Goal: Answer question/provide support: Share knowledge or assist other users

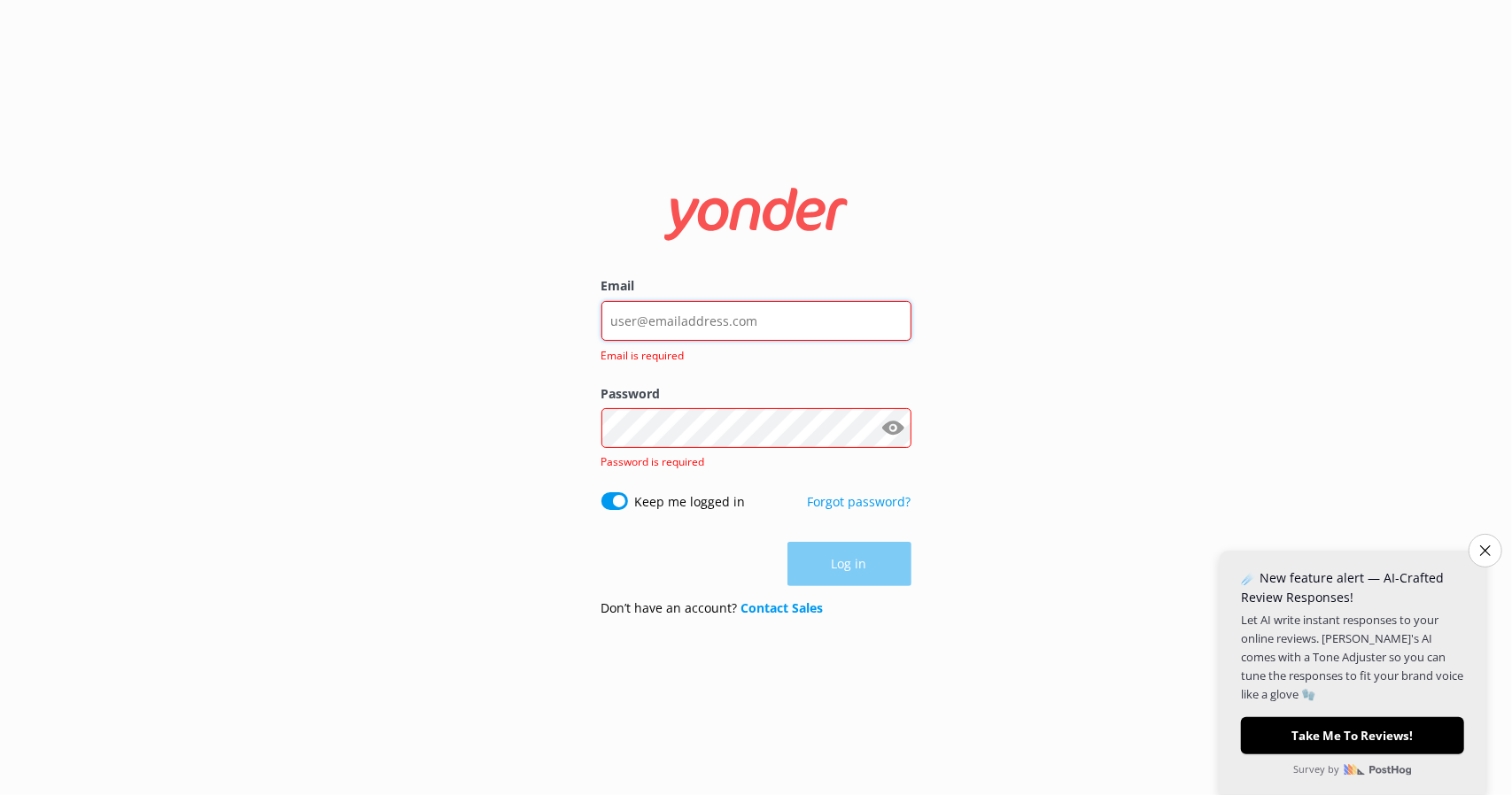
type input "[EMAIL_ADDRESS][DOMAIN_NAME]"
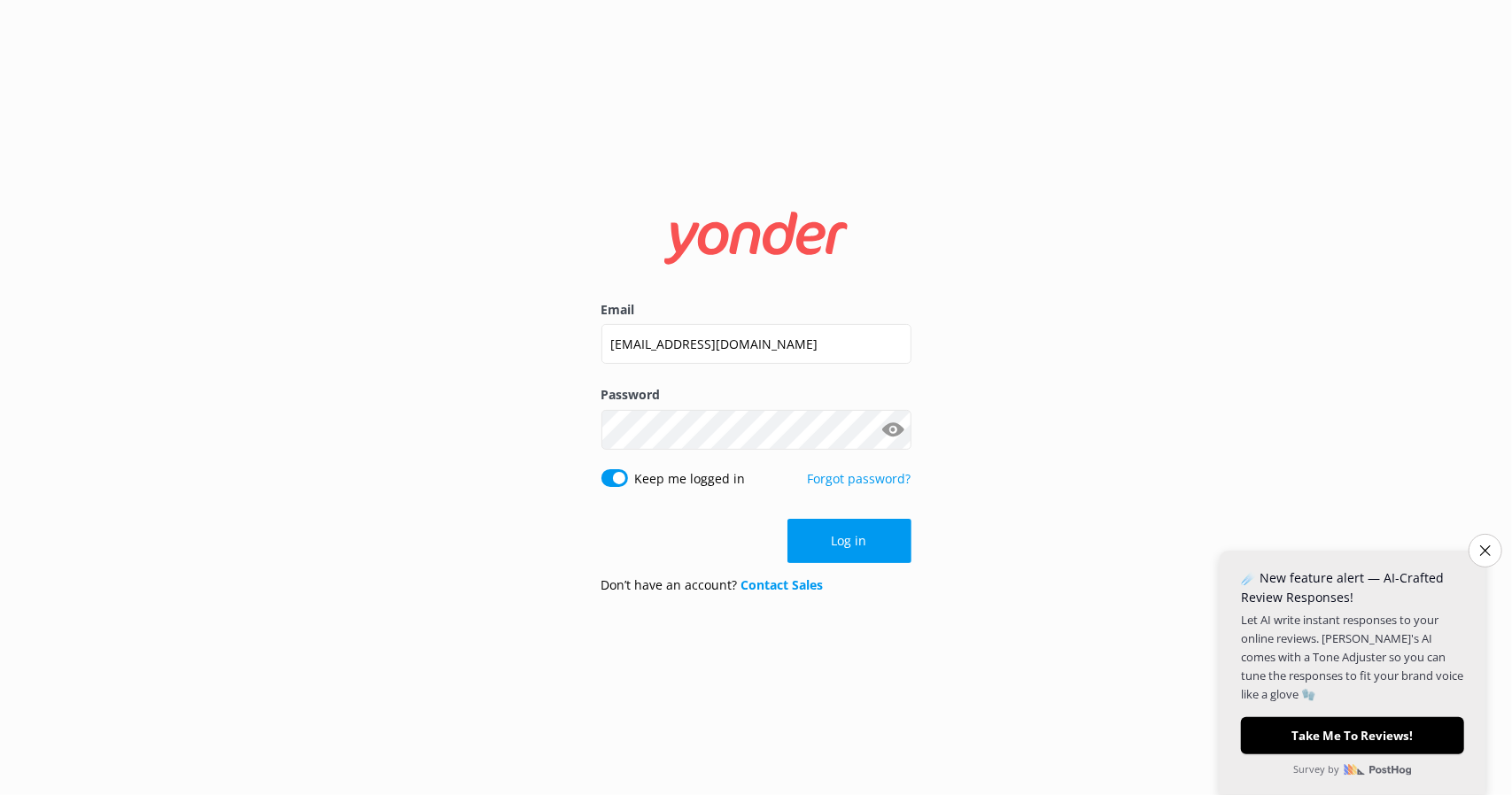
click at [895, 531] on button "Log in" at bounding box center [850, 541] width 124 height 44
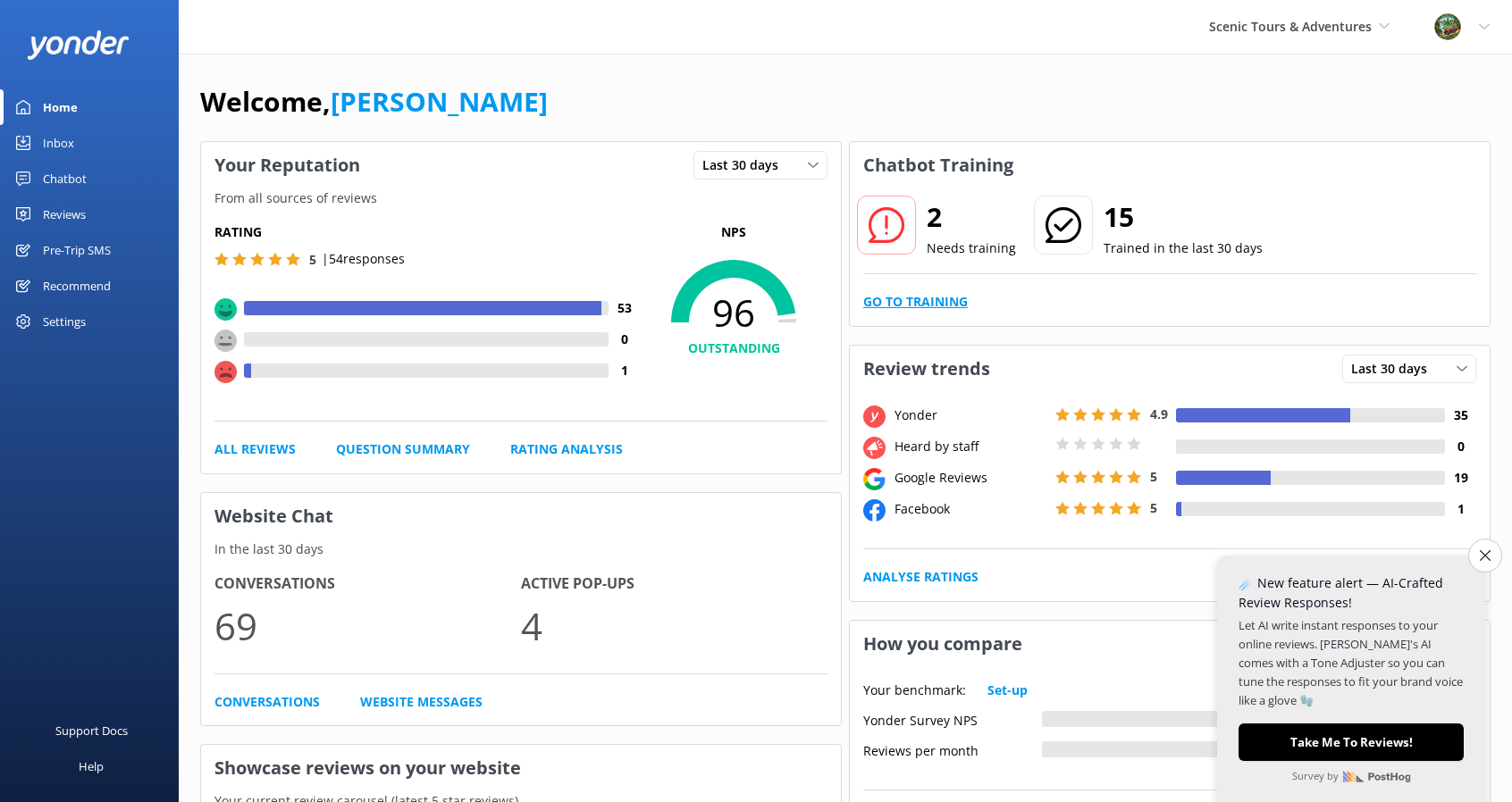
click at [925, 297] on link "Go to Training" at bounding box center [915, 302] width 104 height 19
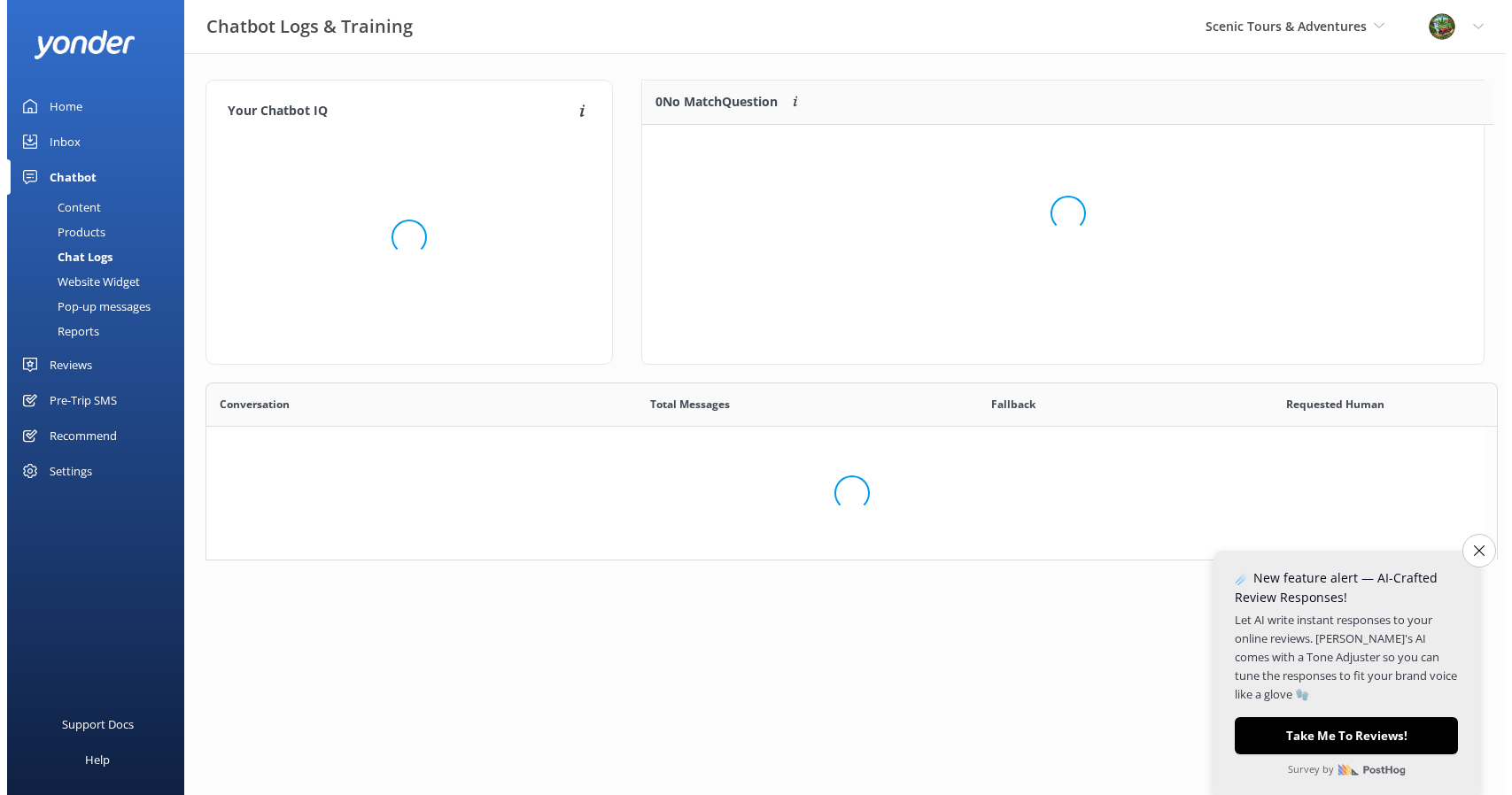
scroll to position [607, 1264]
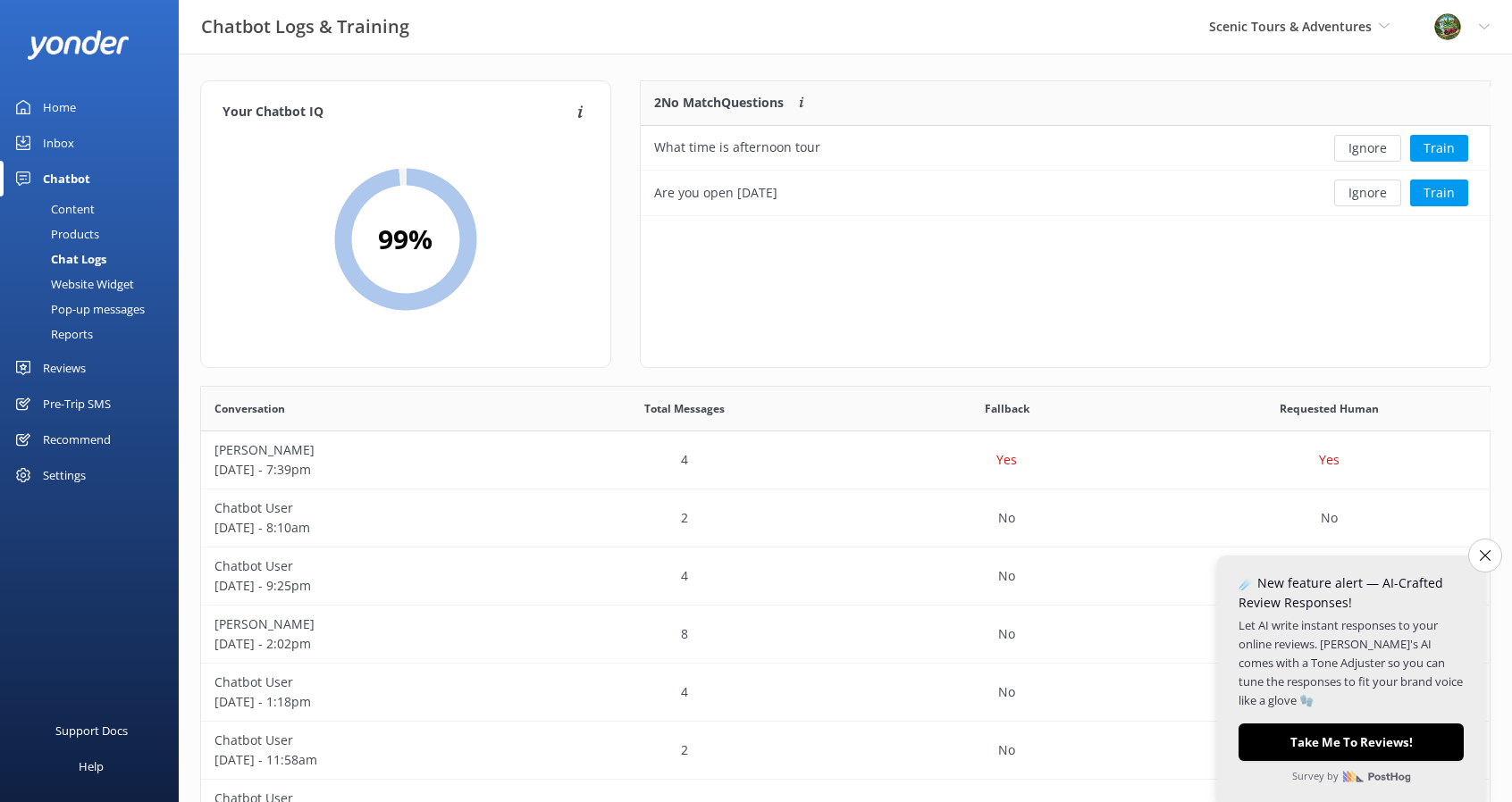
click at [62, 132] on div "Inbox" at bounding box center [58, 143] width 31 height 36
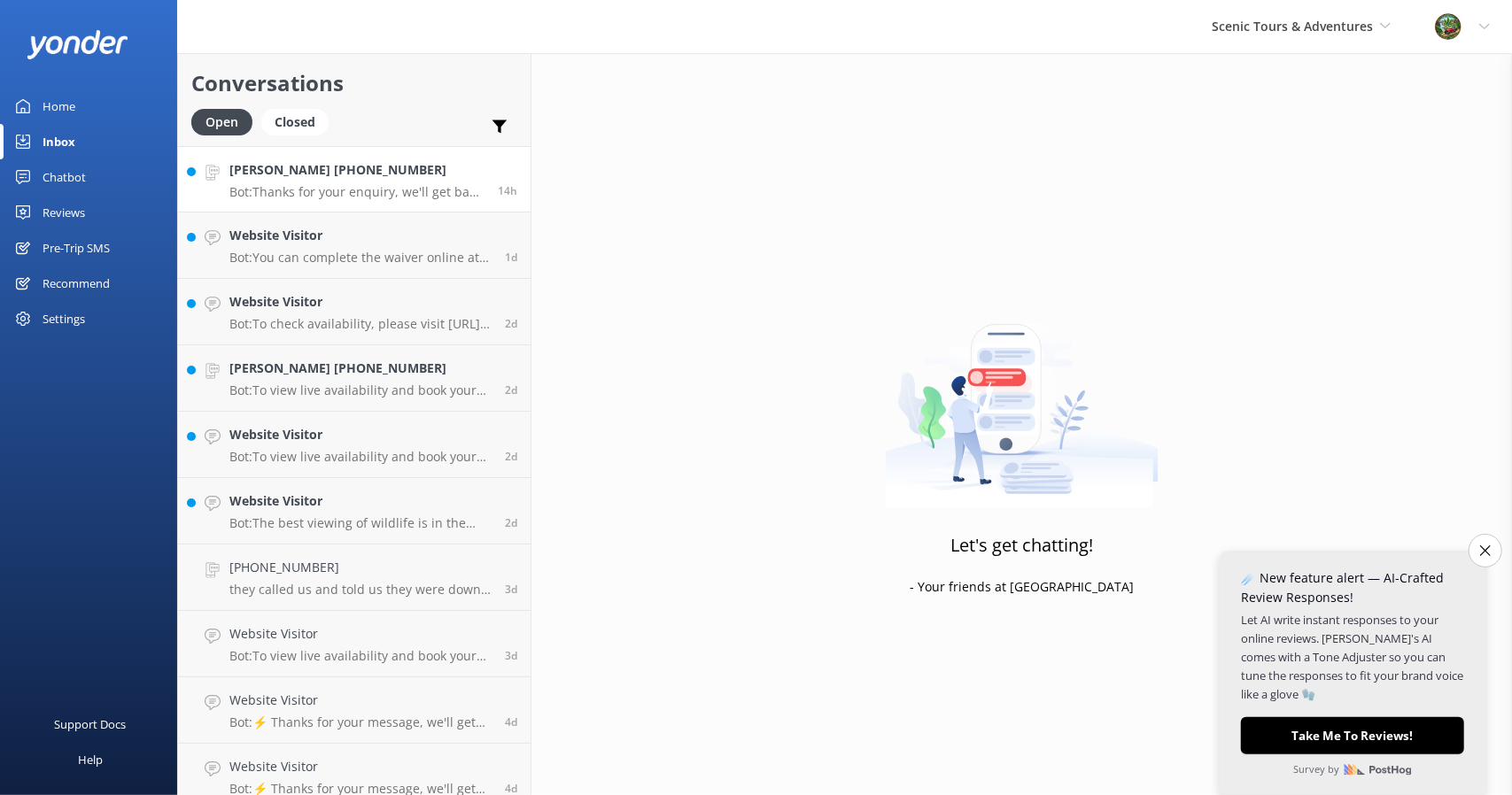
click at [257, 184] on div "[PERSON_NAME] [PHONE_NUMBER] Bot: Thanks for your enquiry, we'll get back to yo…" at bounding box center [357, 180] width 256 height 38
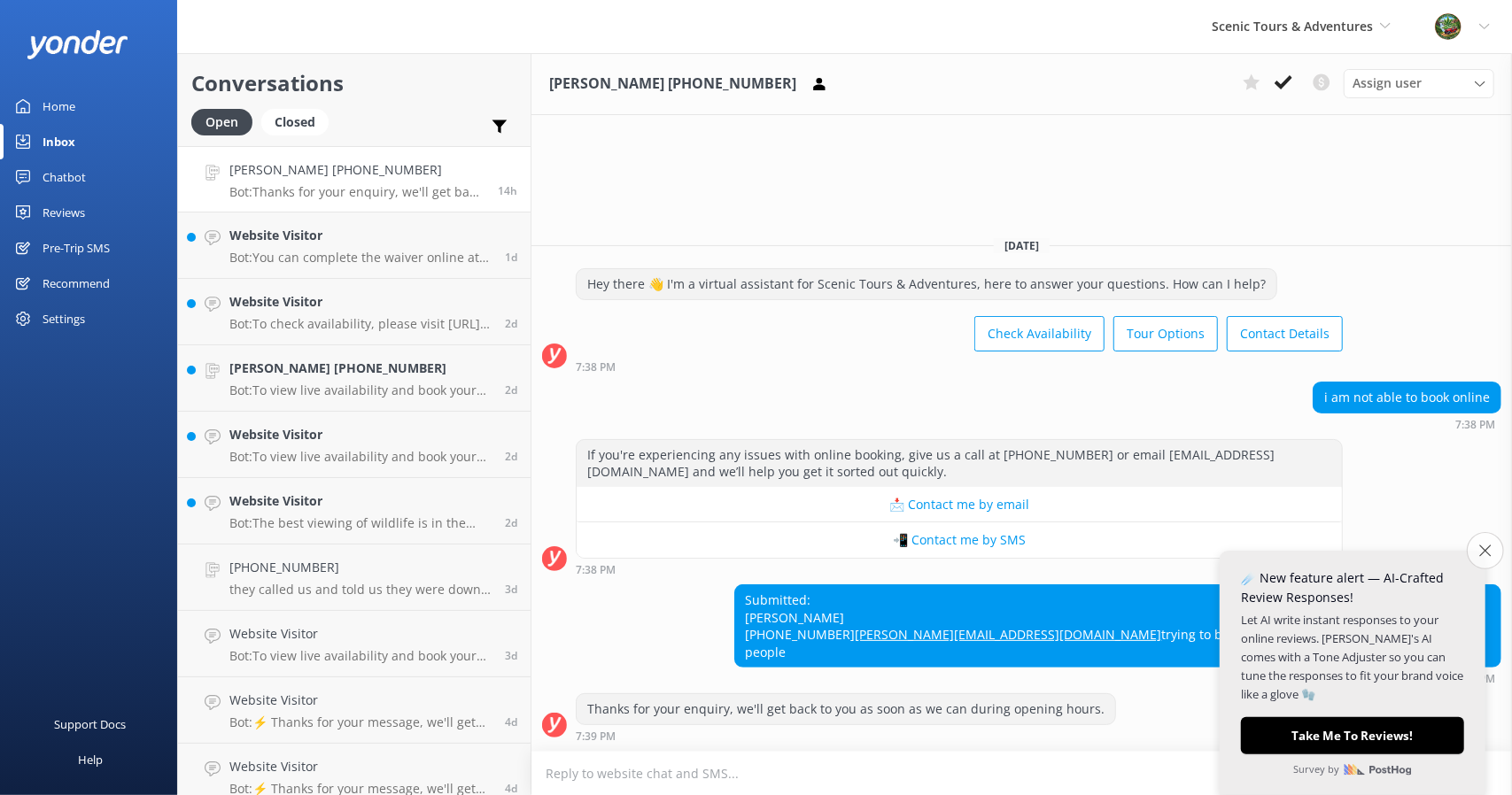
click at [1488, 554] on icon "Close survey" at bounding box center [1485, 550] width 11 height 11
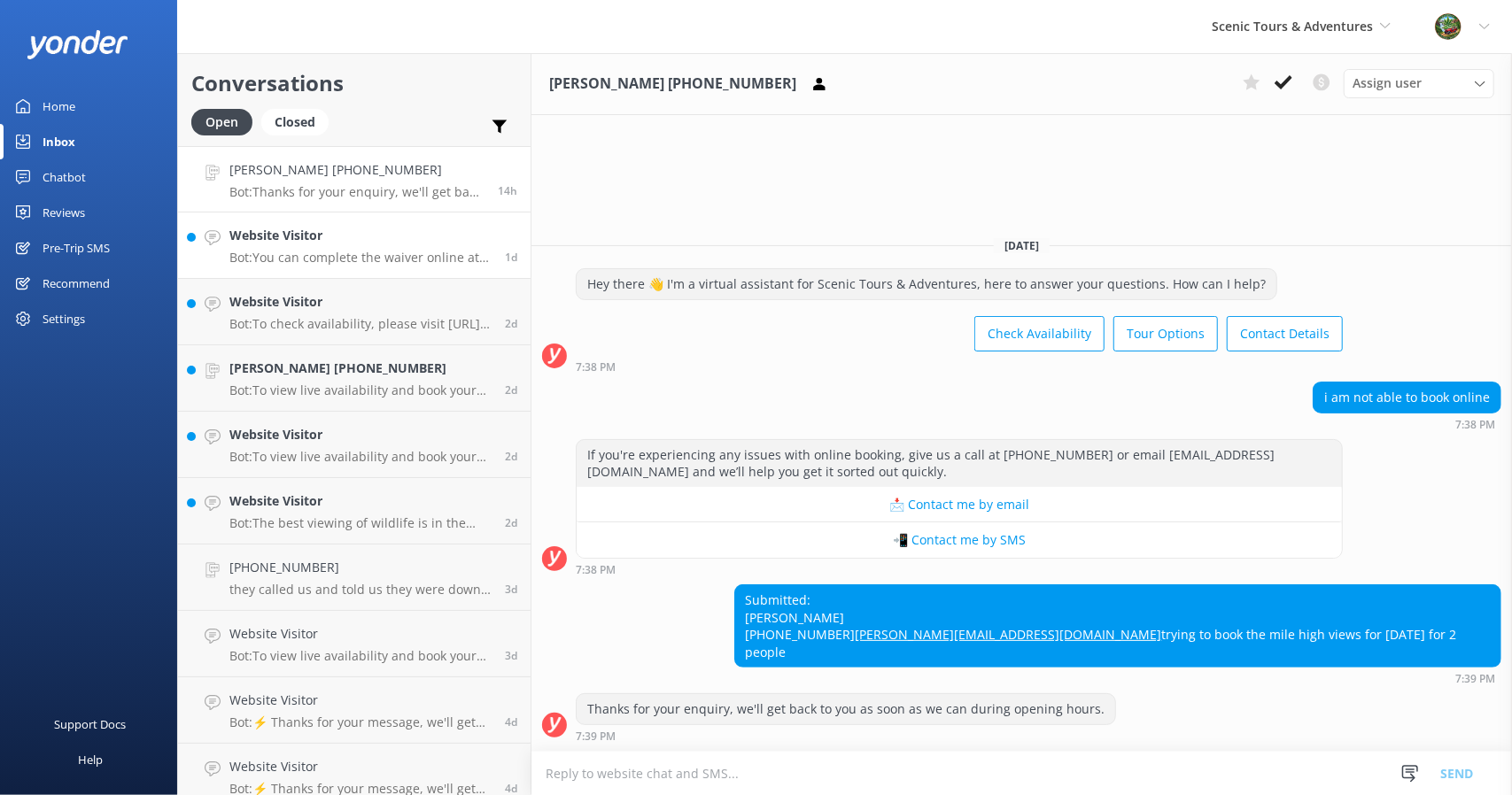
click at [347, 251] on p "Bot: You can complete the waiver online at [URL][DOMAIN_NAME]. All vehicle oper…" at bounding box center [361, 257] width 262 height 16
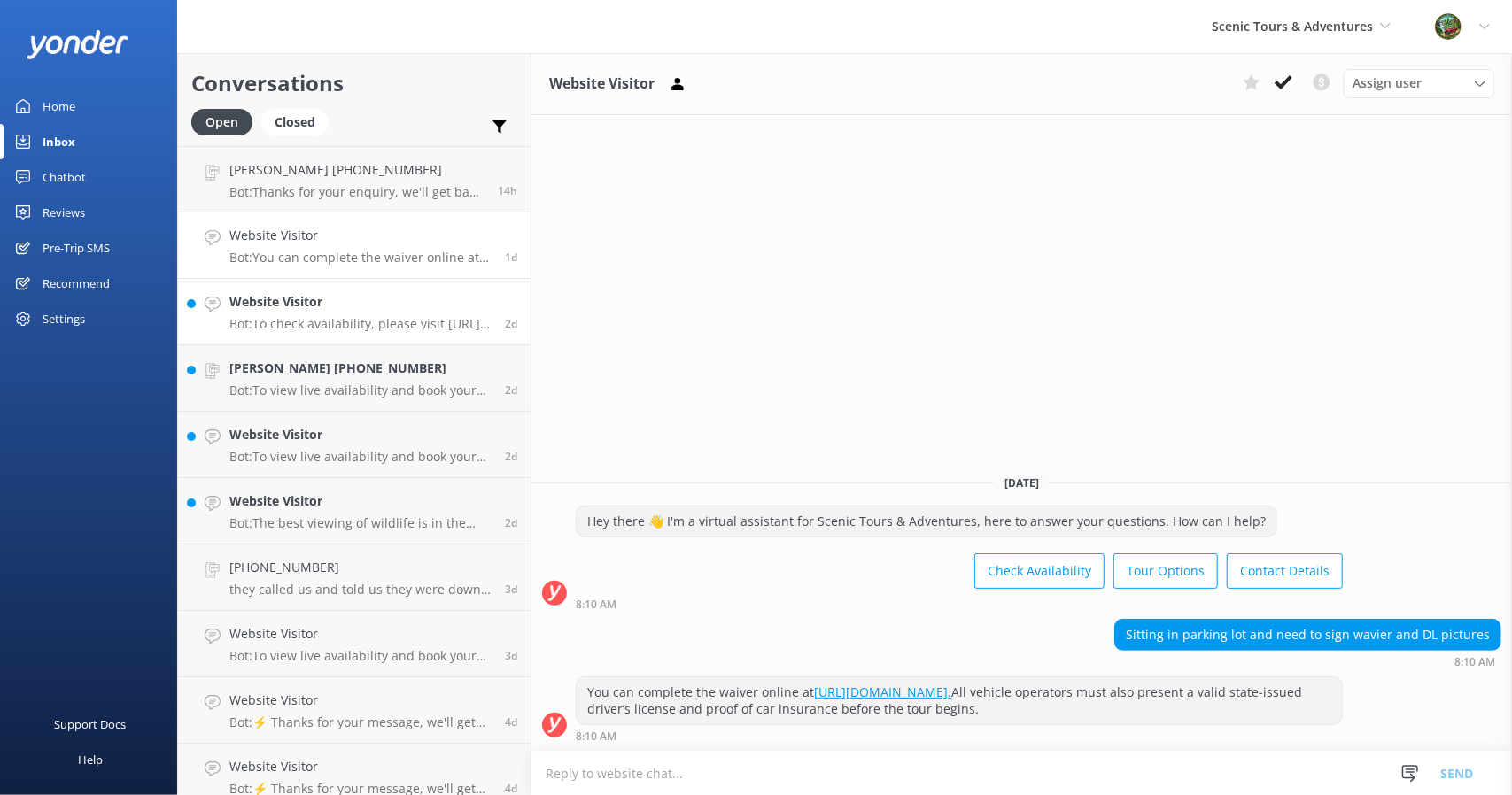
click at [274, 316] on div "Website Visitor Bot: To check availability, please visit [URL][DOMAIN_NAME]." at bounding box center [361, 312] width 262 height 39
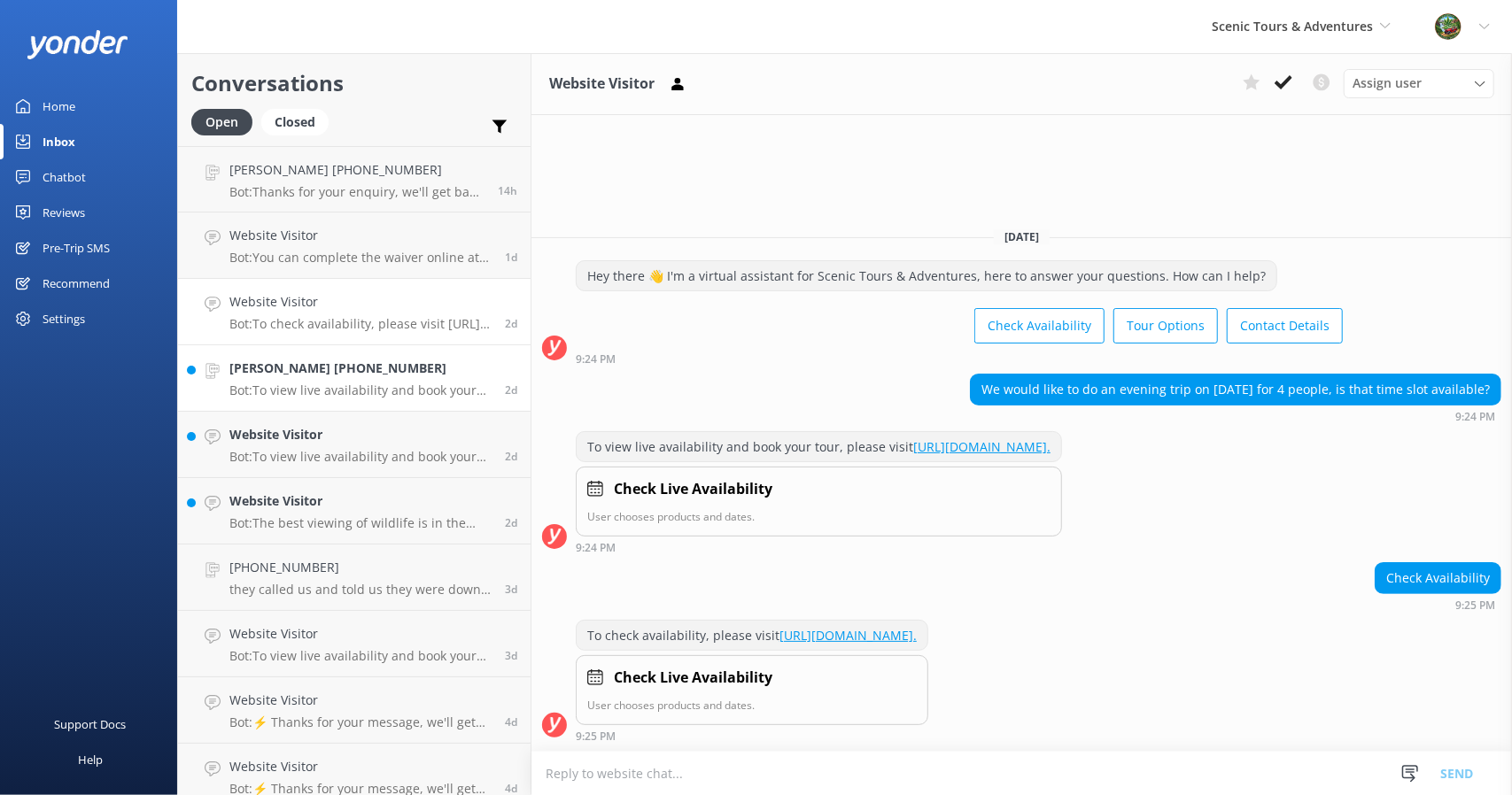
click at [274, 376] on h4 "[PERSON_NAME] [PHONE_NUMBER]" at bounding box center [361, 368] width 262 height 19
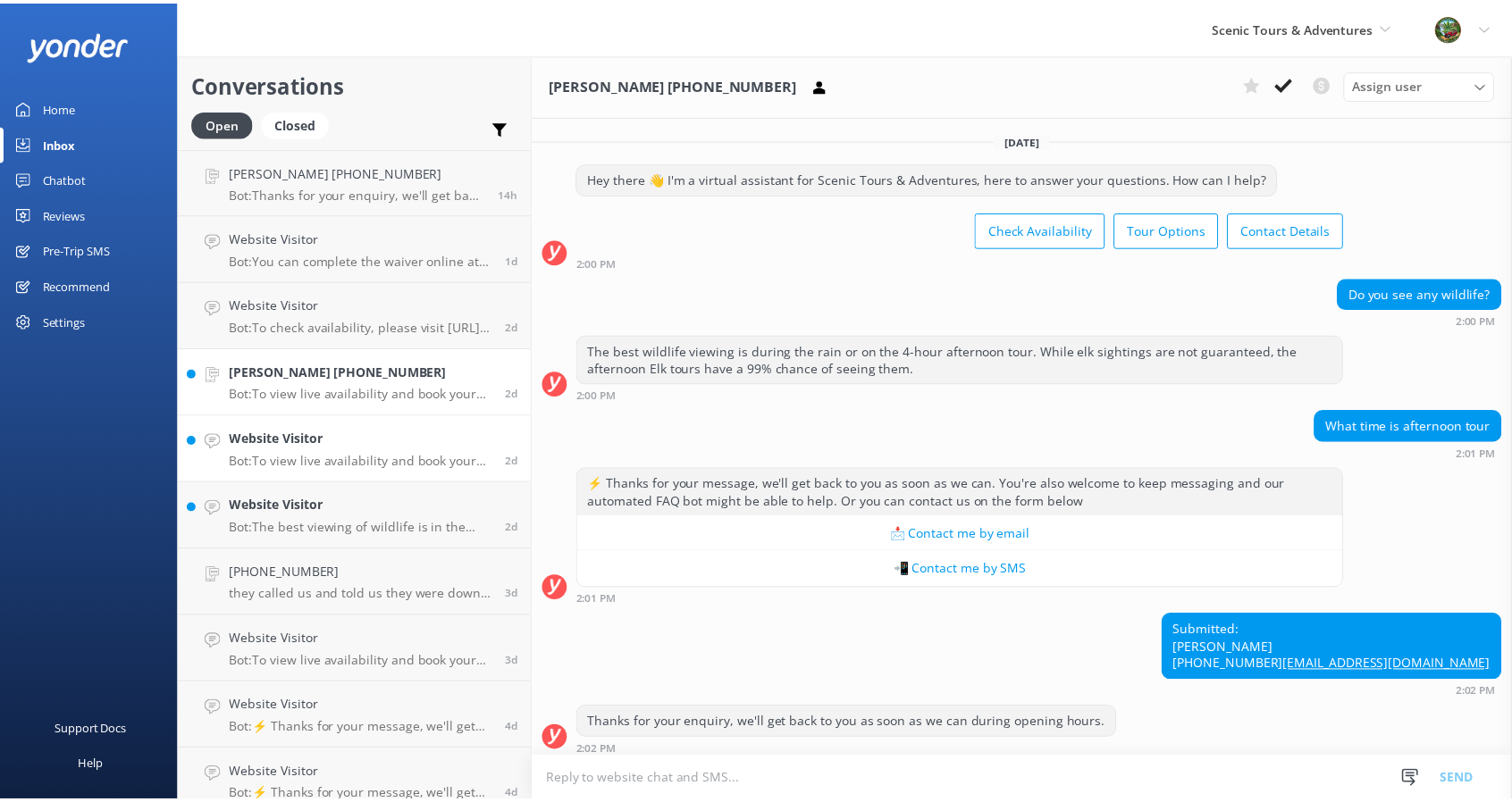
scroll to position [226, 0]
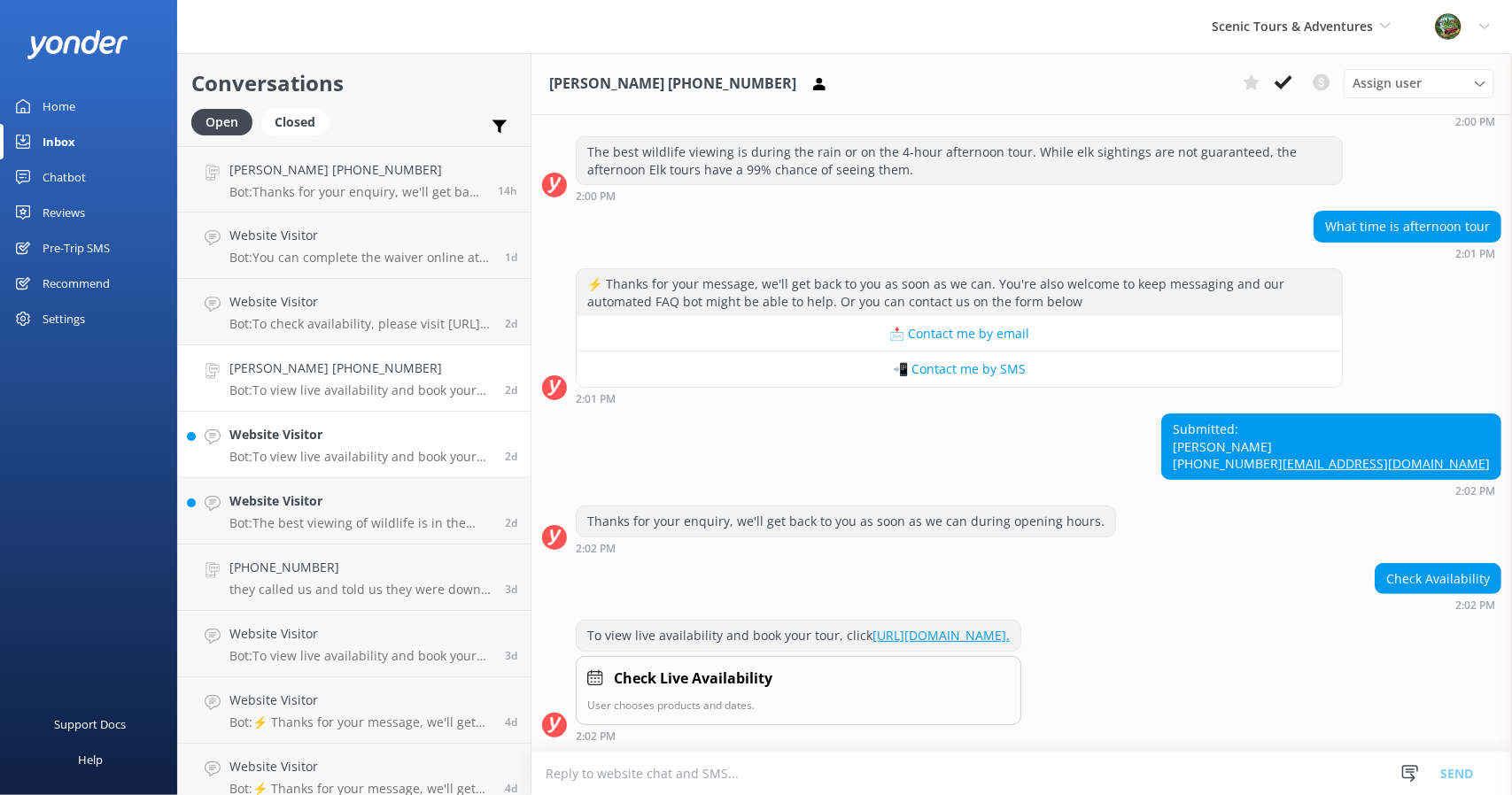
click at [275, 428] on h4 "Website Visitor" at bounding box center [361, 434] width 262 height 19
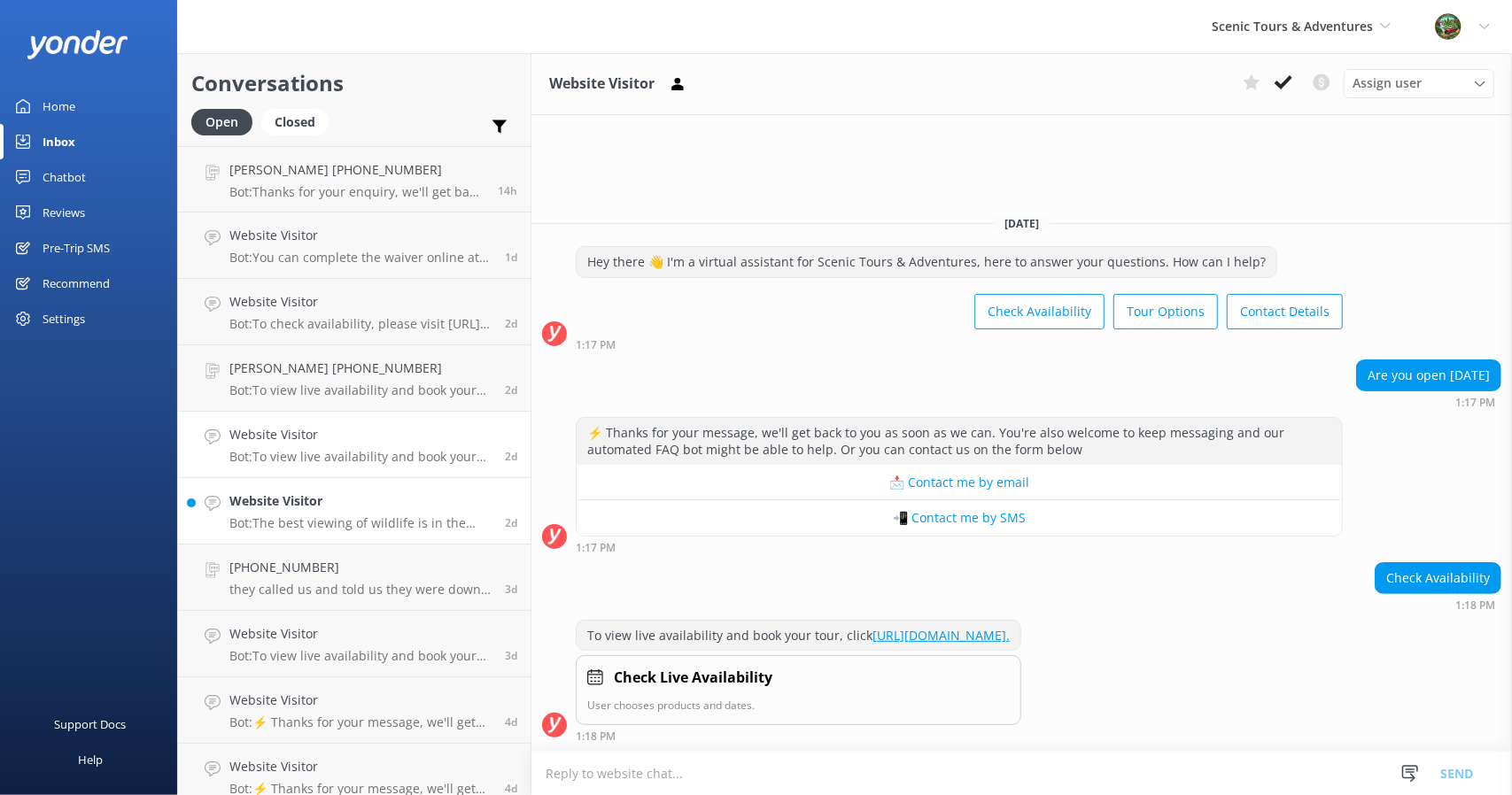
click at [273, 498] on h4 "Website Visitor" at bounding box center [361, 501] width 262 height 19
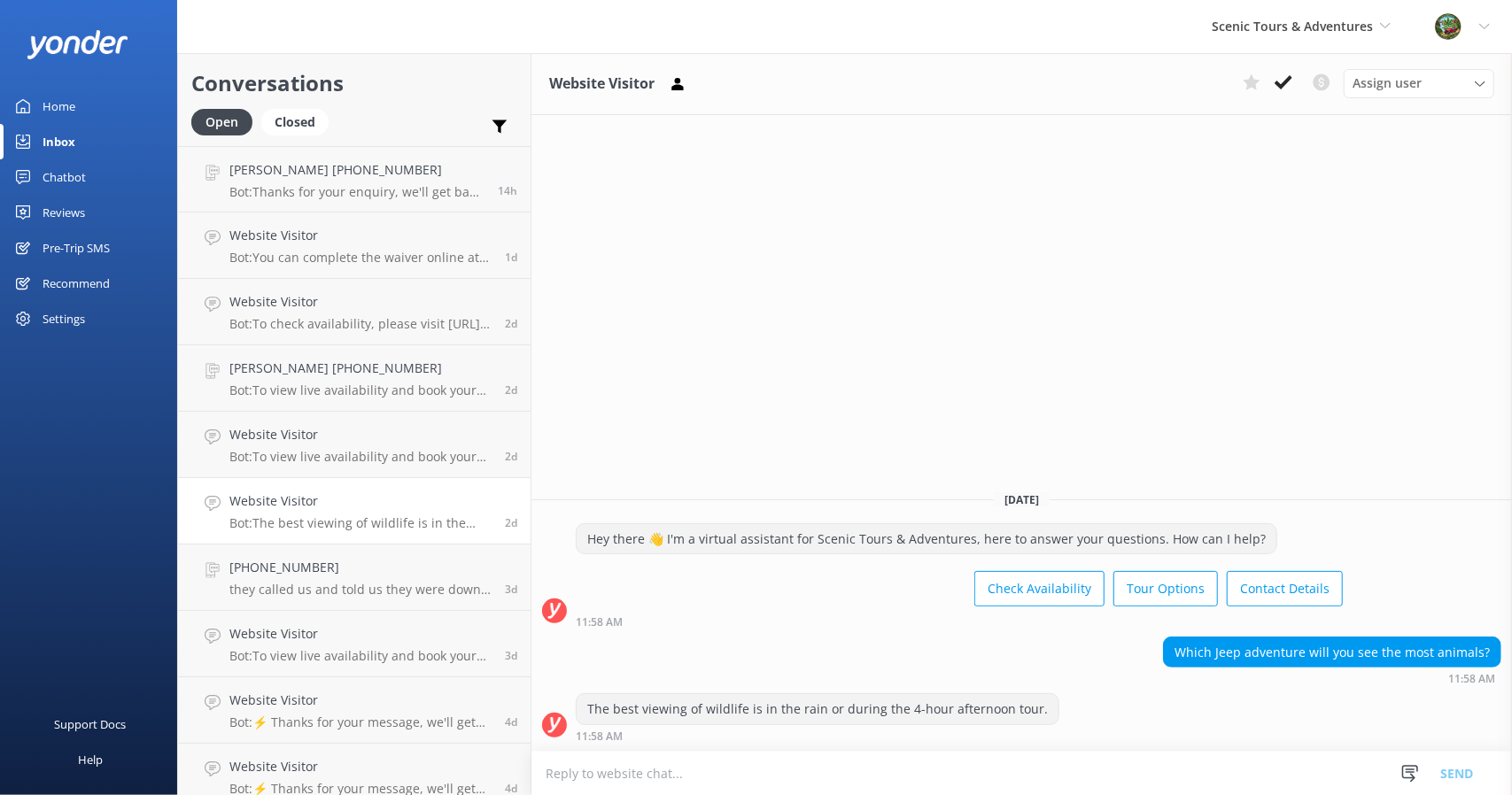
click at [49, 113] on div "Home" at bounding box center [58, 106] width 33 height 35
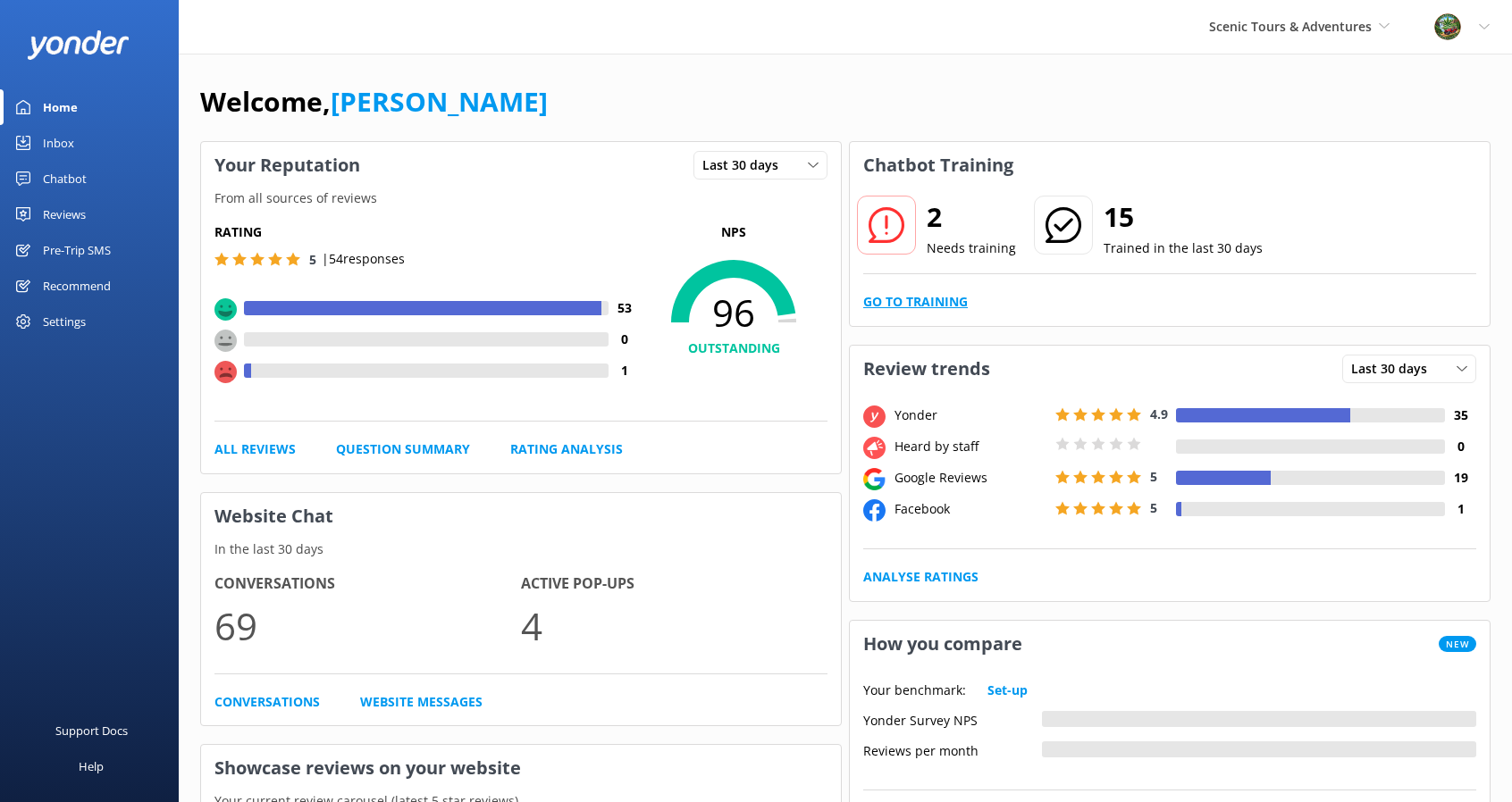
click at [898, 298] on link "Go to Training" at bounding box center [915, 302] width 104 height 19
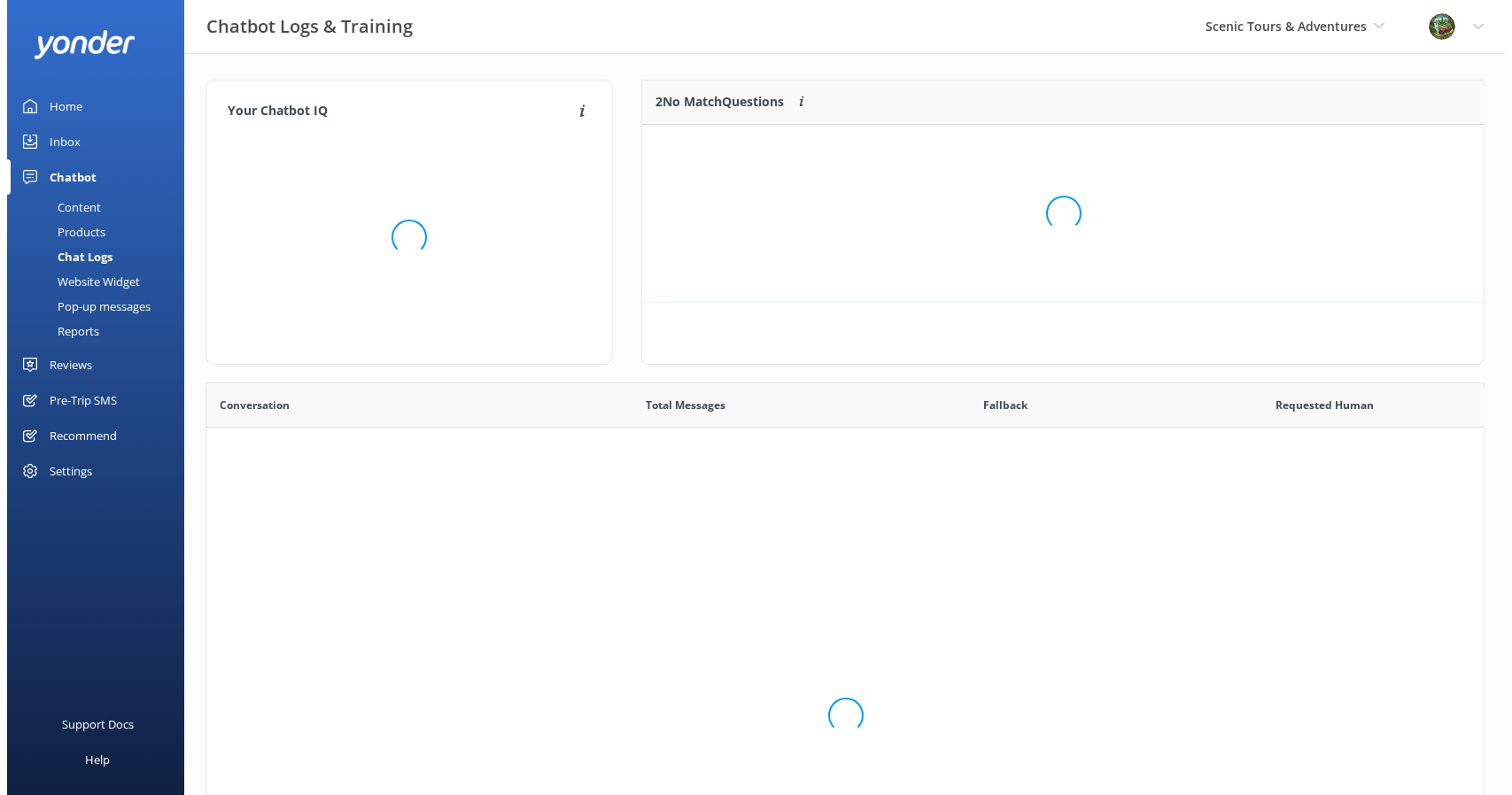
scroll to position [607, 1264]
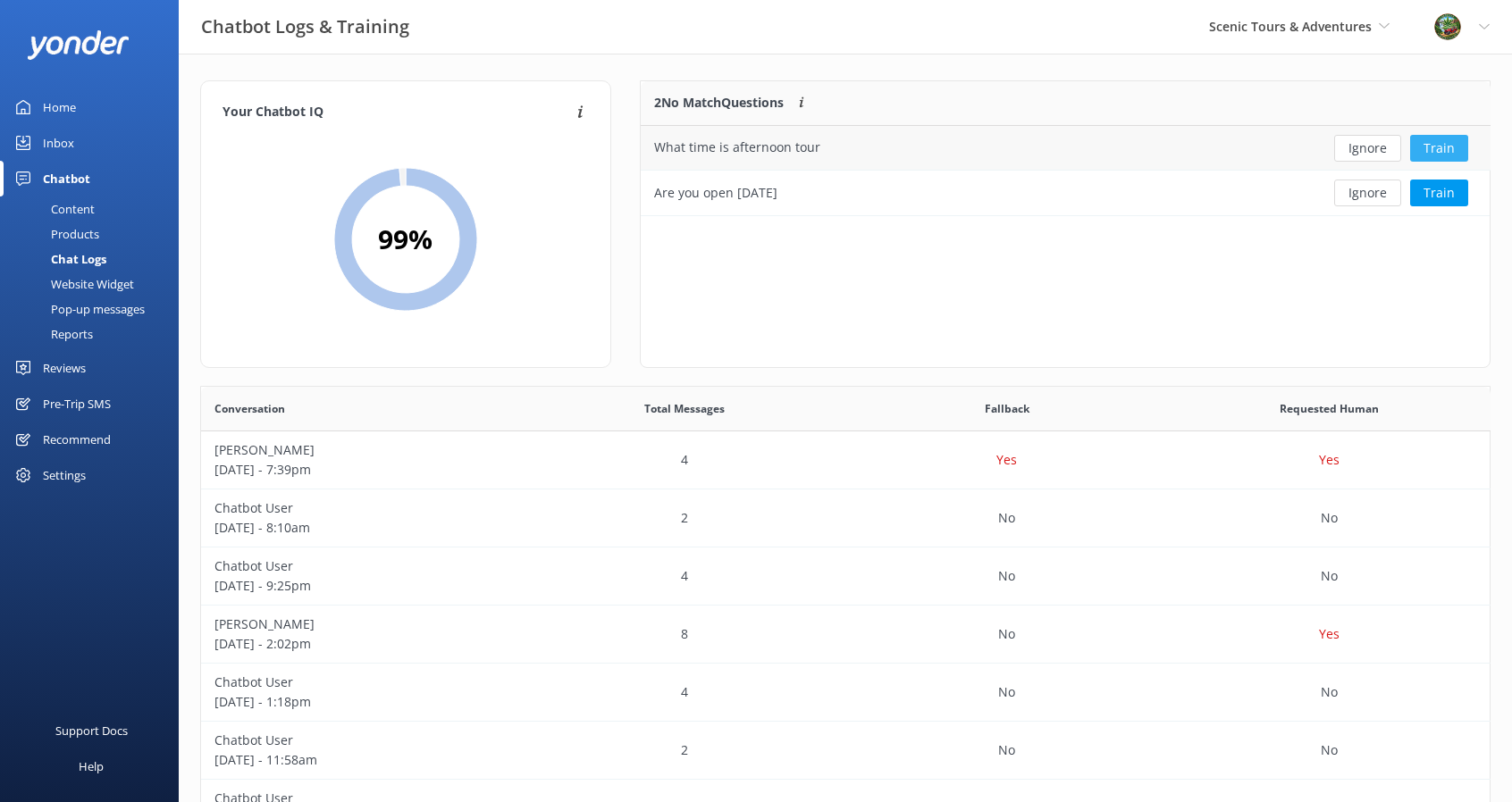
click at [1442, 152] on button "Train" at bounding box center [1440, 149] width 58 height 27
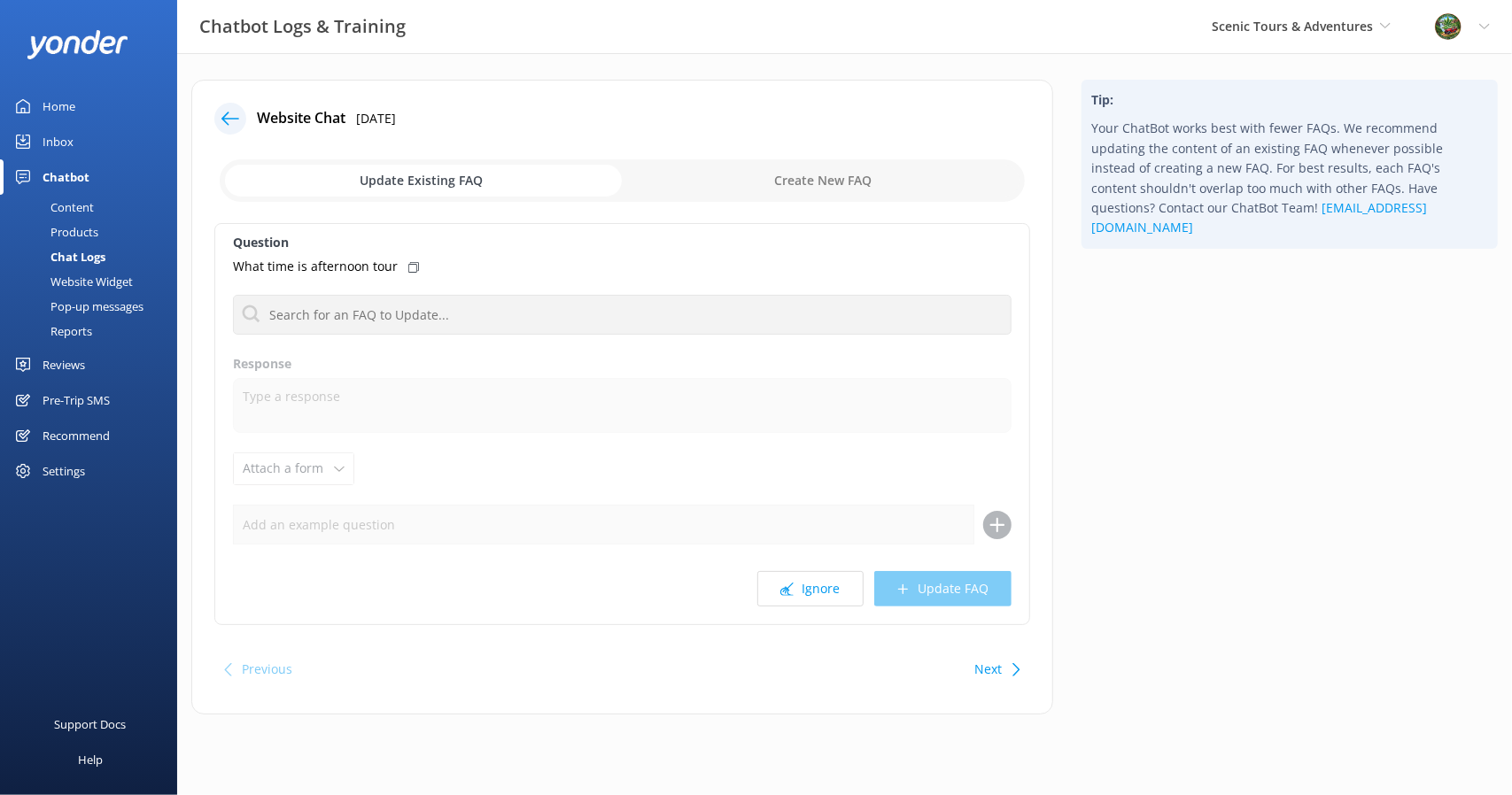
click at [812, 173] on input "checkbox" at bounding box center [623, 181] width 806 height 42
checkbox input "true"
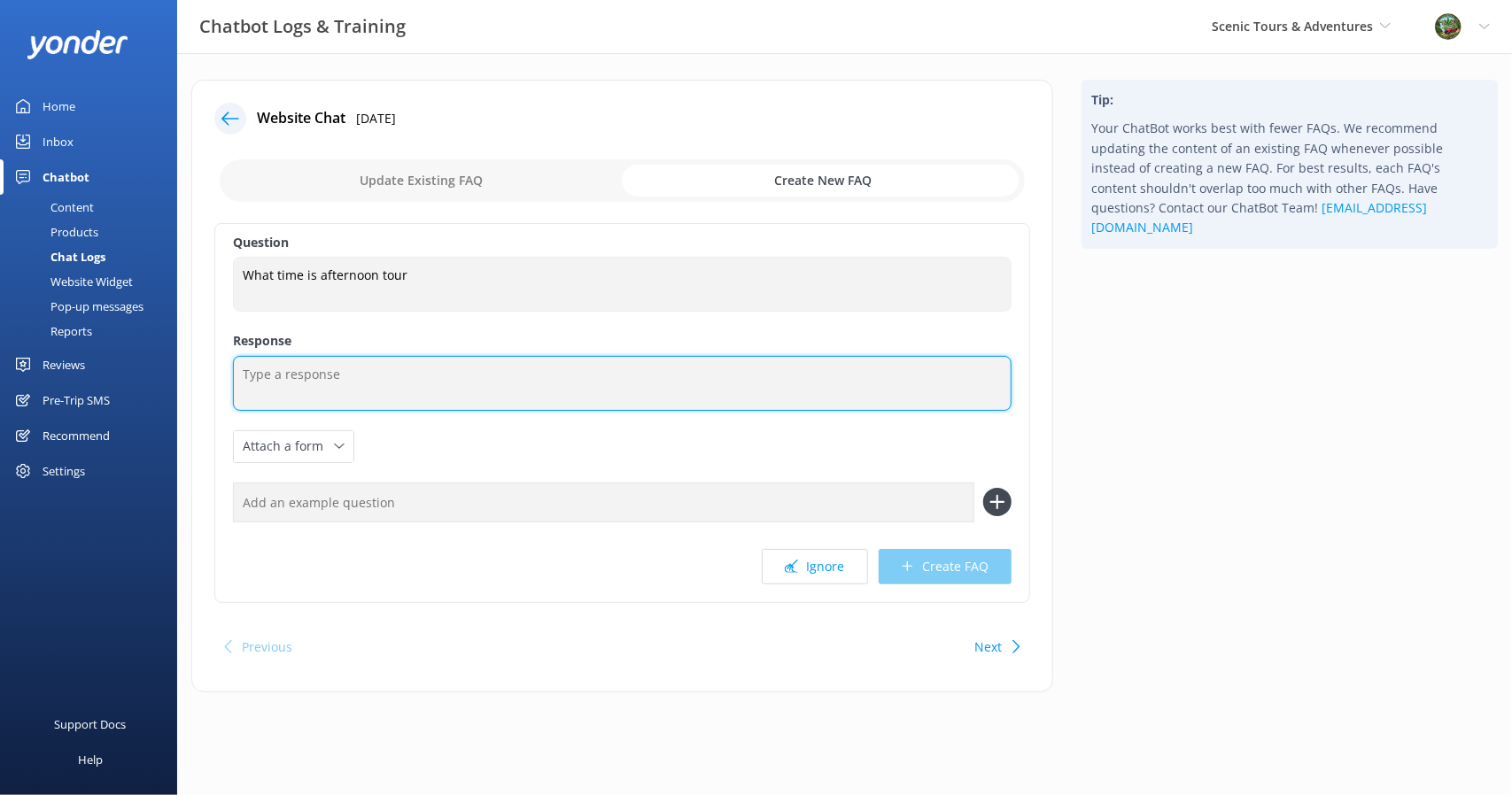
click at [386, 388] on textarea at bounding box center [622, 383] width 779 height 55
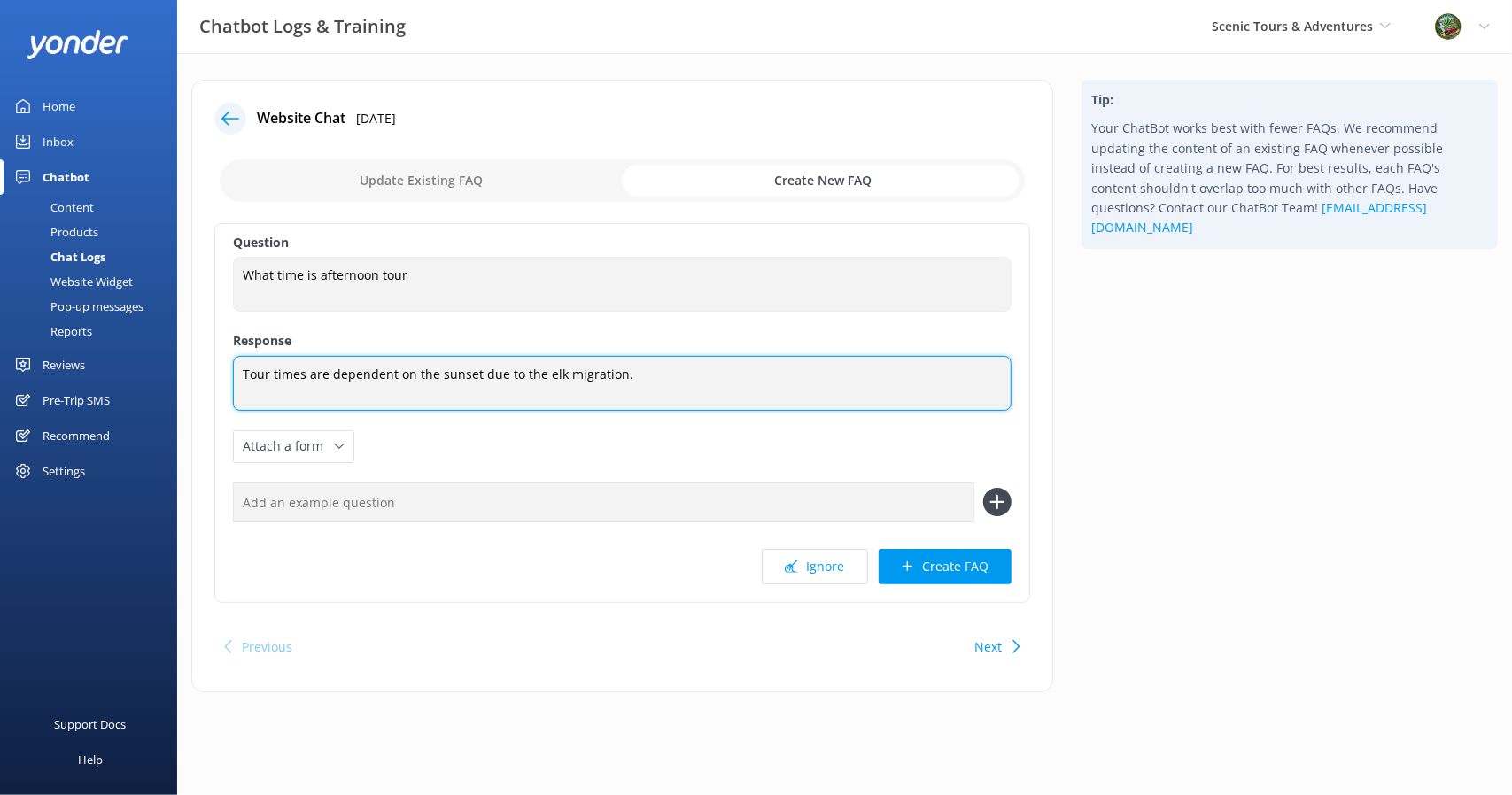
click at [303, 370] on textarea "Tour times are dependent on the sunset due to the elk migration." at bounding box center [622, 383] width 779 height 55
type textarea "Tour times change seasonally; they are dependent on the sunset due to the elk m…"
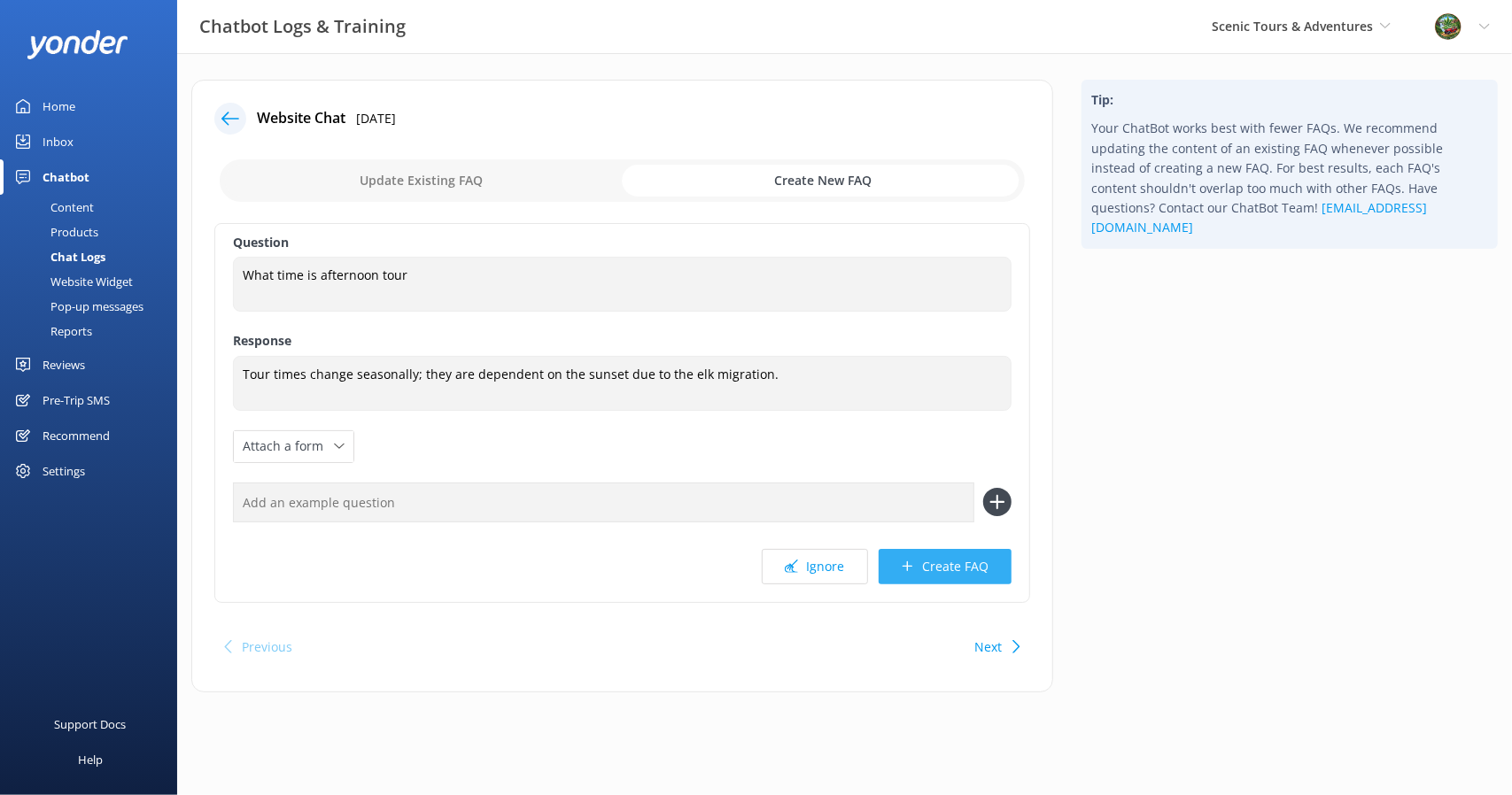
click at [945, 559] on button "Create FAQ" at bounding box center [945, 566] width 133 height 35
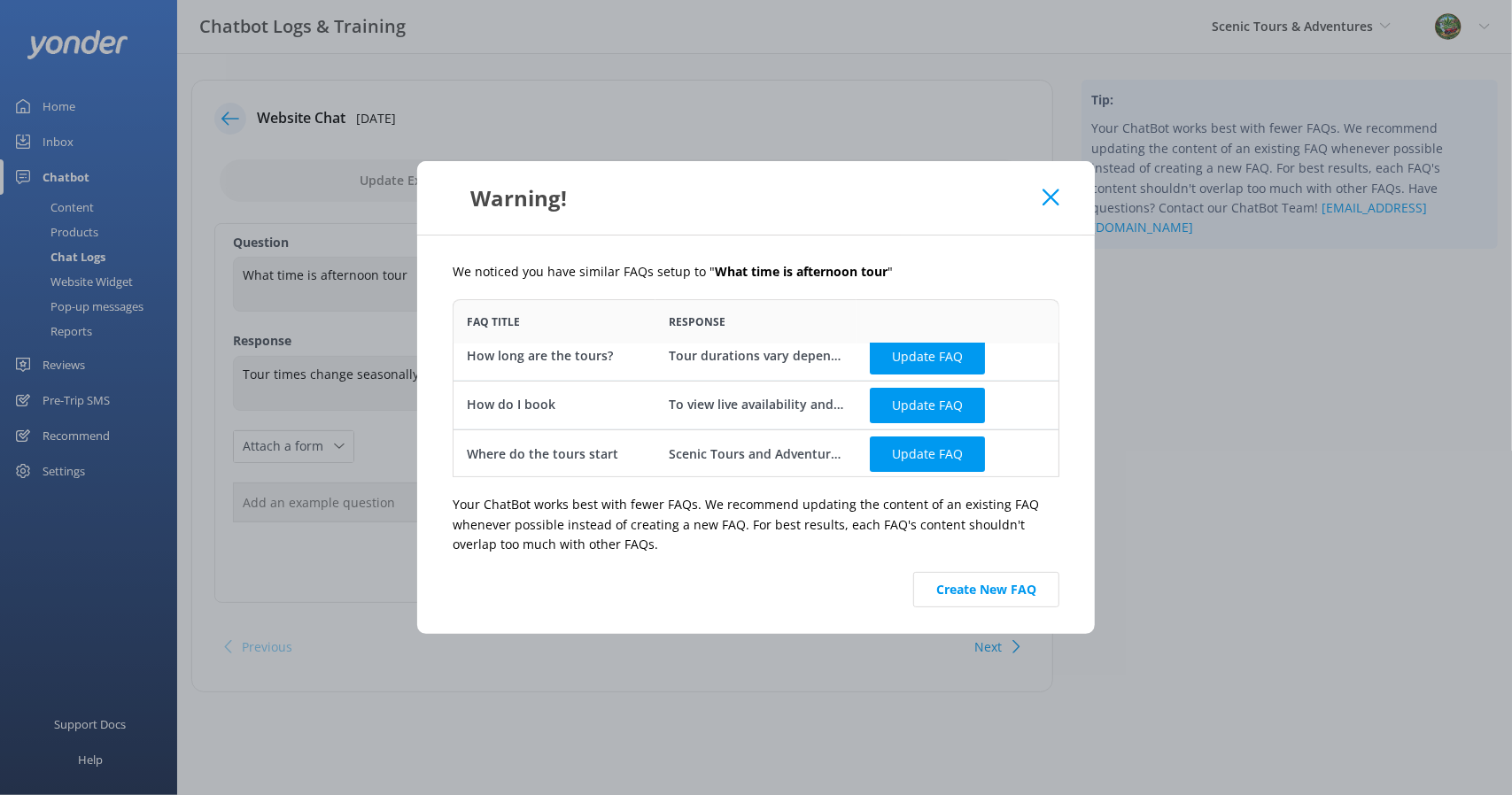
scroll to position [13, 0]
click at [999, 587] on button "Create New FAQ" at bounding box center [987, 589] width 146 height 35
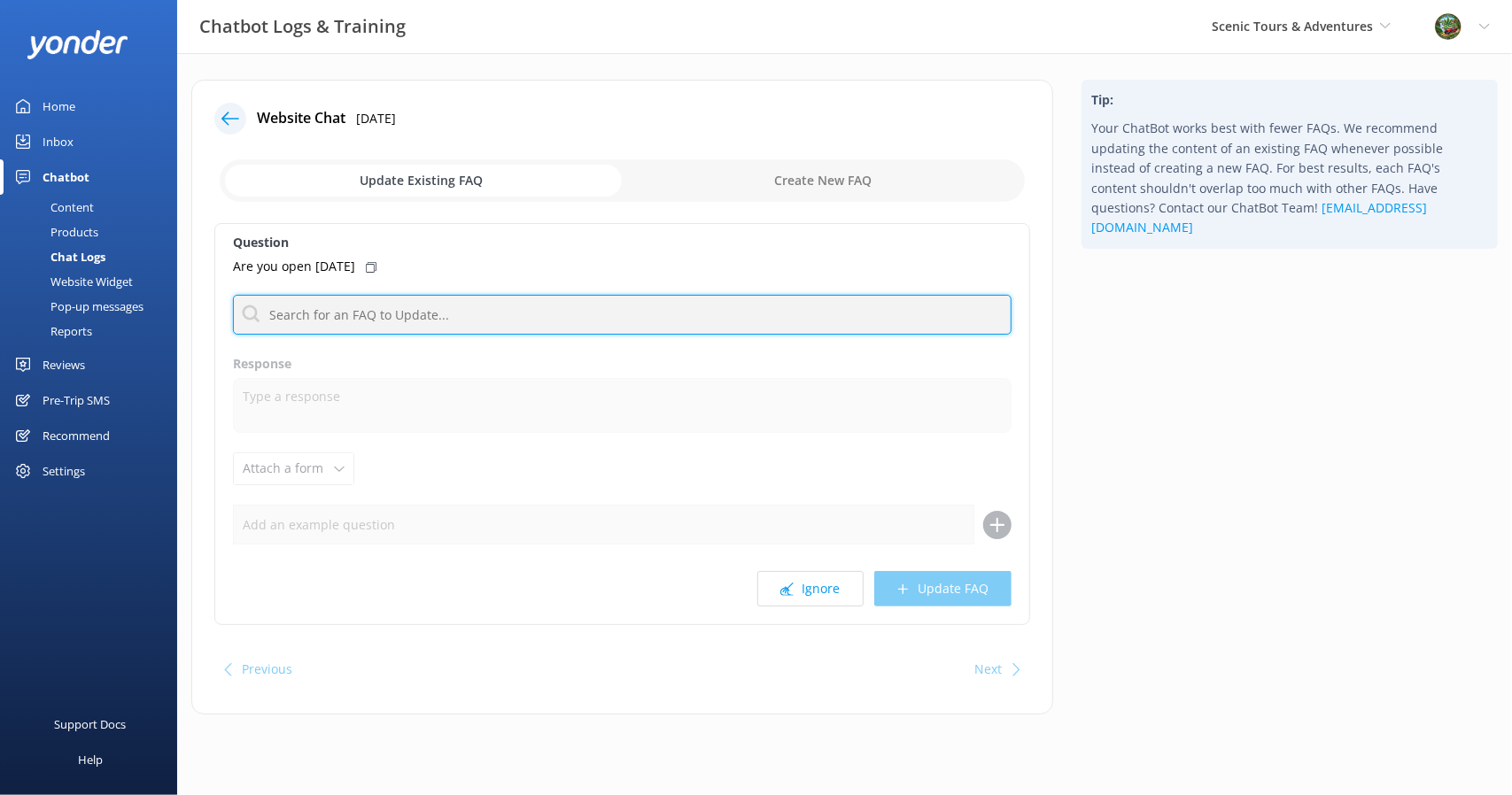
click at [571, 323] on input "text" at bounding box center [622, 315] width 779 height 40
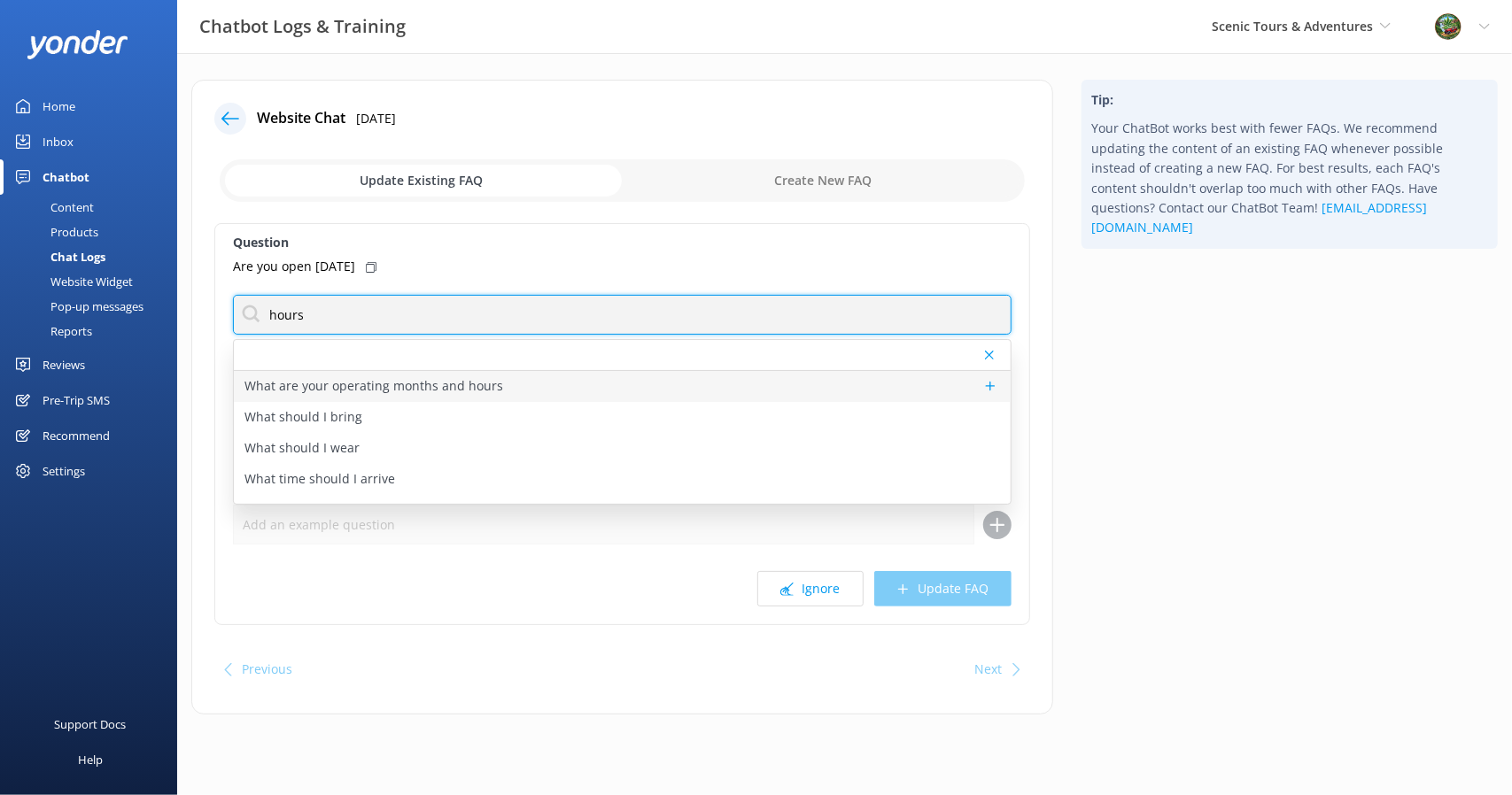
type input "hours"
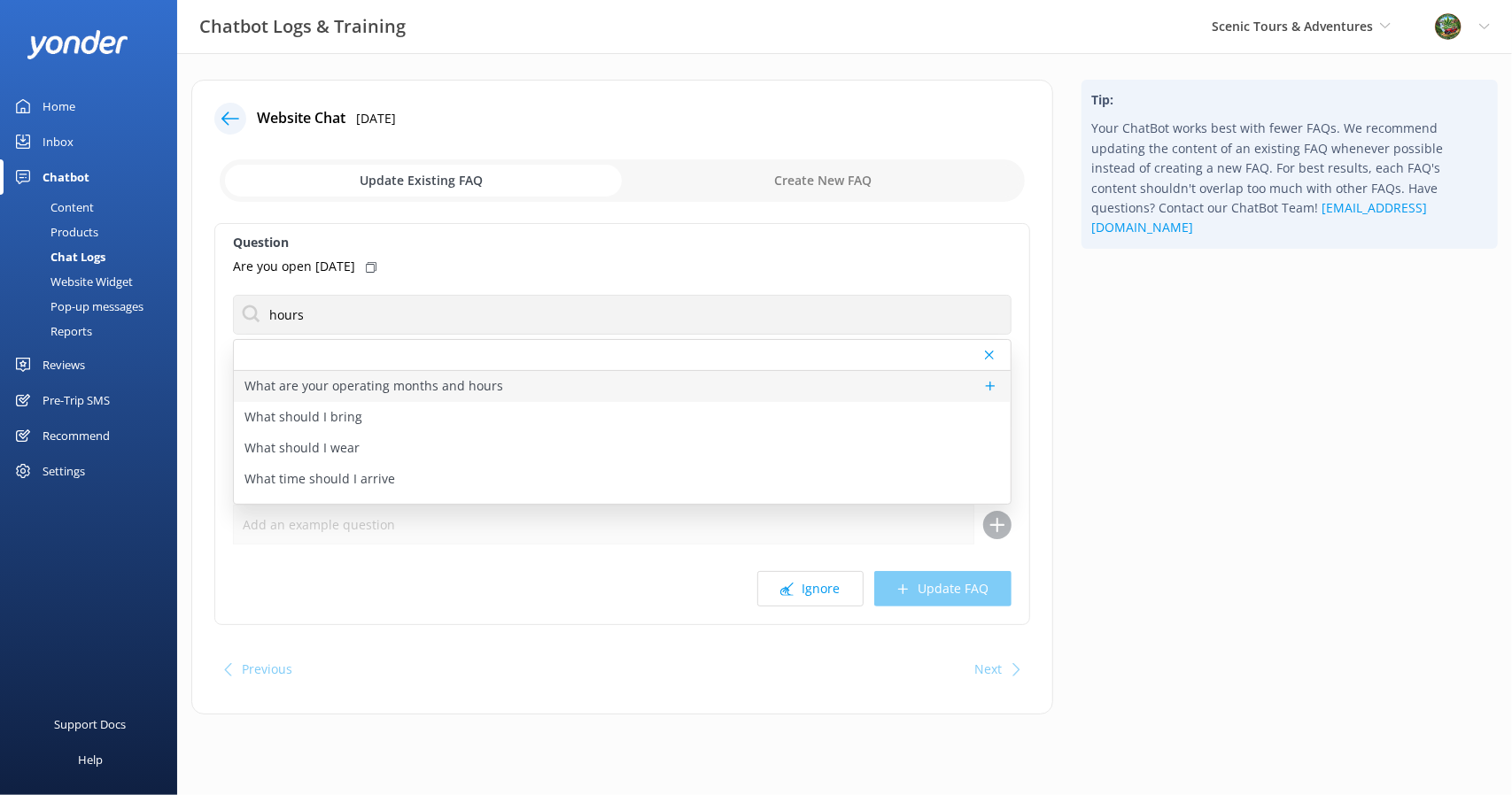
click at [493, 384] on p "What are your operating months and hours" at bounding box center [374, 386] width 258 height 19
type textarea "We’re open from March through January, with seasonal hours that may vary."
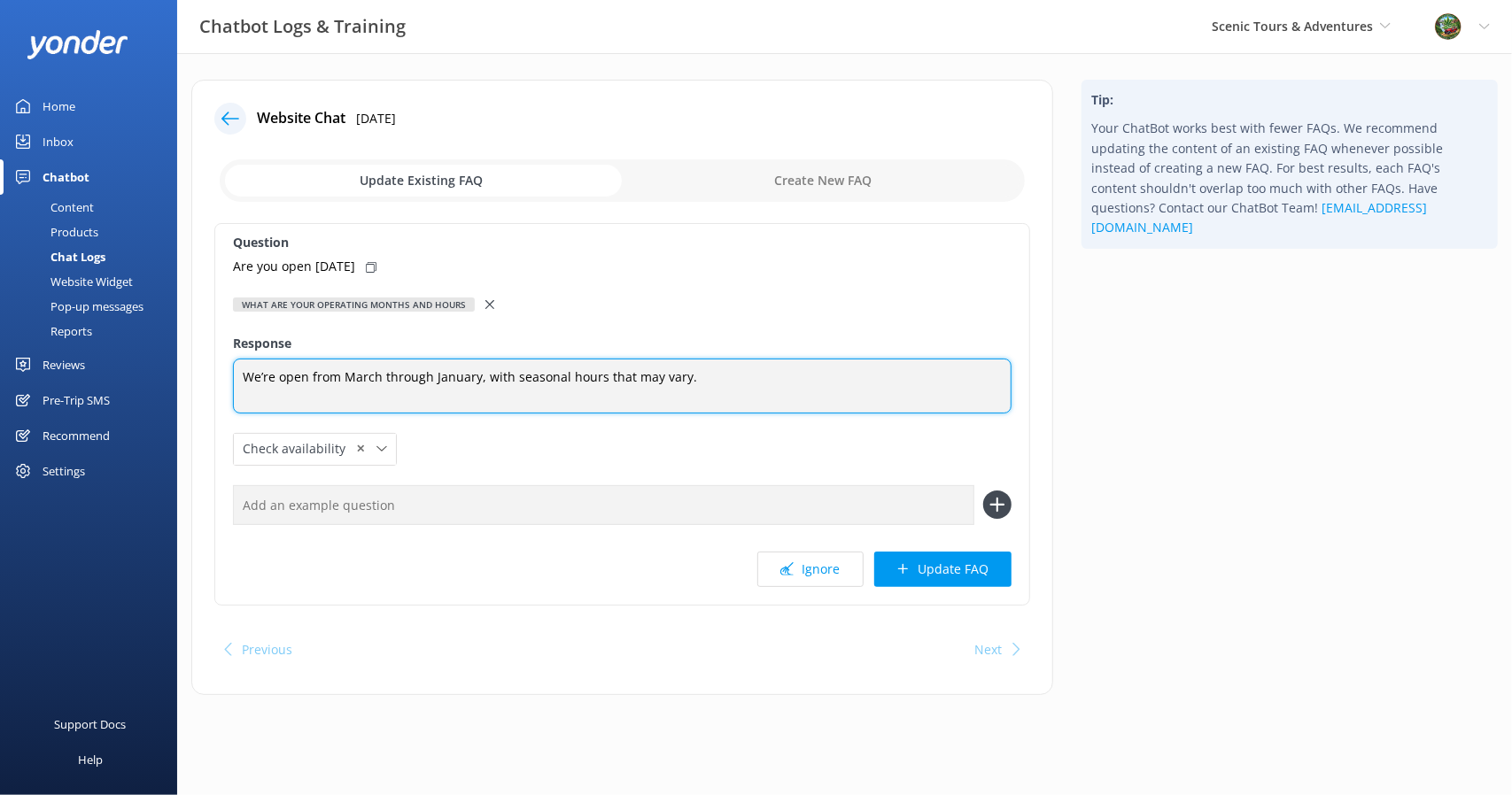
drag, startPoint x: 723, startPoint y: 371, endPoint x: 15, endPoint y: 383, distance: 708.1
click at [21, 390] on div "Chatbot Logs & Training Scenic Tours & Adventures Scenic Tours & Adventures Che…" at bounding box center [756, 401] width 1512 height 696
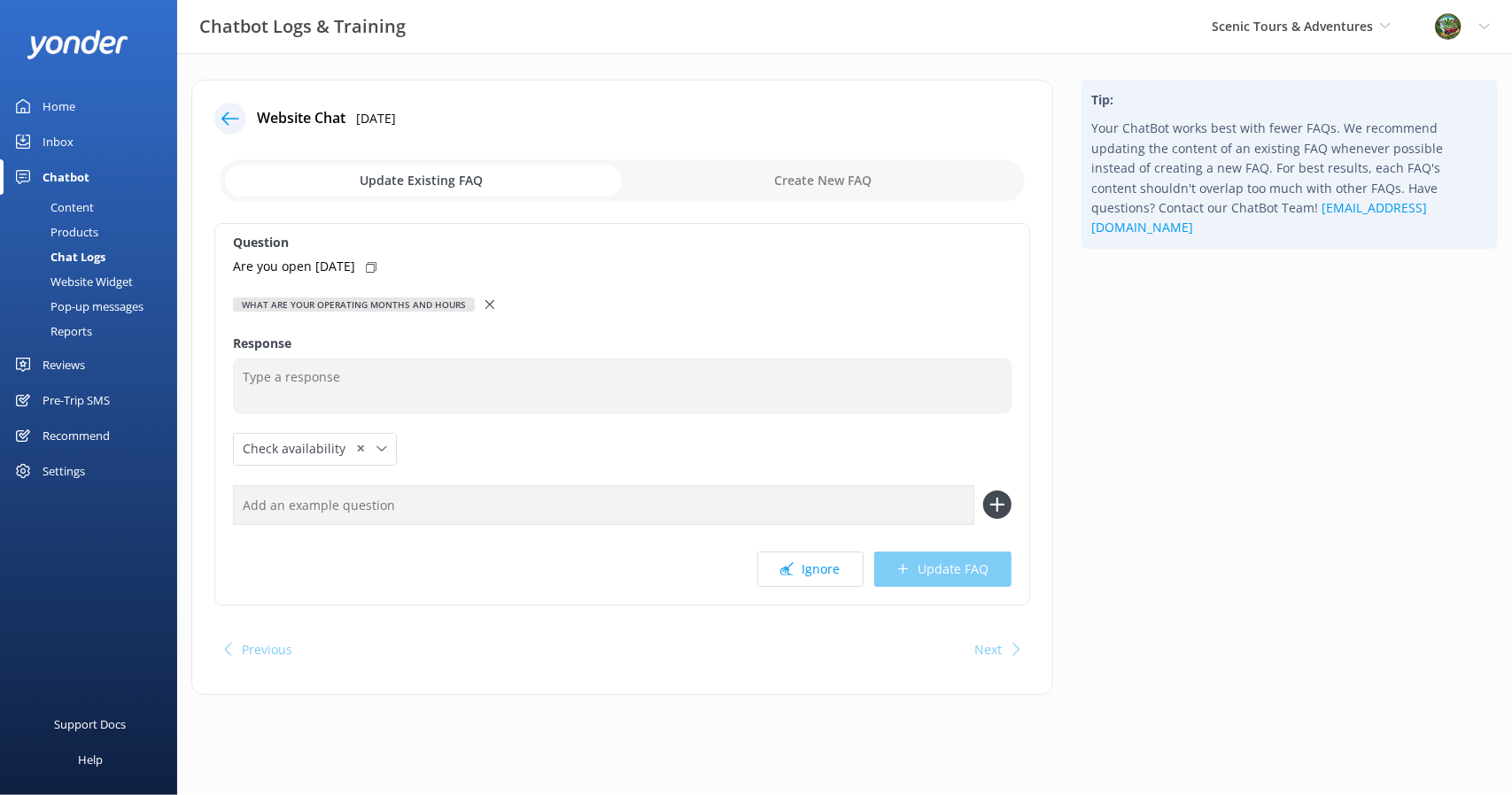
click at [810, 193] on input "checkbox" at bounding box center [623, 181] width 806 height 42
checkbox input "true"
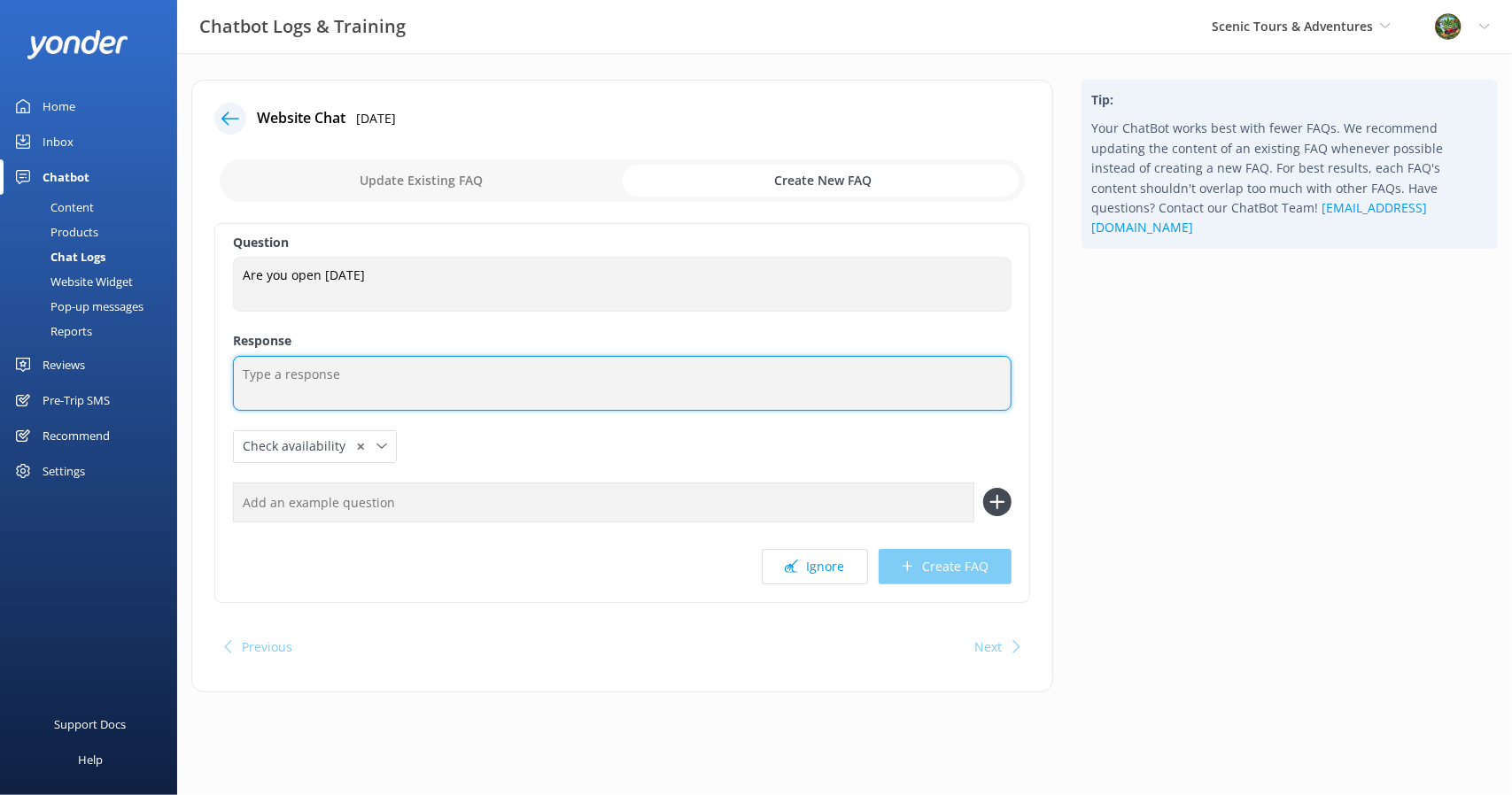
click at [406, 386] on textarea at bounding box center [622, 383] width 779 height 55
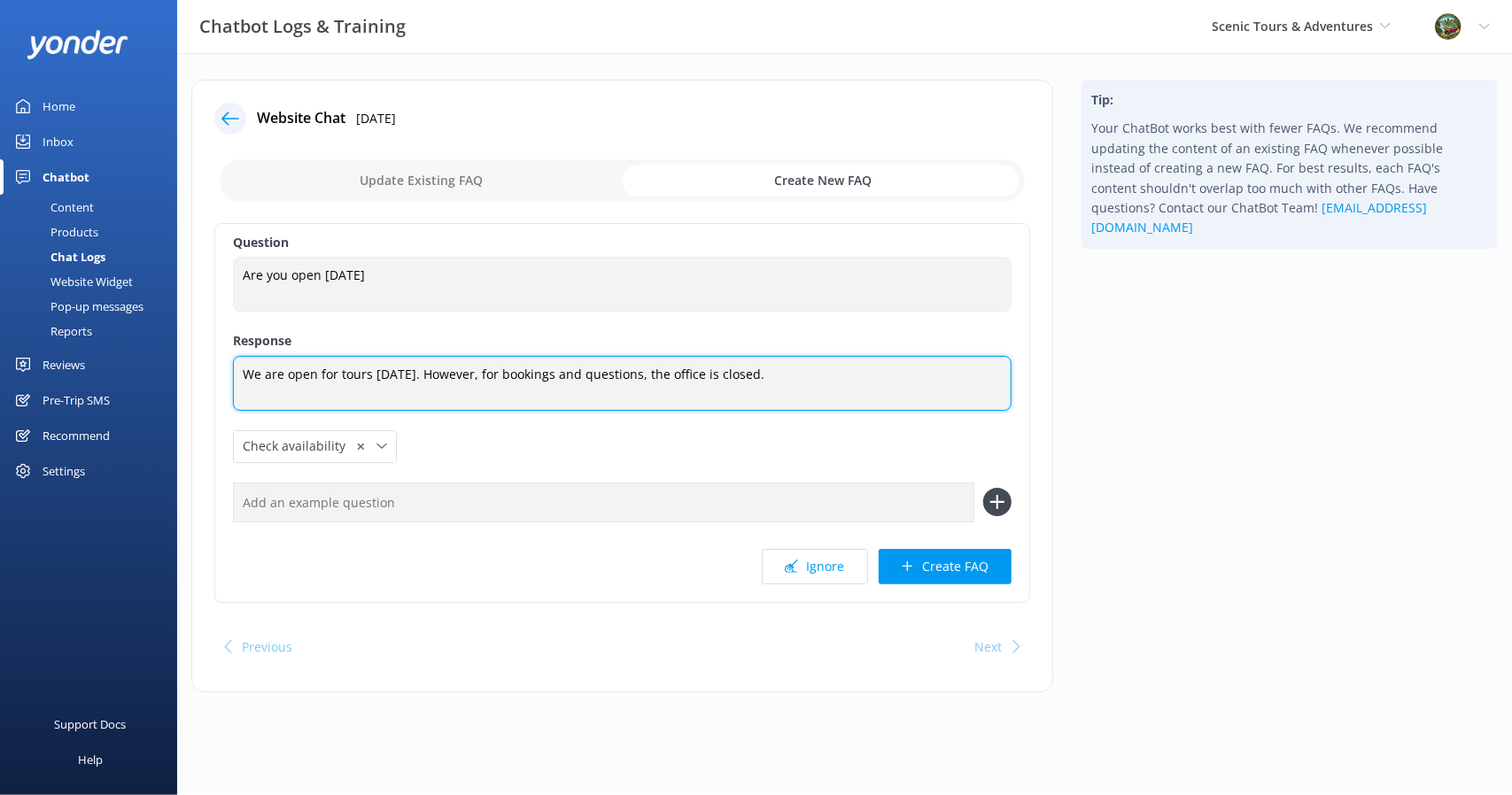
click at [370, 370] on textarea "We are open for tours [DATE]. However, for bookings and questions, the office i…" at bounding box center [622, 383] width 779 height 55
type textarea "We are open for tour operations [DATE]. However, for bookings and questions, th…"
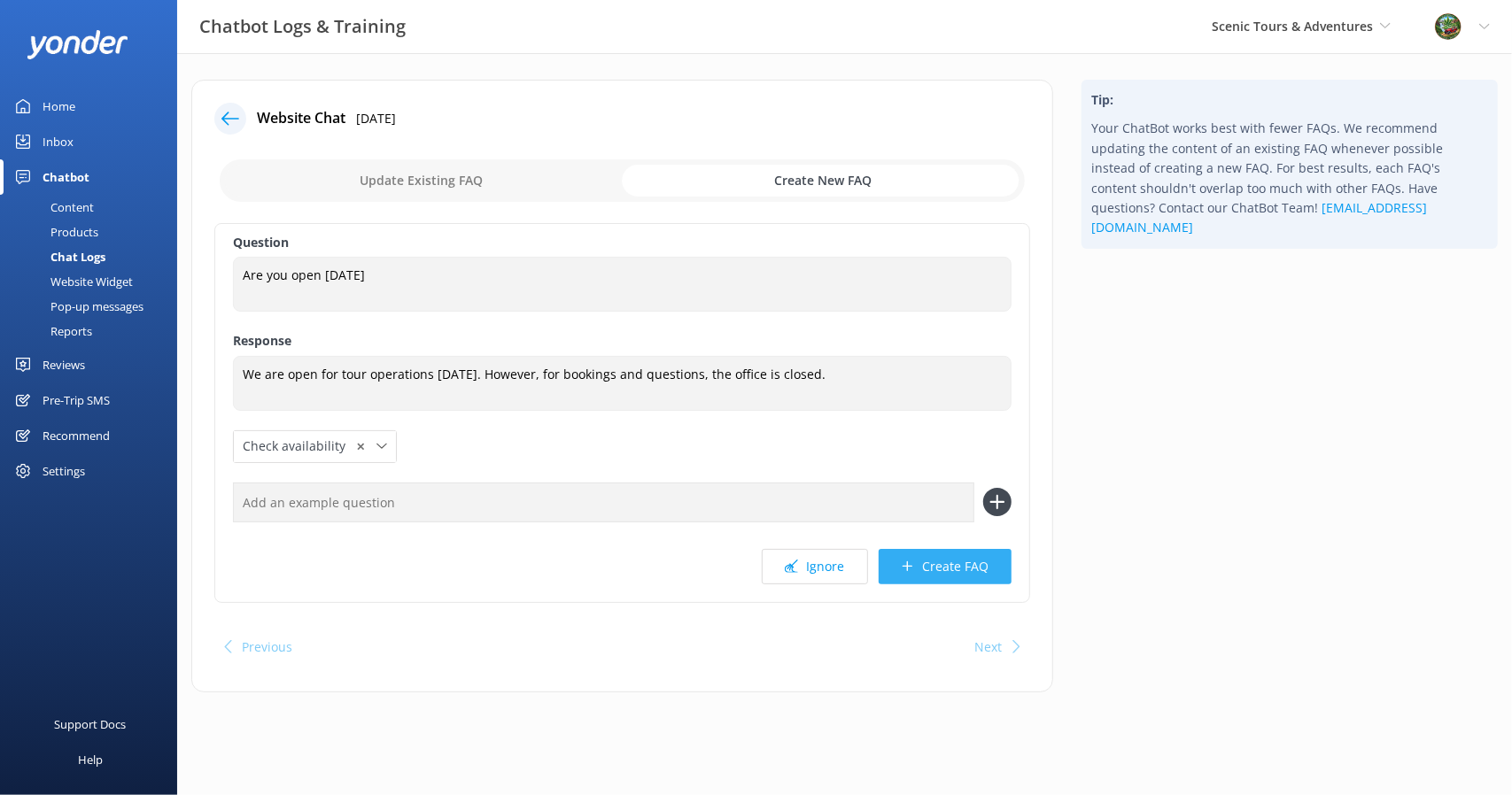
click at [941, 558] on button "Create FAQ" at bounding box center [945, 566] width 133 height 35
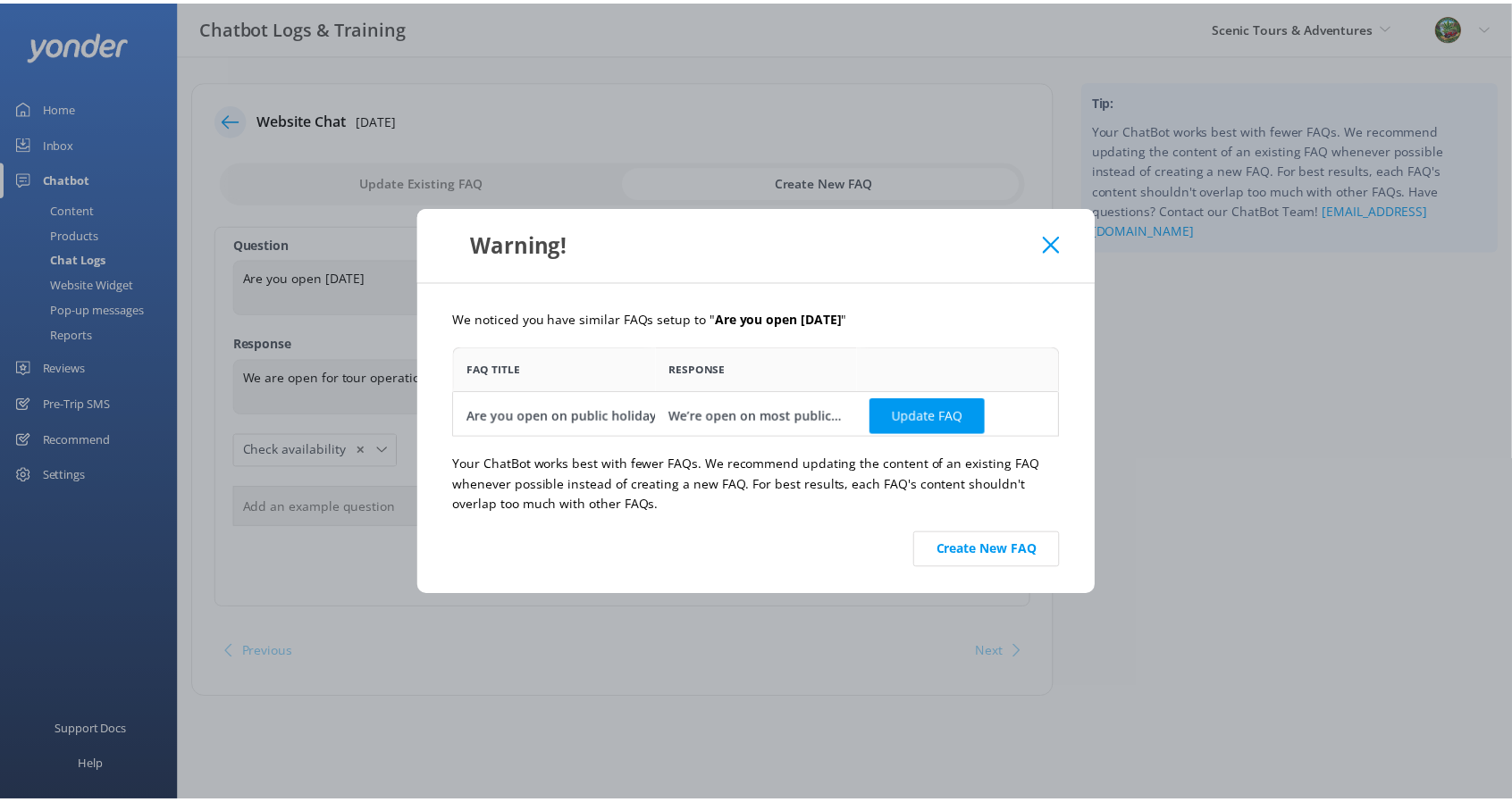
scroll to position [76, 598]
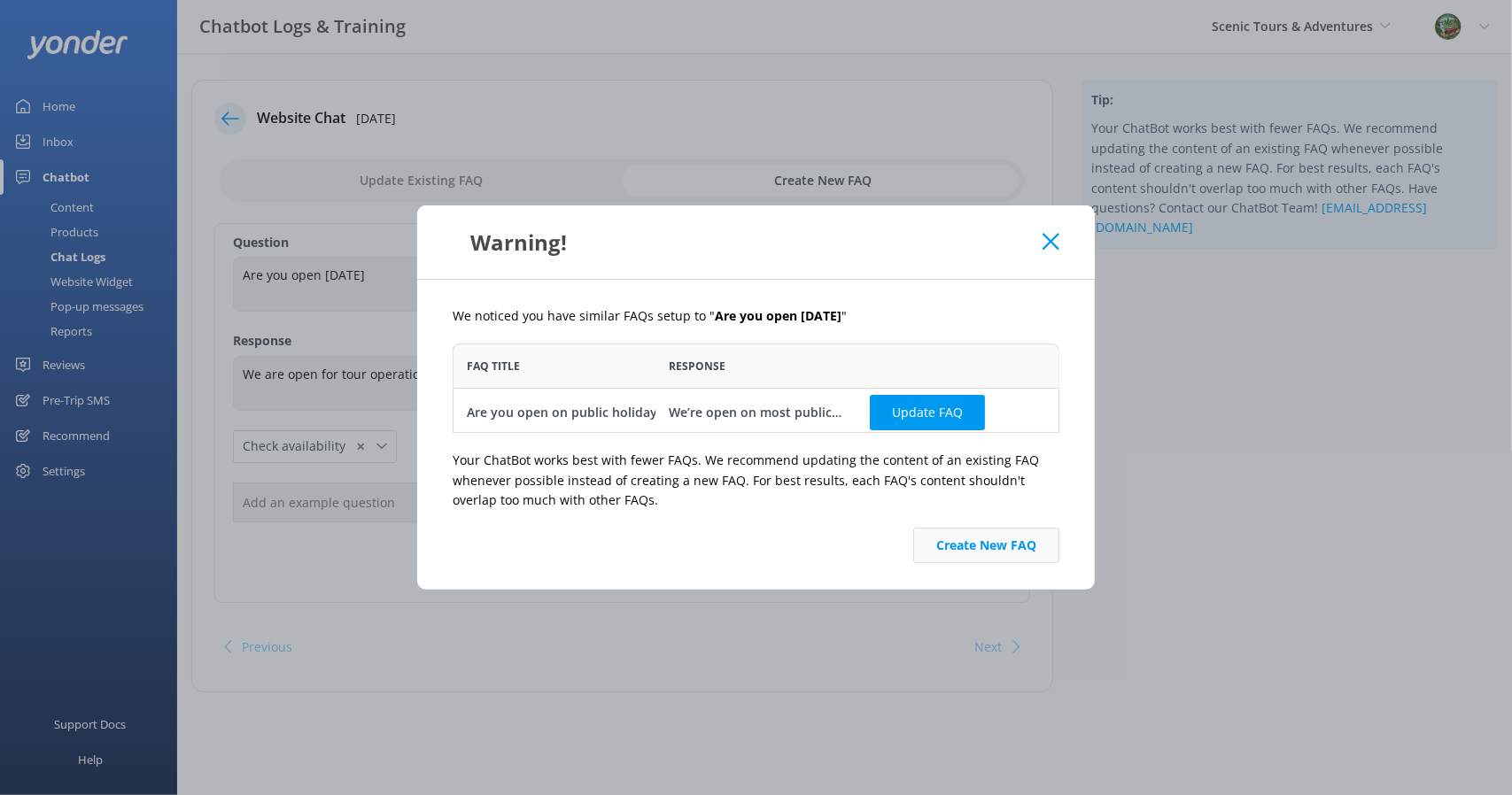
click at [989, 543] on button "Create New FAQ" at bounding box center [987, 545] width 146 height 35
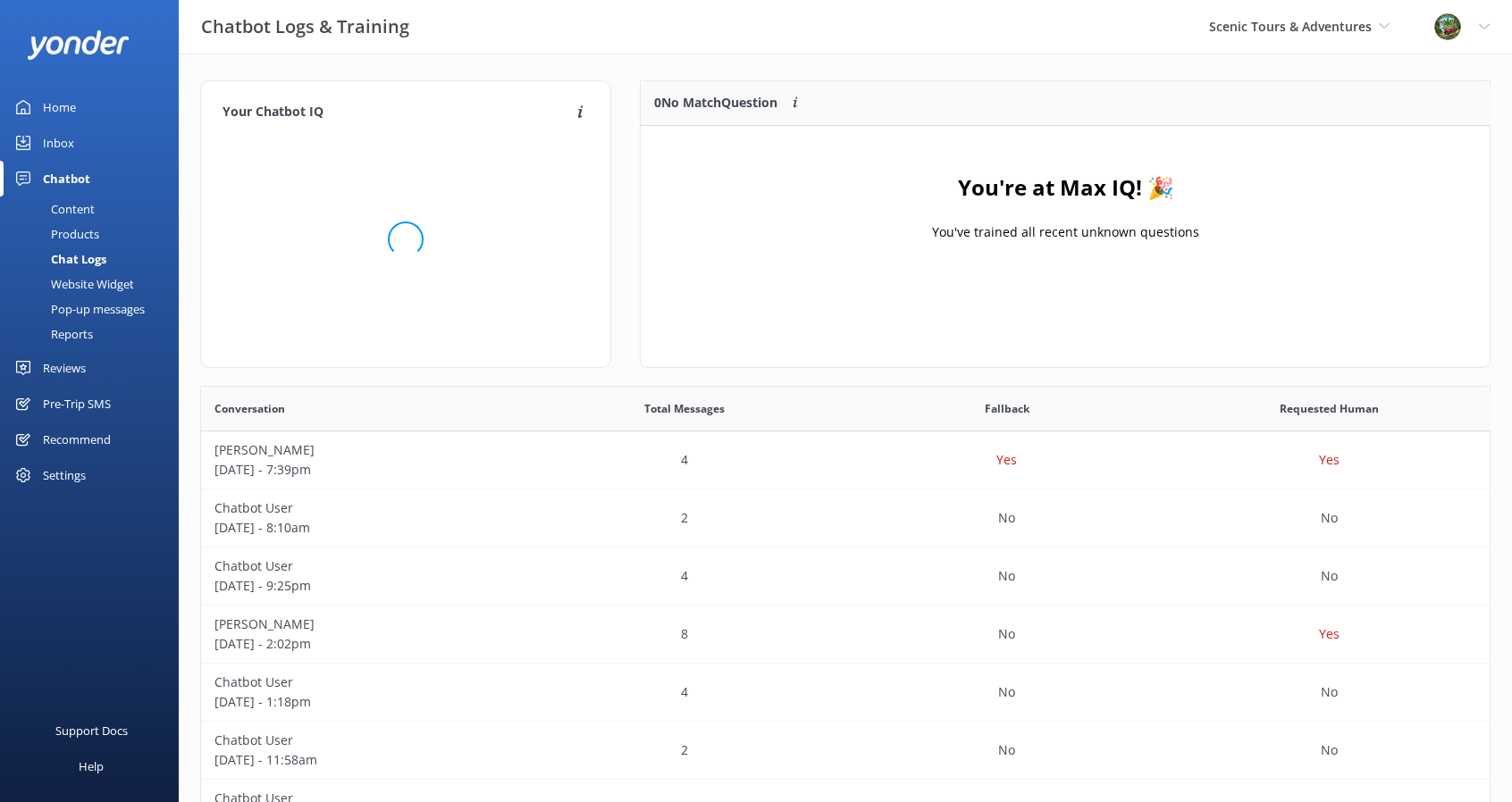
scroll to position [209, 836]
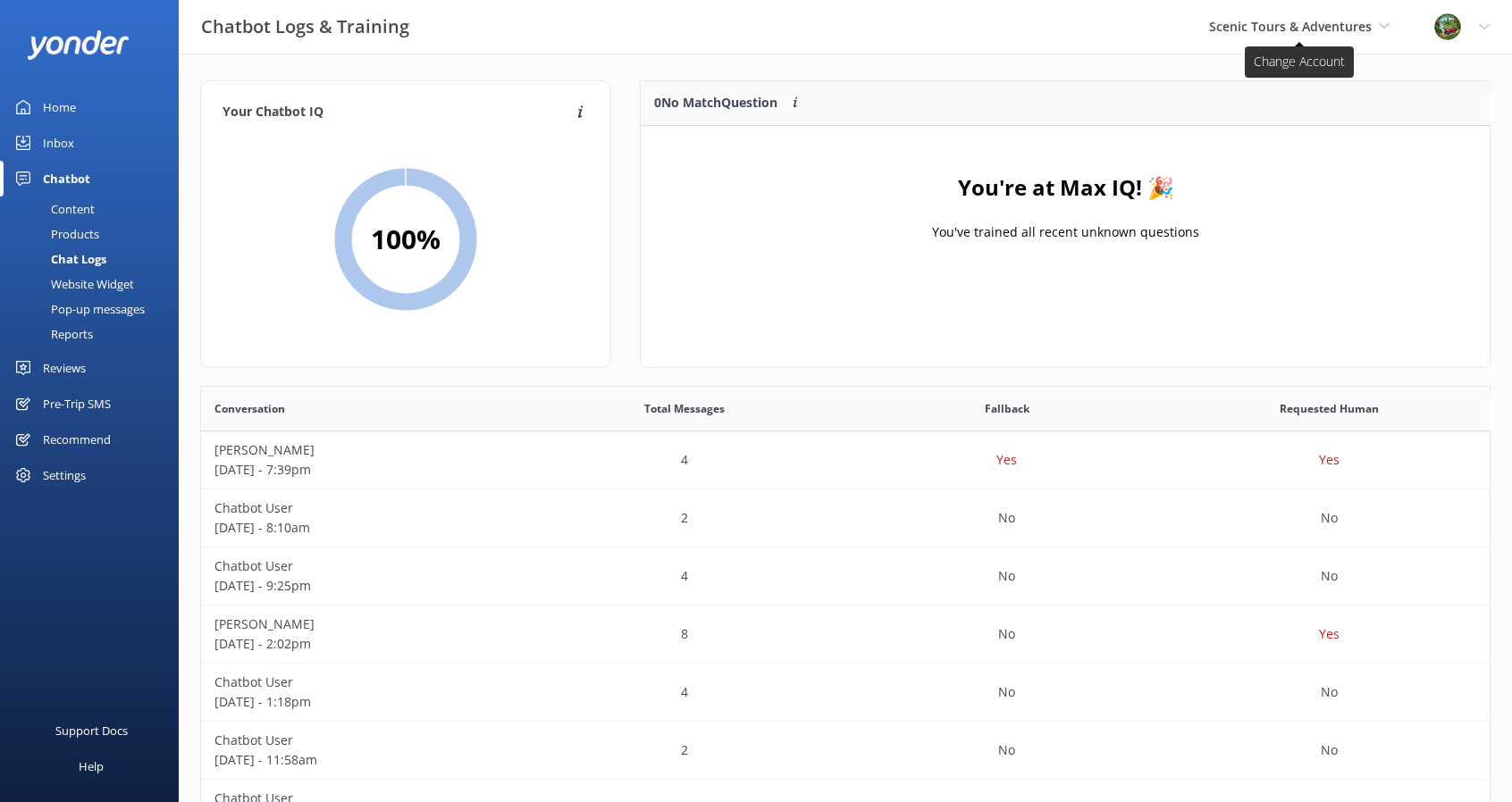
click at [1330, 35] on span "Scenic Tours & Adventures Scenic Tours & Adventures Cherokee Cannabis Tours" at bounding box center [1300, 27] width 181 height 19
click at [1295, 112] on link "Cherokee Cannabis Tours" at bounding box center [1324, 120] width 179 height 42
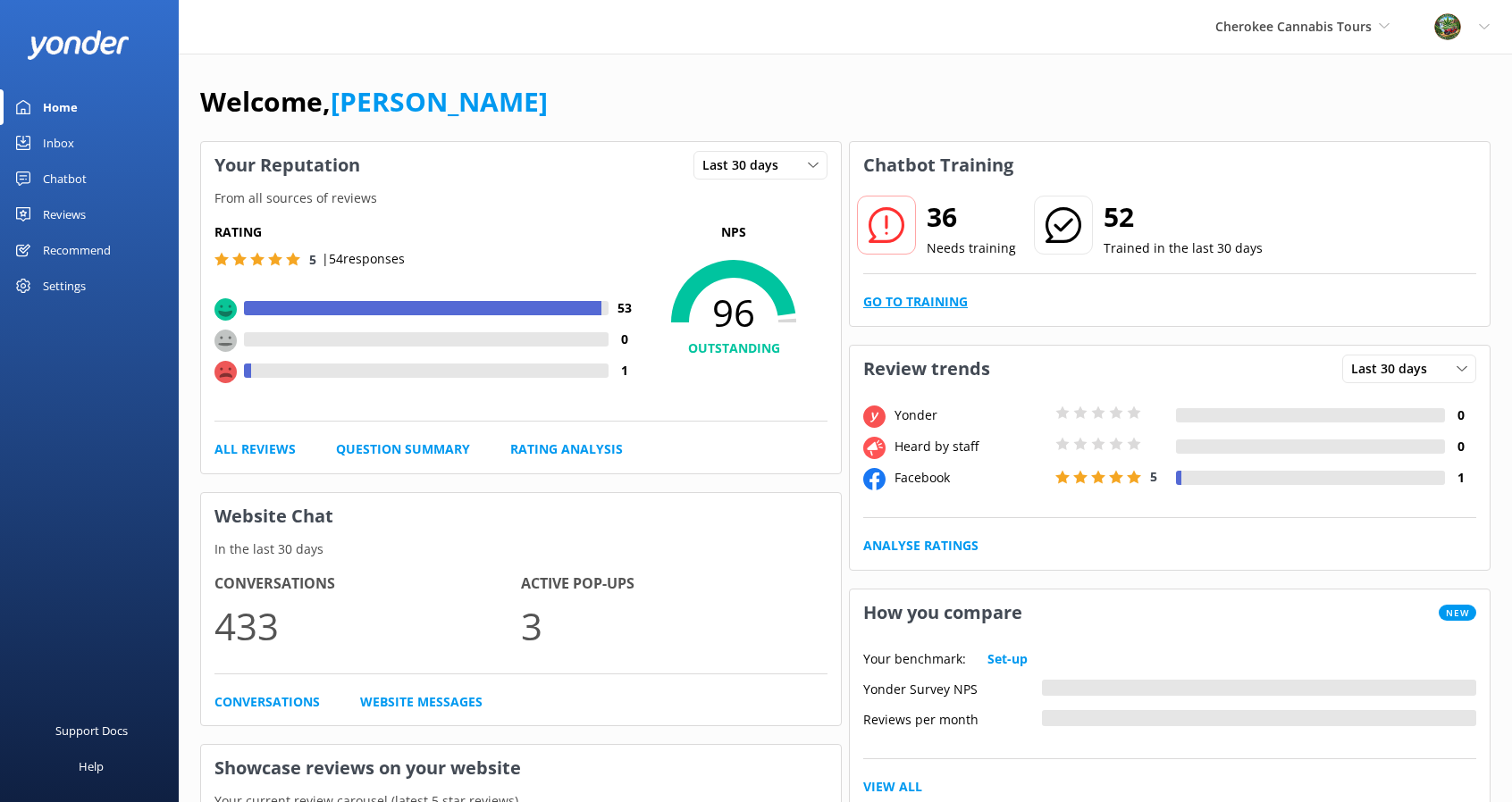
click at [910, 297] on link "Go to Training" at bounding box center [915, 302] width 104 height 19
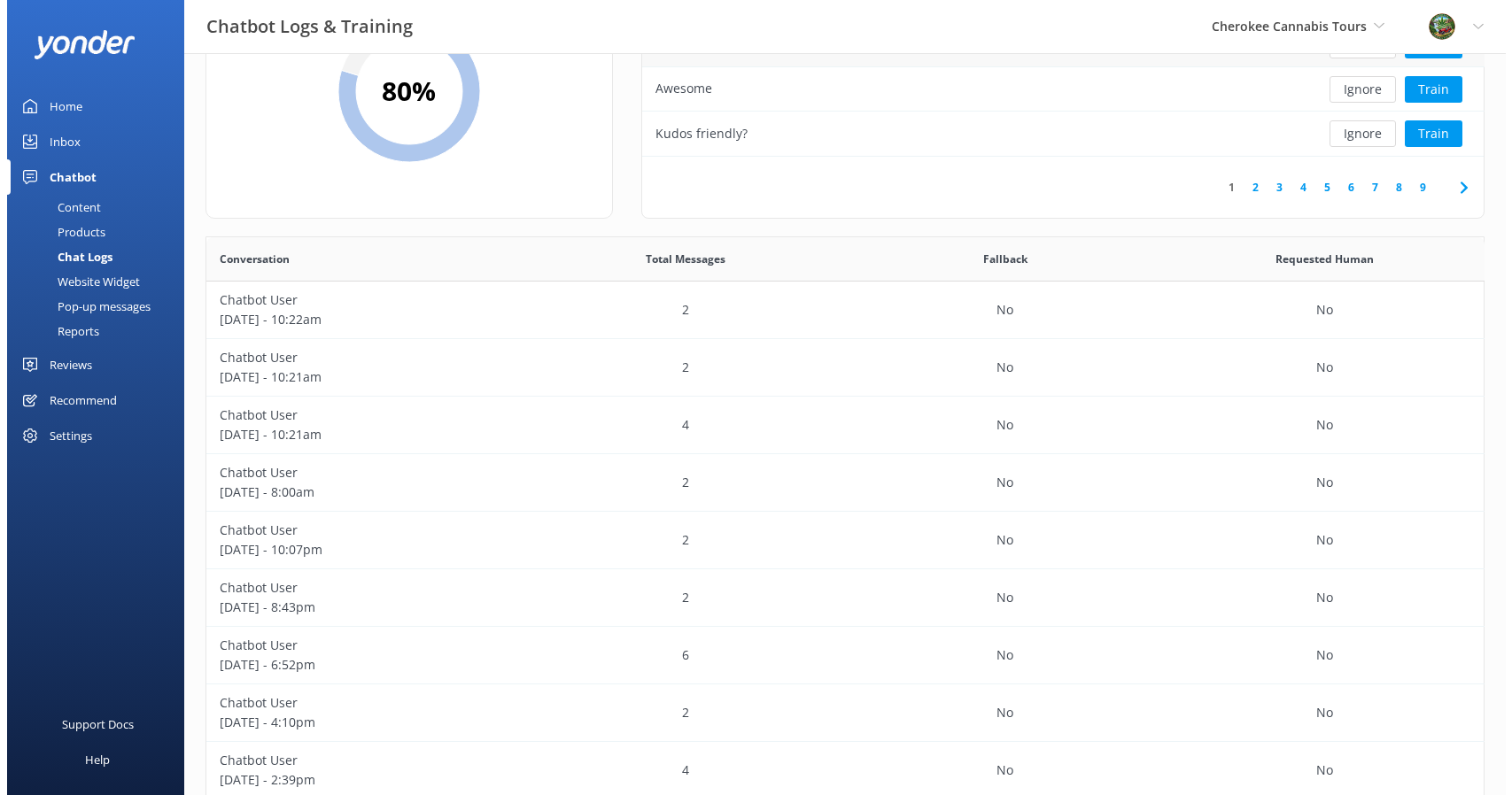
scroll to position [0, 0]
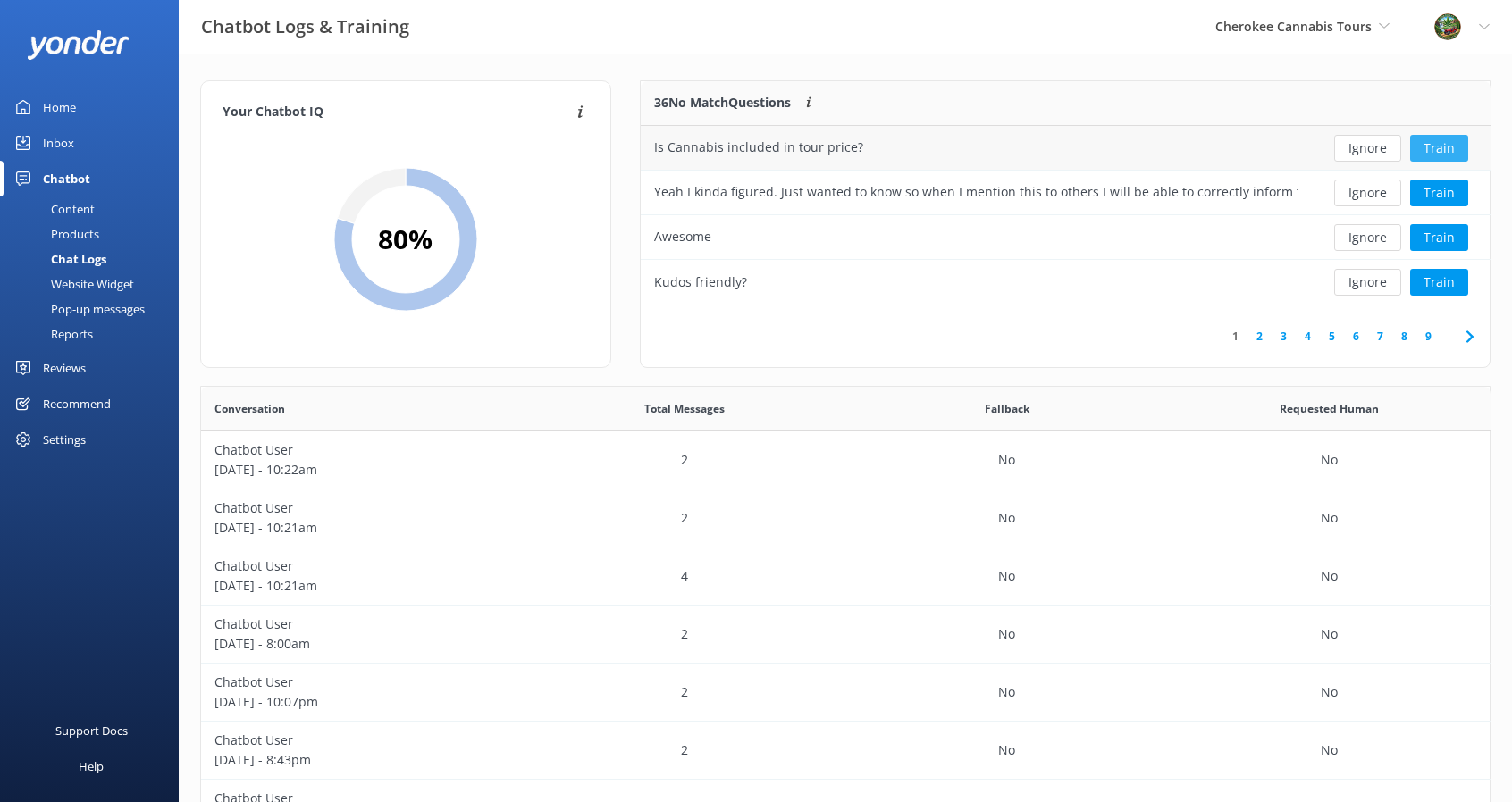
click at [1457, 138] on button "Train" at bounding box center [1440, 149] width 58 height 27
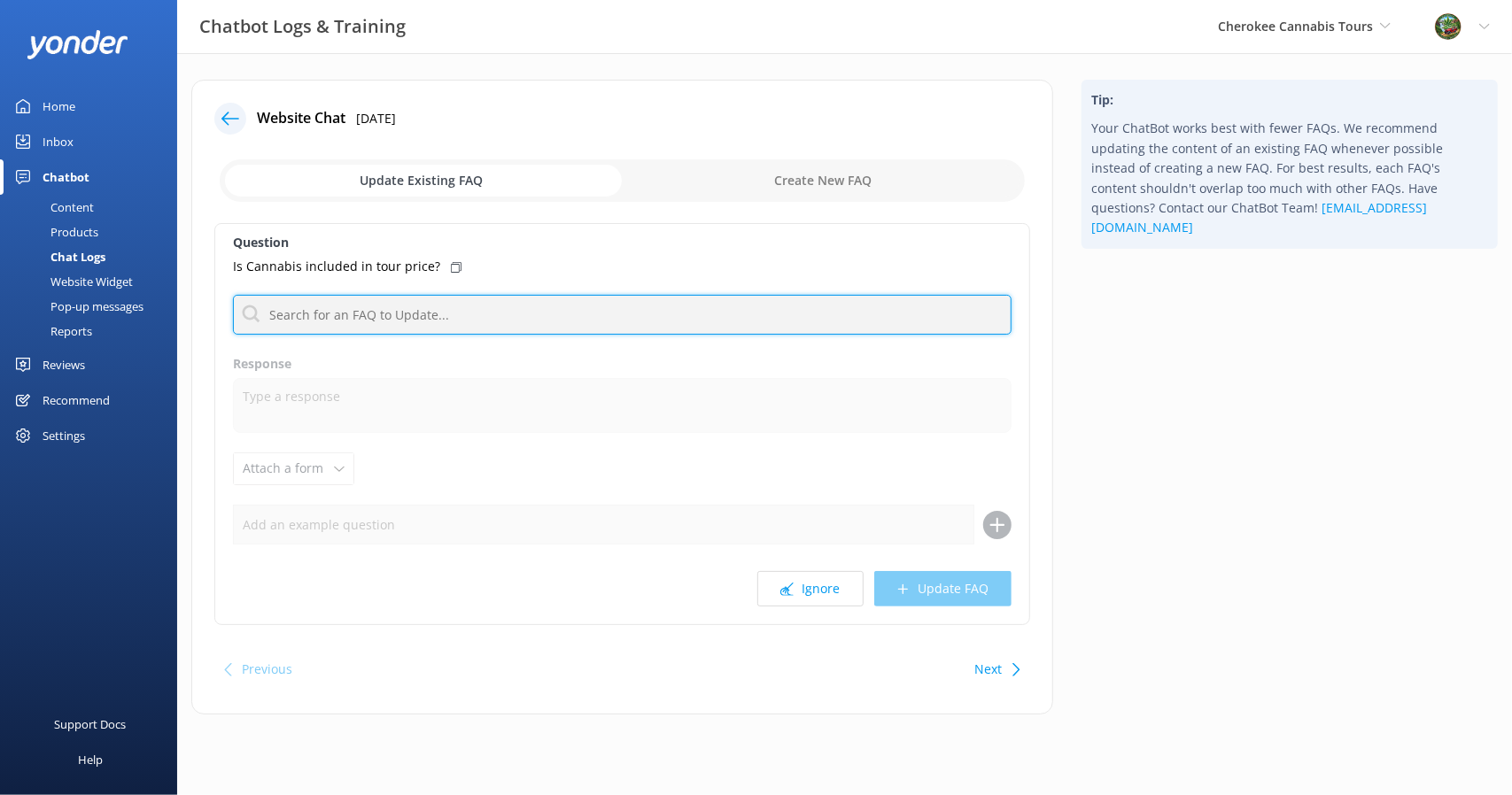
click at [382, 312] on input "text" at bounding box center [622, 315] width 779 height 40
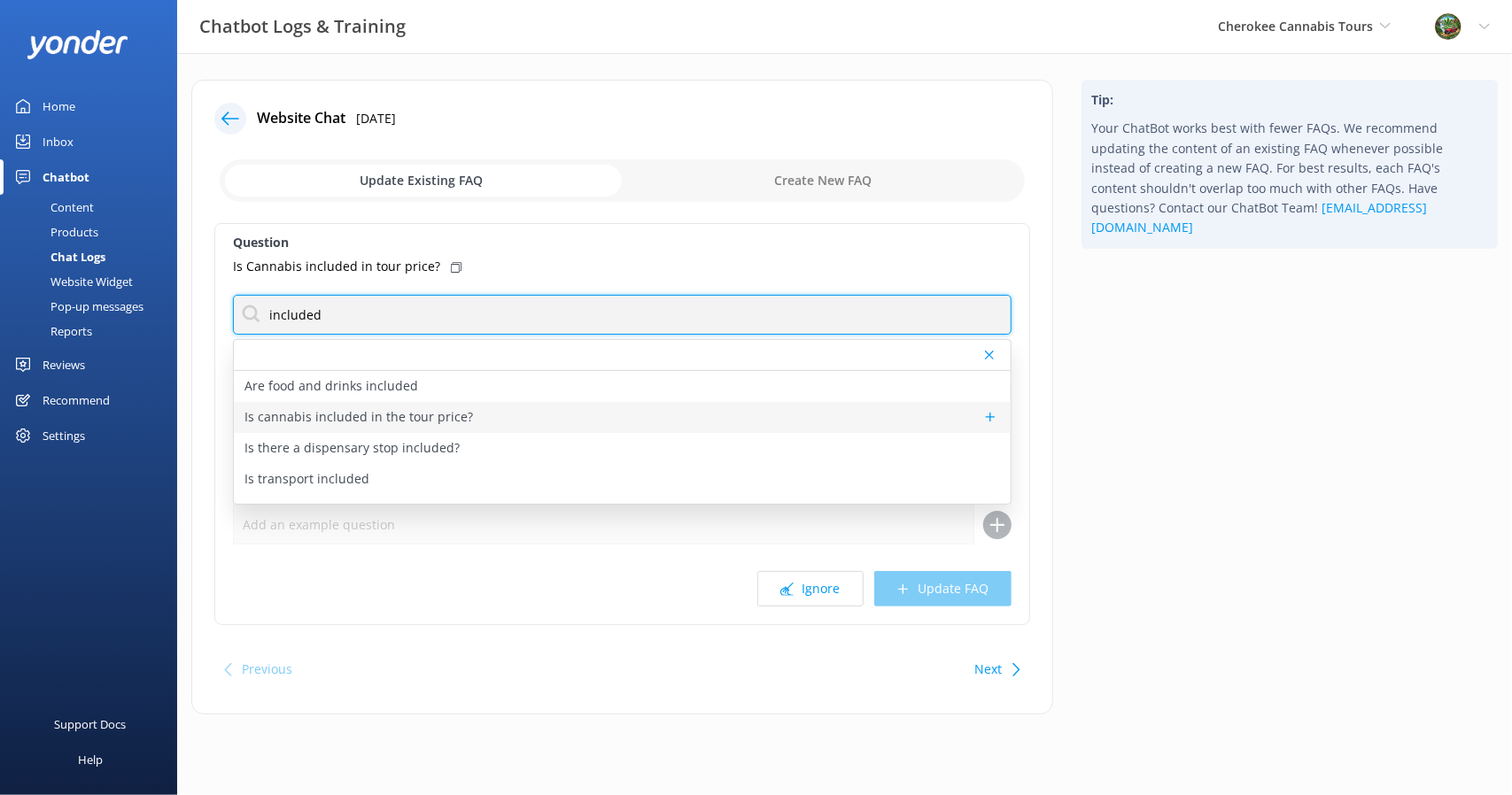
type input "included"
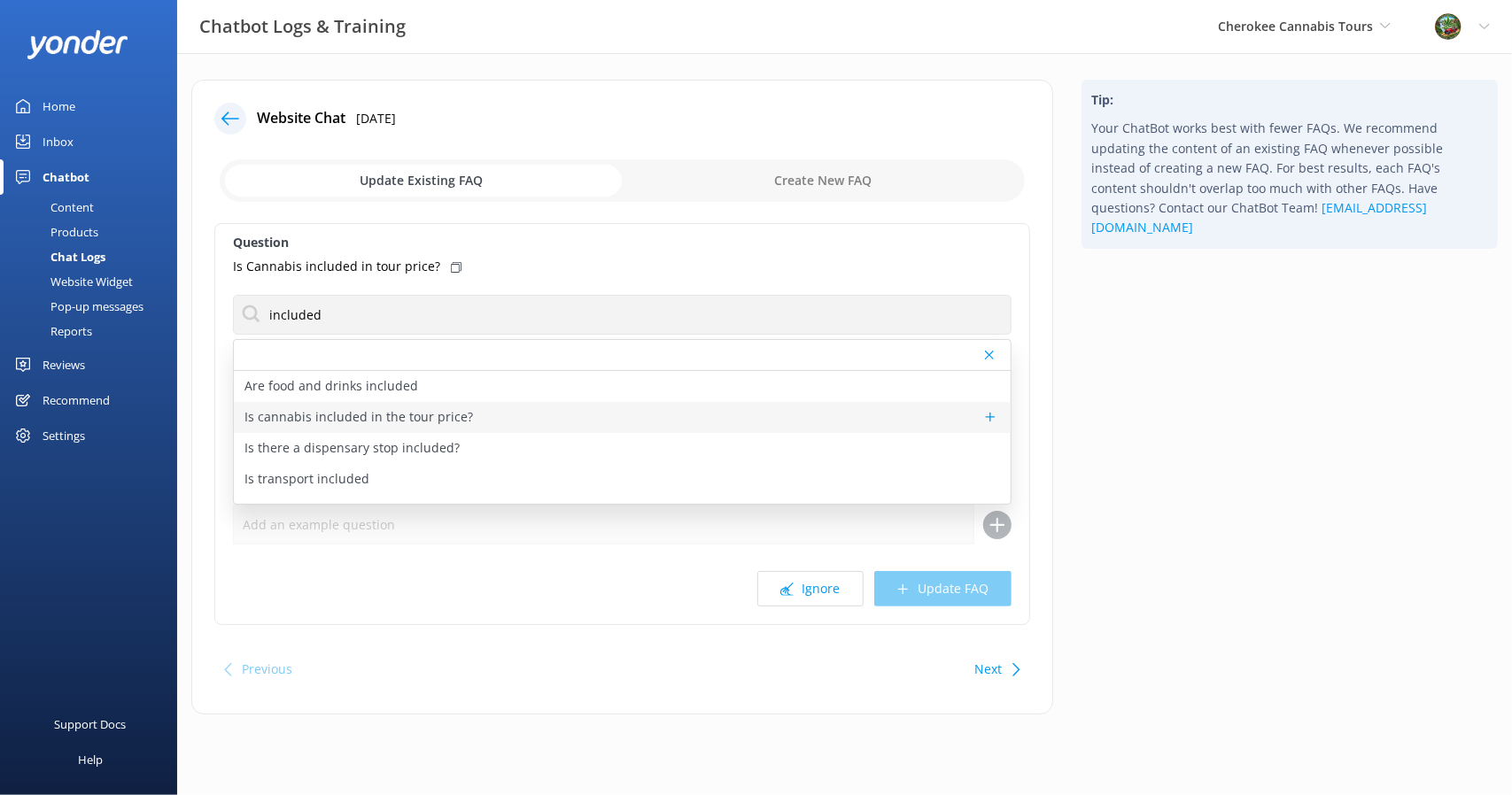
click at [429, 423] on p "Is cannabis included in the tour price?" at bounding box center [359, 417] width 229 height 19
type textarea "Cannabis is not included in the Sacred Smoke Tour price. Guests can purchase pr…"
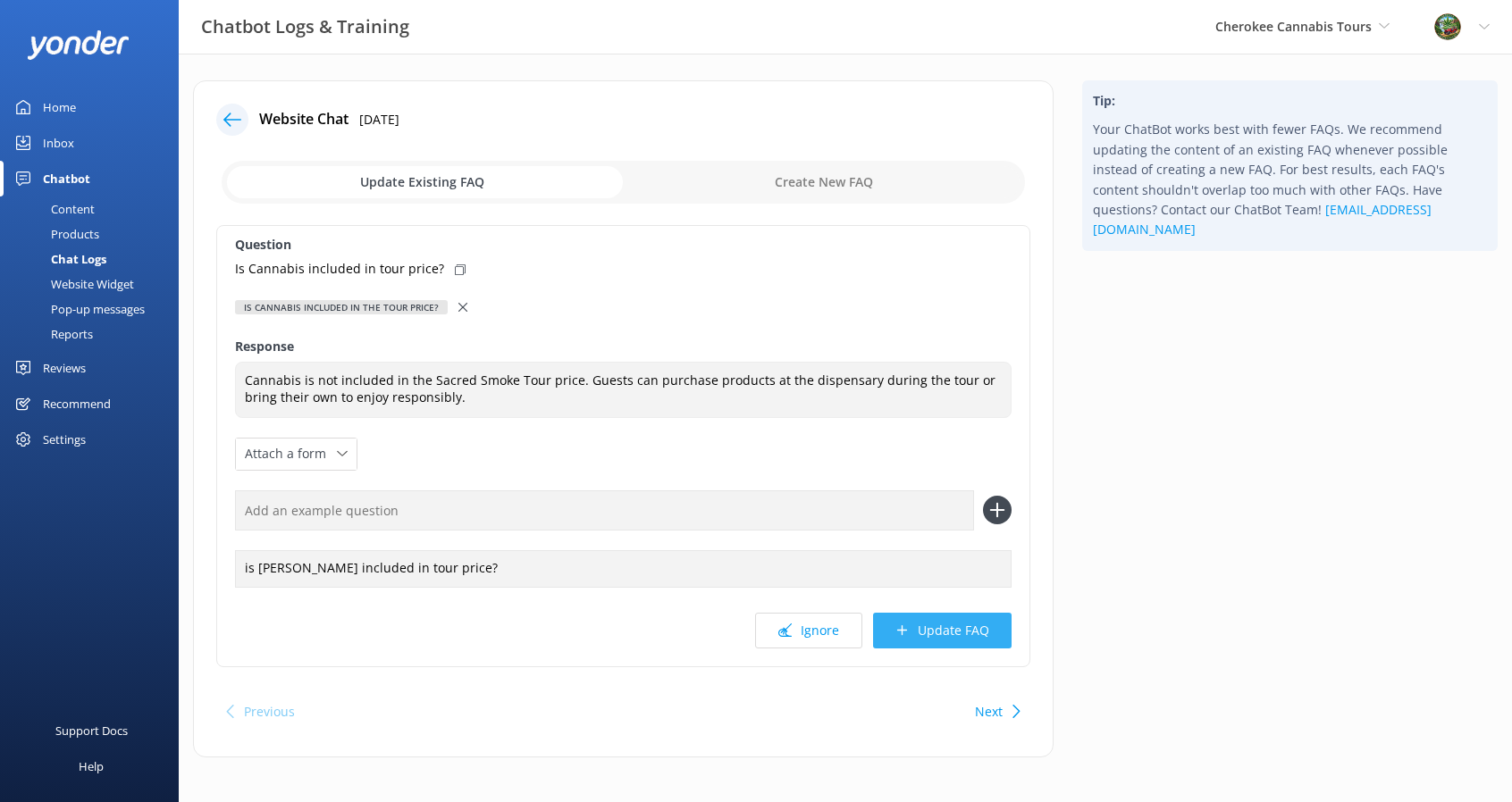
click at [937, 628] on button "Update FAQ" at bounding box center [942, 630] width 138 height 36
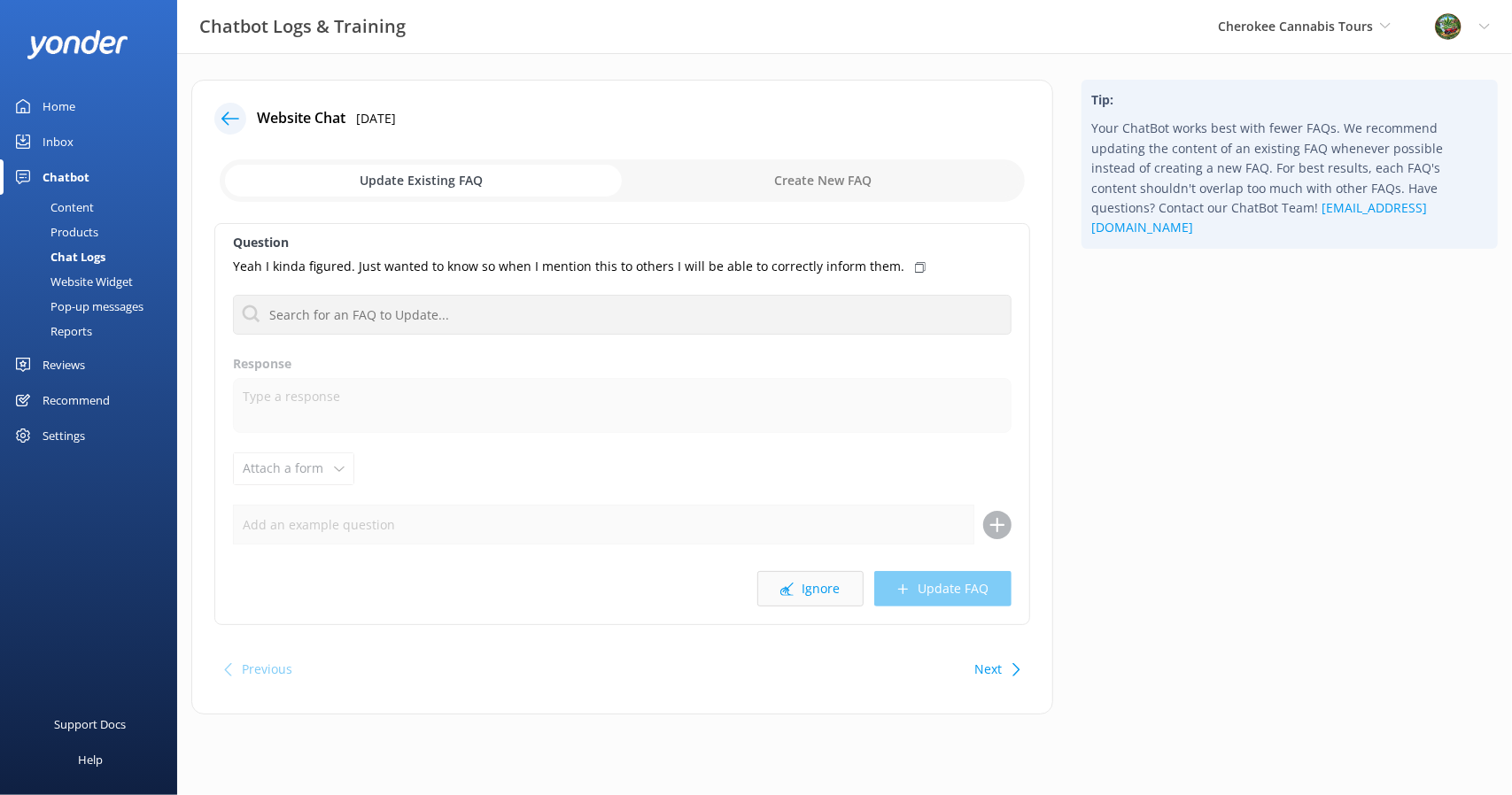
click at [828, 582] on button "Ignore" at bounding box center [811, 588] width 106 height 35
click at [808, 589] on button "Ignore" at bounding box center [811, 588] width 106 height 35
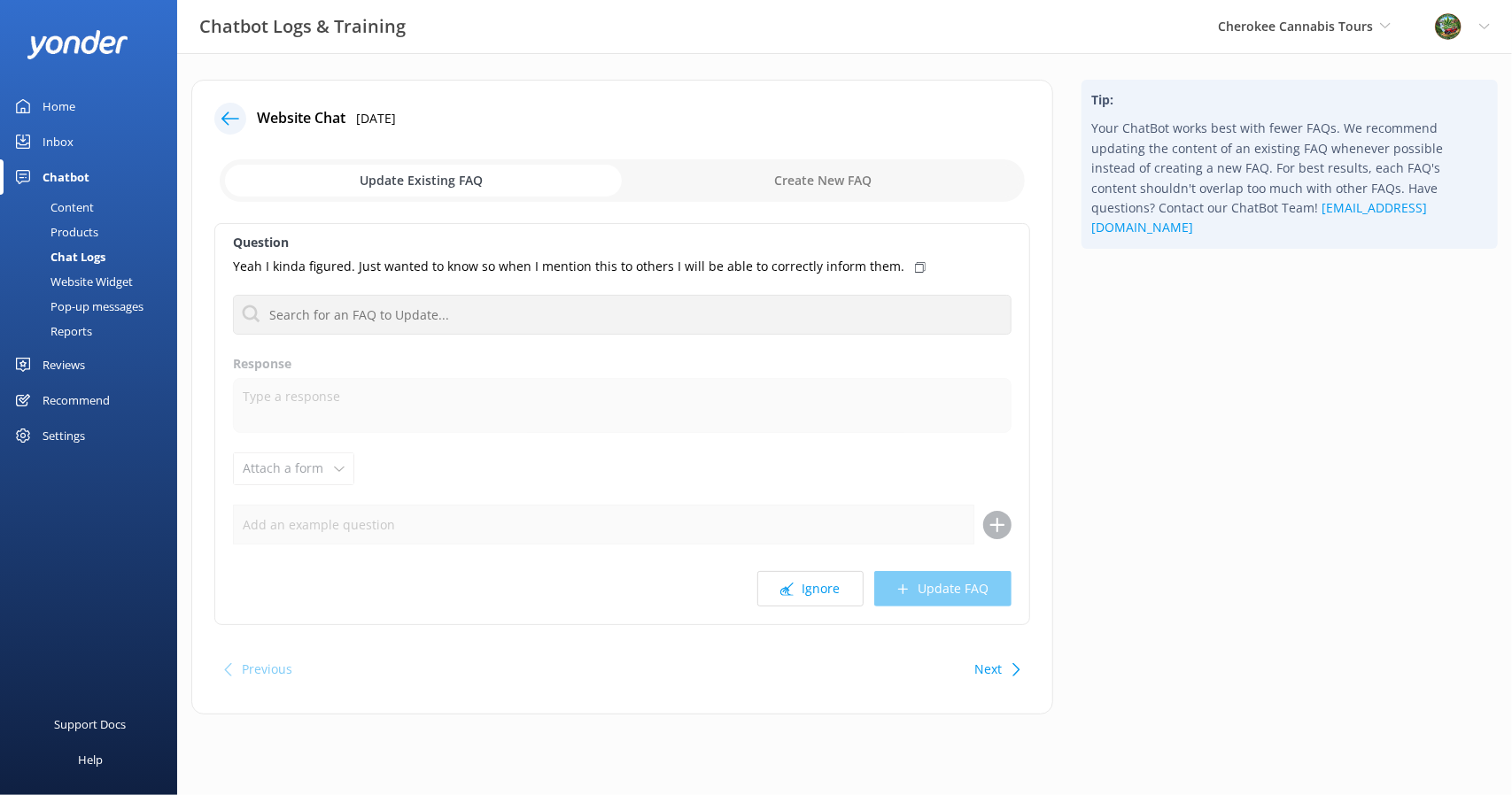
click at [808, 589] on button "Ignore" at bounding box center [811, 588] width 106 height 35
click at [57, 170] on div "Chatbot" at bounding box center [65, 177] width 47 height 35
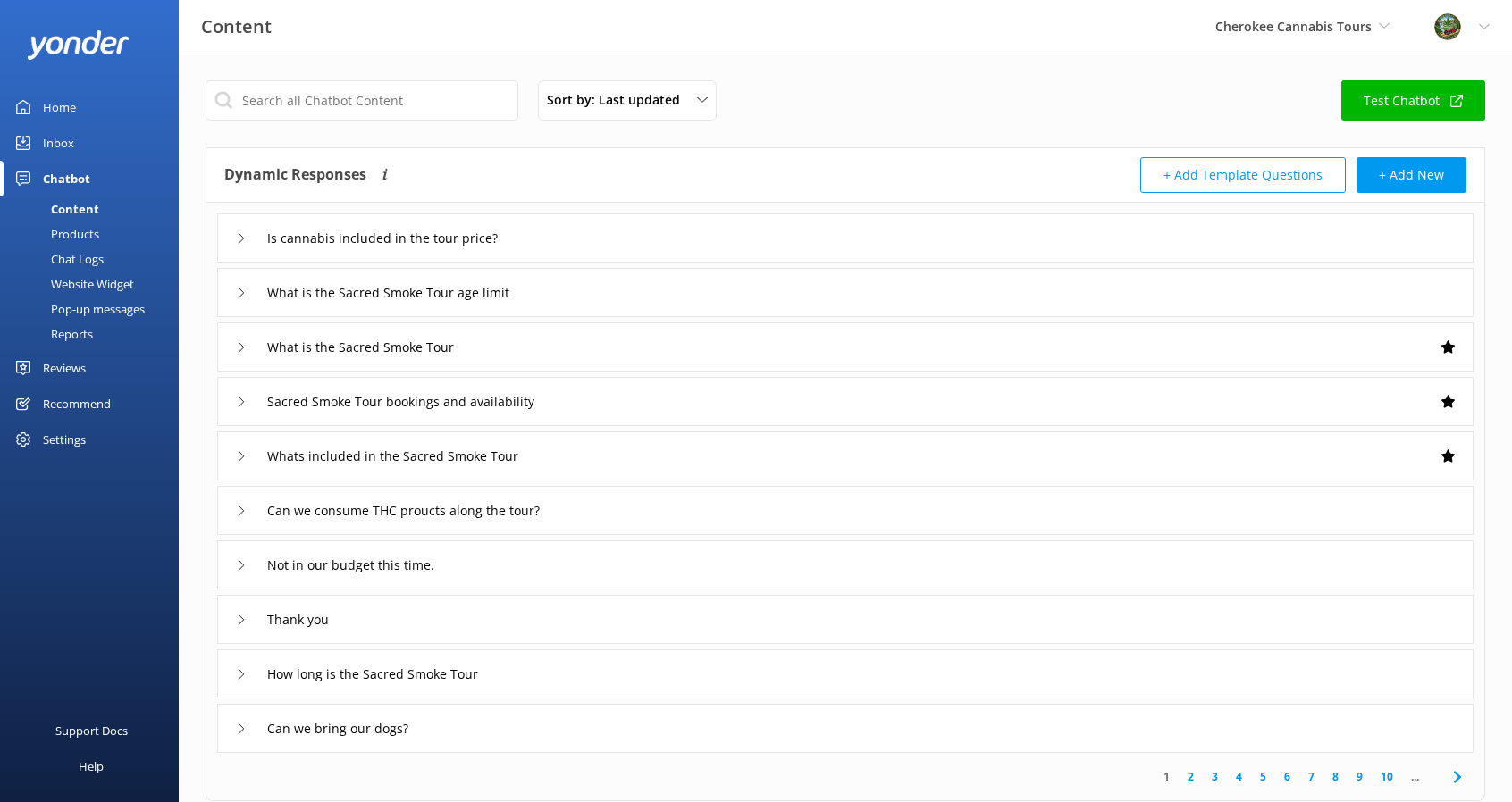
click at [55, 138] on div "Inbox" at bounding box center [58, 143] width 31 height 36
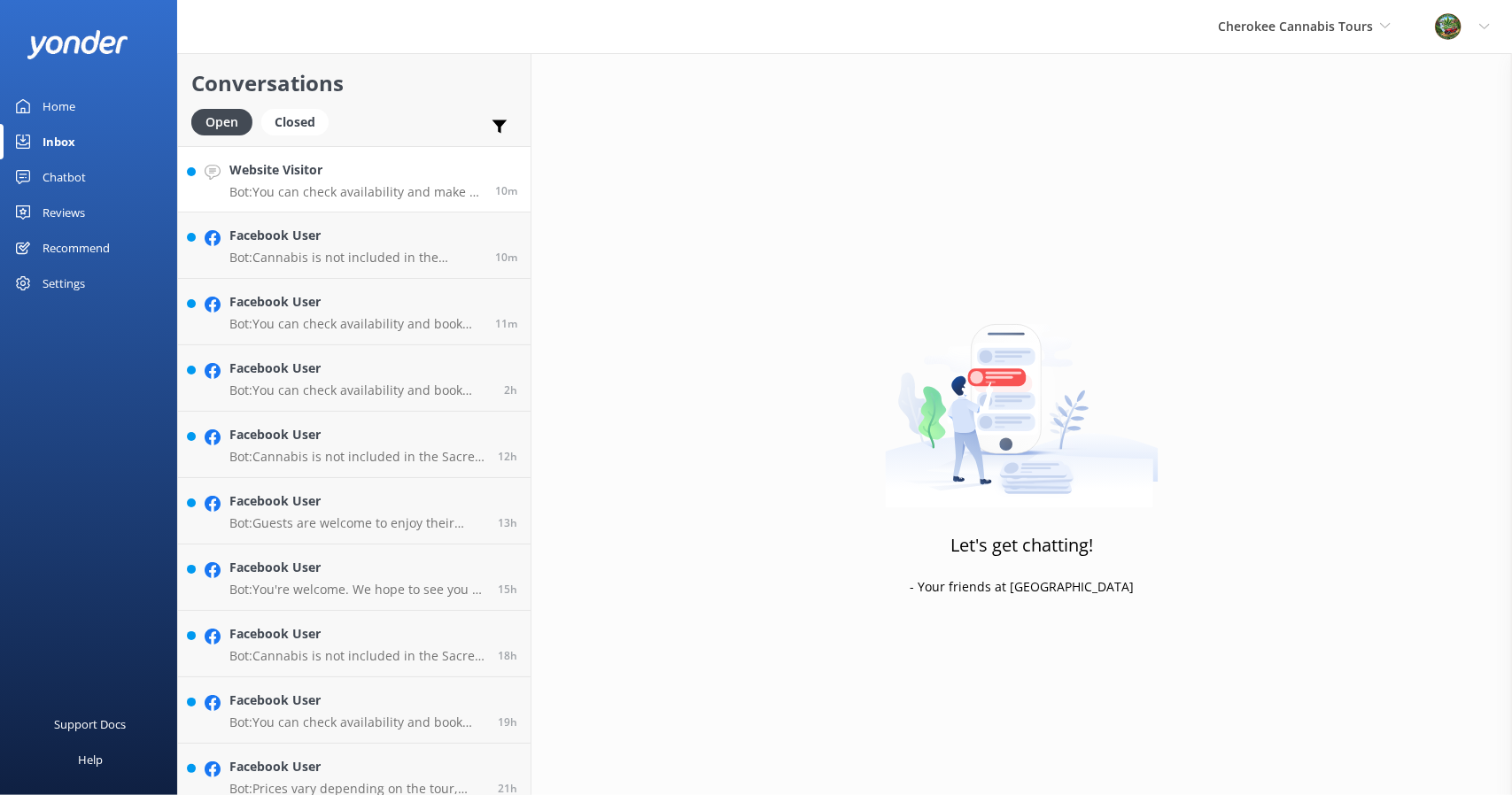
click at [335, 189] on p "Bot: You can check availability and make a booking directly through our website…" at bounding box center [356, 192] width 253 height 16
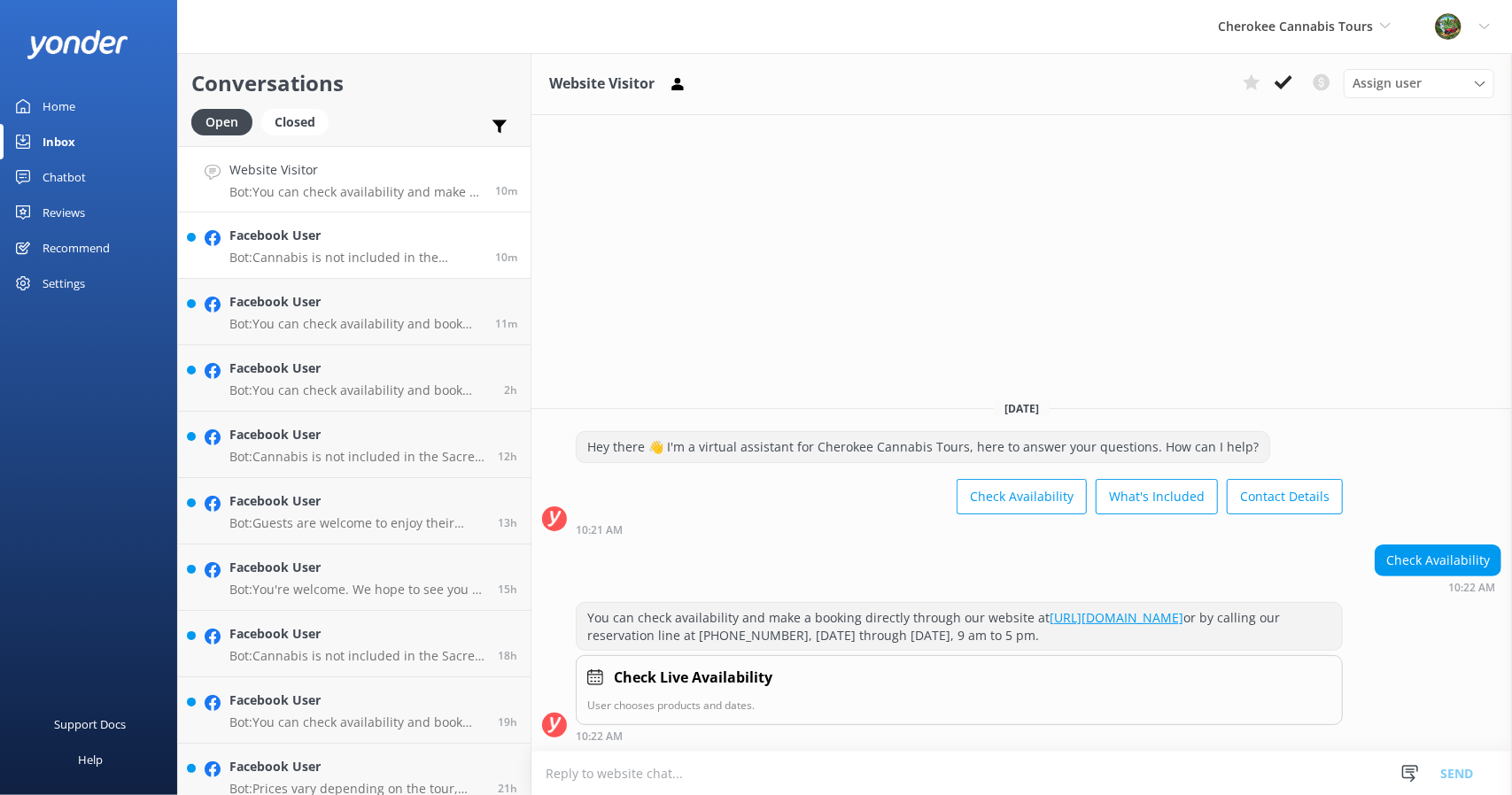
click at [356, 245] on div "Facebook User Bot: Cannabis is not included in the Sacred Smoke Tour price. Gue…" at bounding box center [356, 245] width 253 height 39
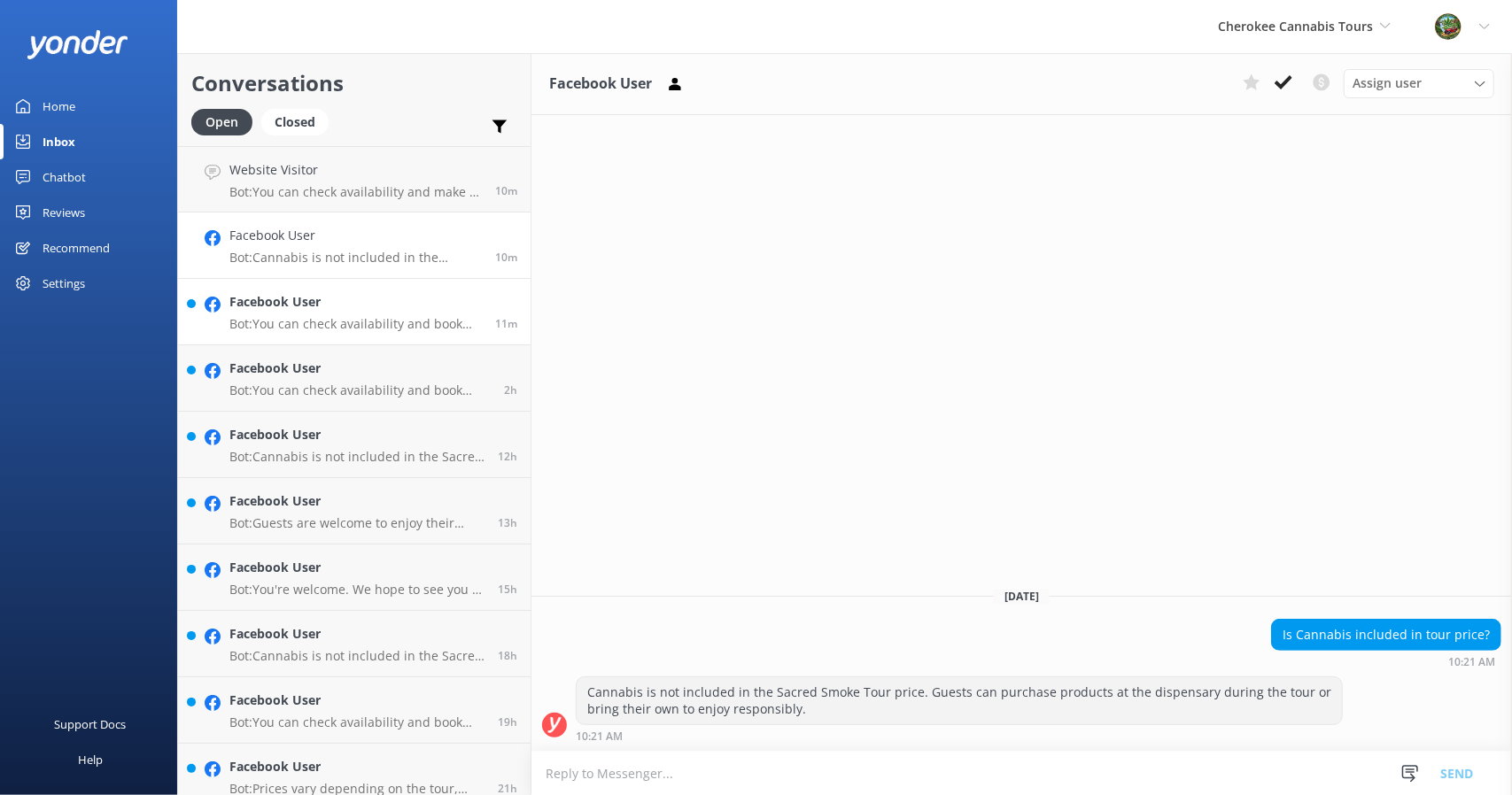
click at [387, 300] on h4 "Facebook User" at bounding box center [356, 302] width 253 height 19
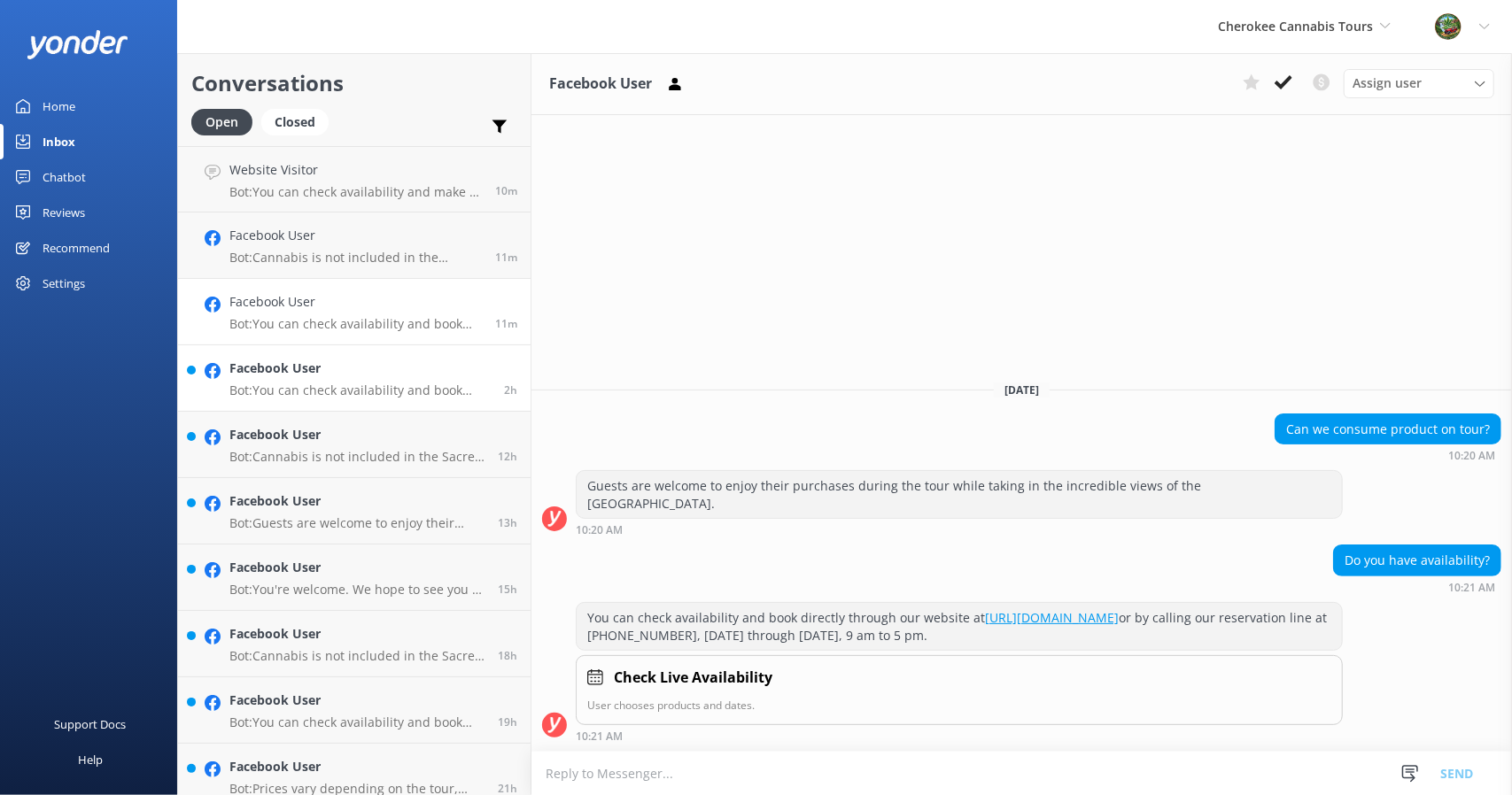
click at [410, 375] on h4 "Facebook User" at bounding box center [360, 368] width 261 height 19
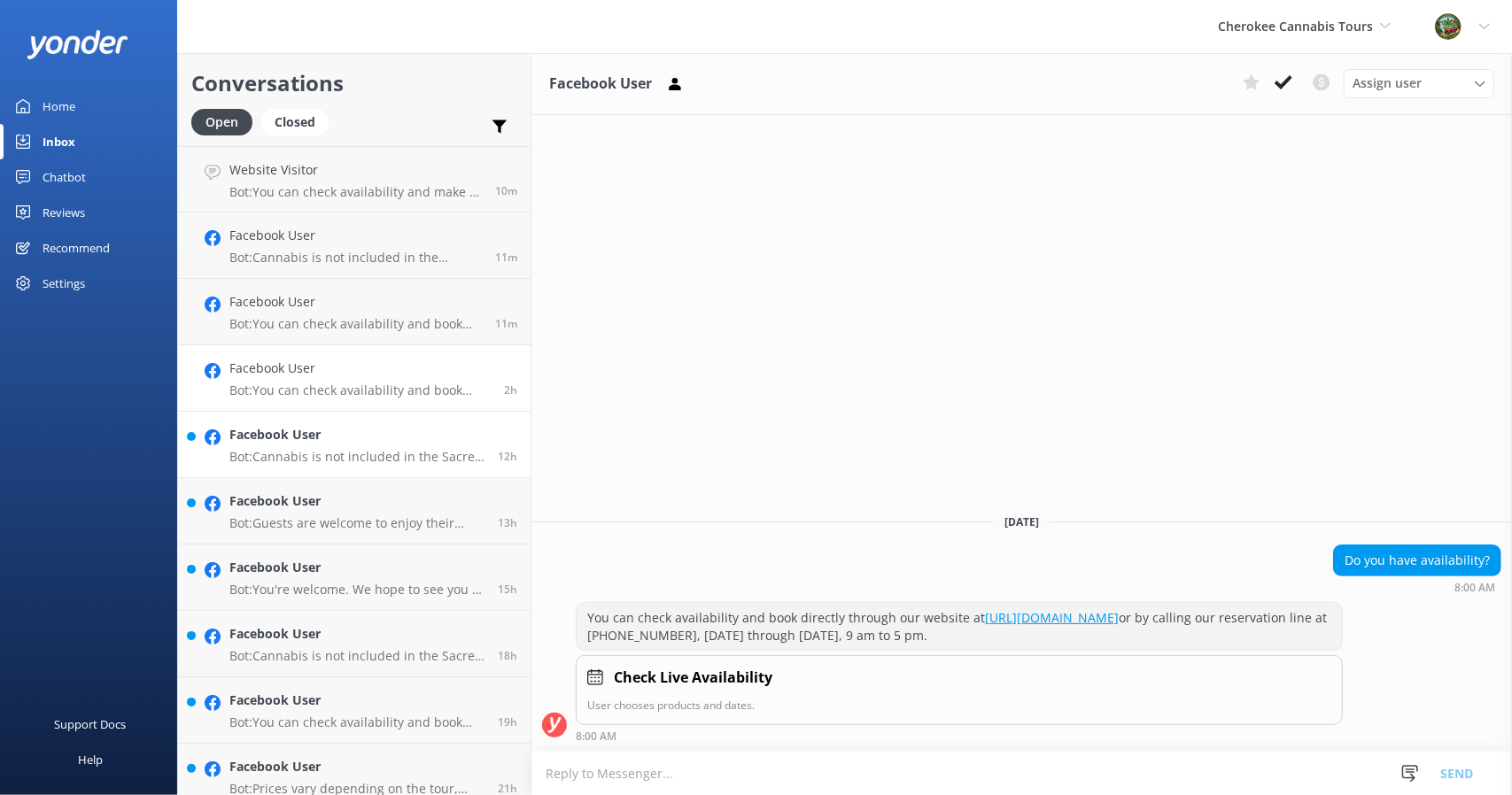
click at [307, 453] on p "Bot: Cannabis is not included in the Sacred Smoke Tour price. Guests can purcha…" at bounding box center [357, 456] width 256 height 16
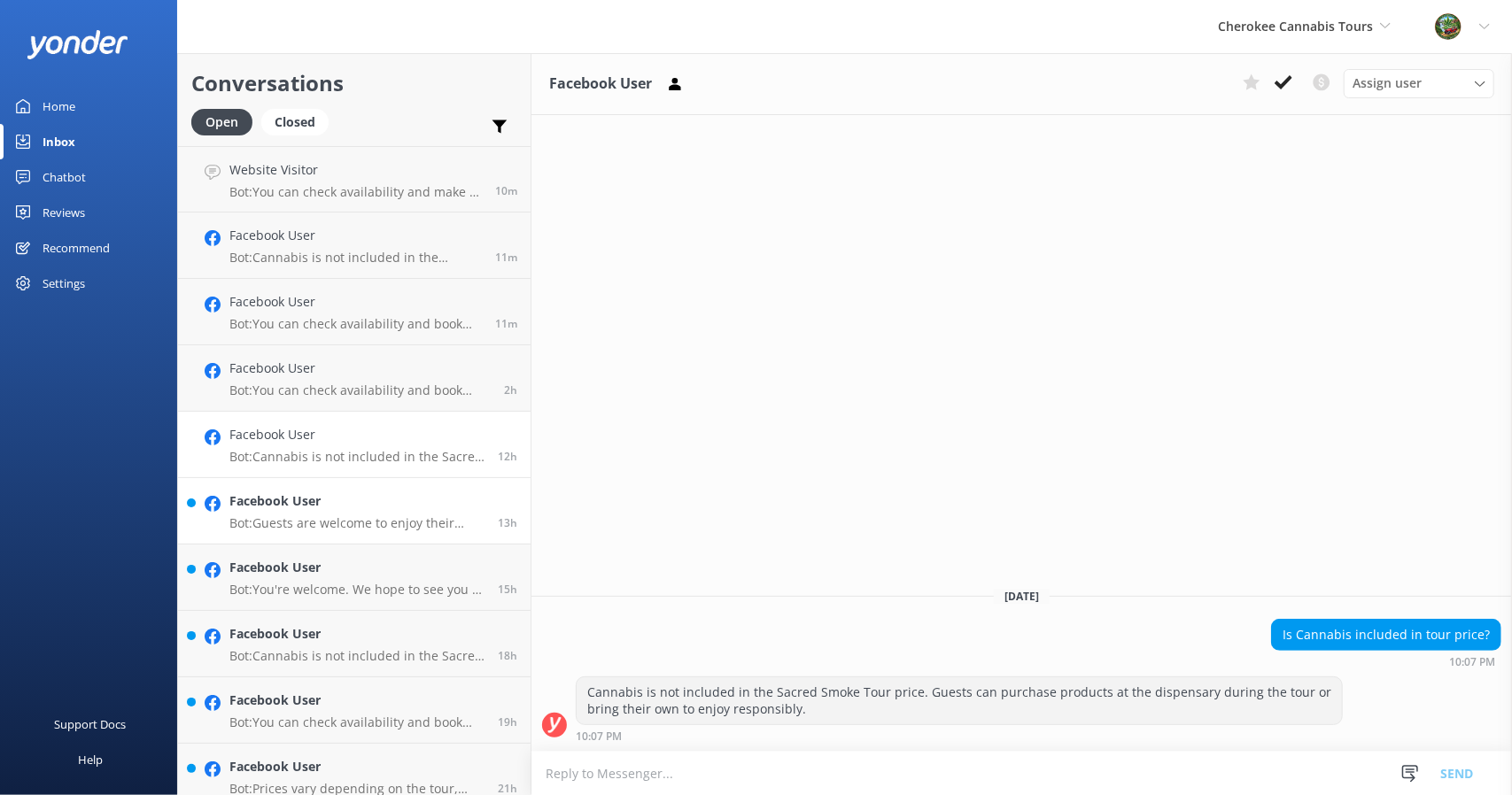
click at [340, 514] on div "Facebook User Bot: Guests are welcome to enjoy their purchases during the tour …" at bounding box center [357, 511] width 256 height 39
click at [340, 573] on h4 "Facebook User" at bounding box center [357, 567] width 256 height 19
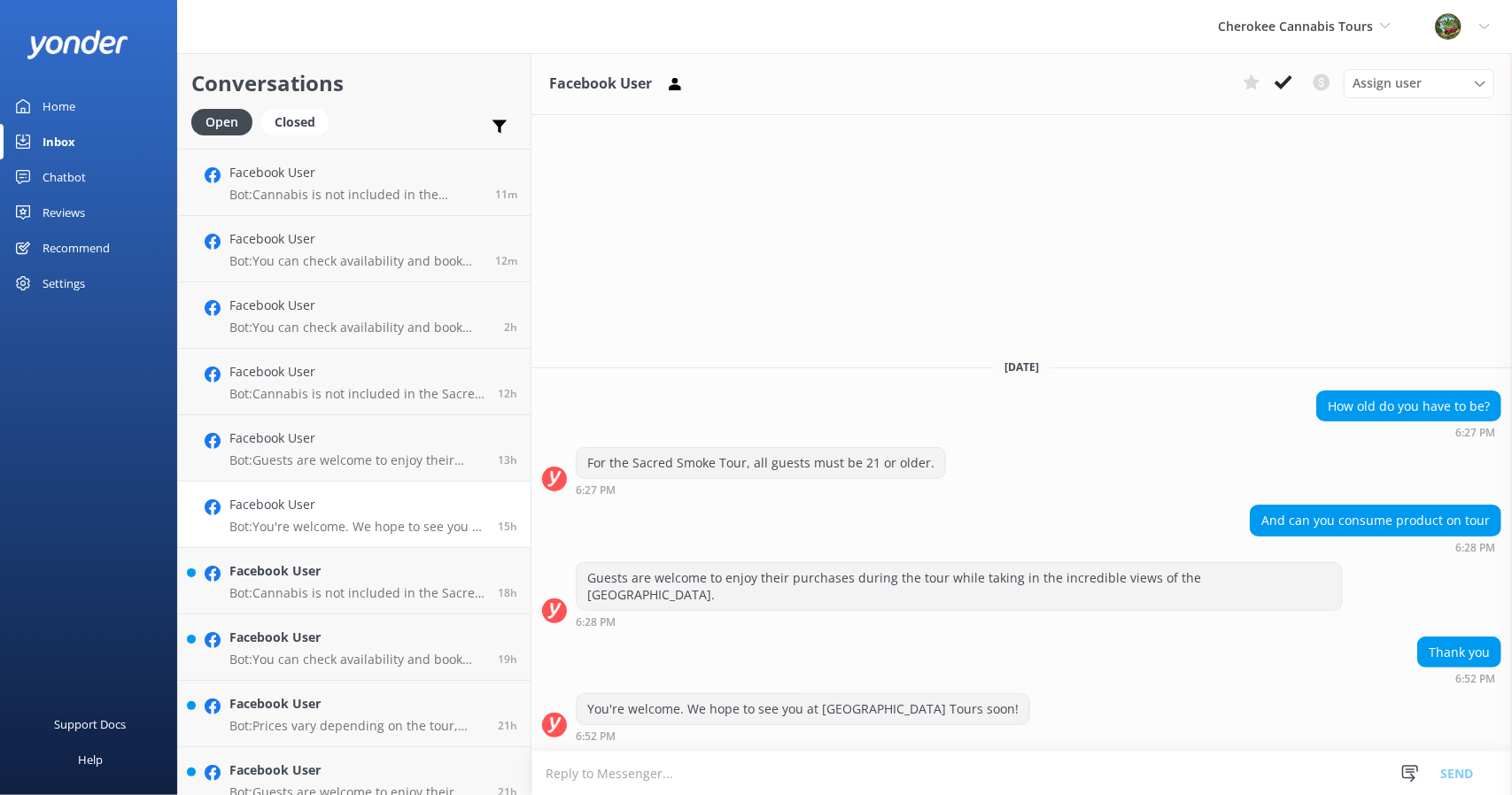
scroll to position [89, 0]
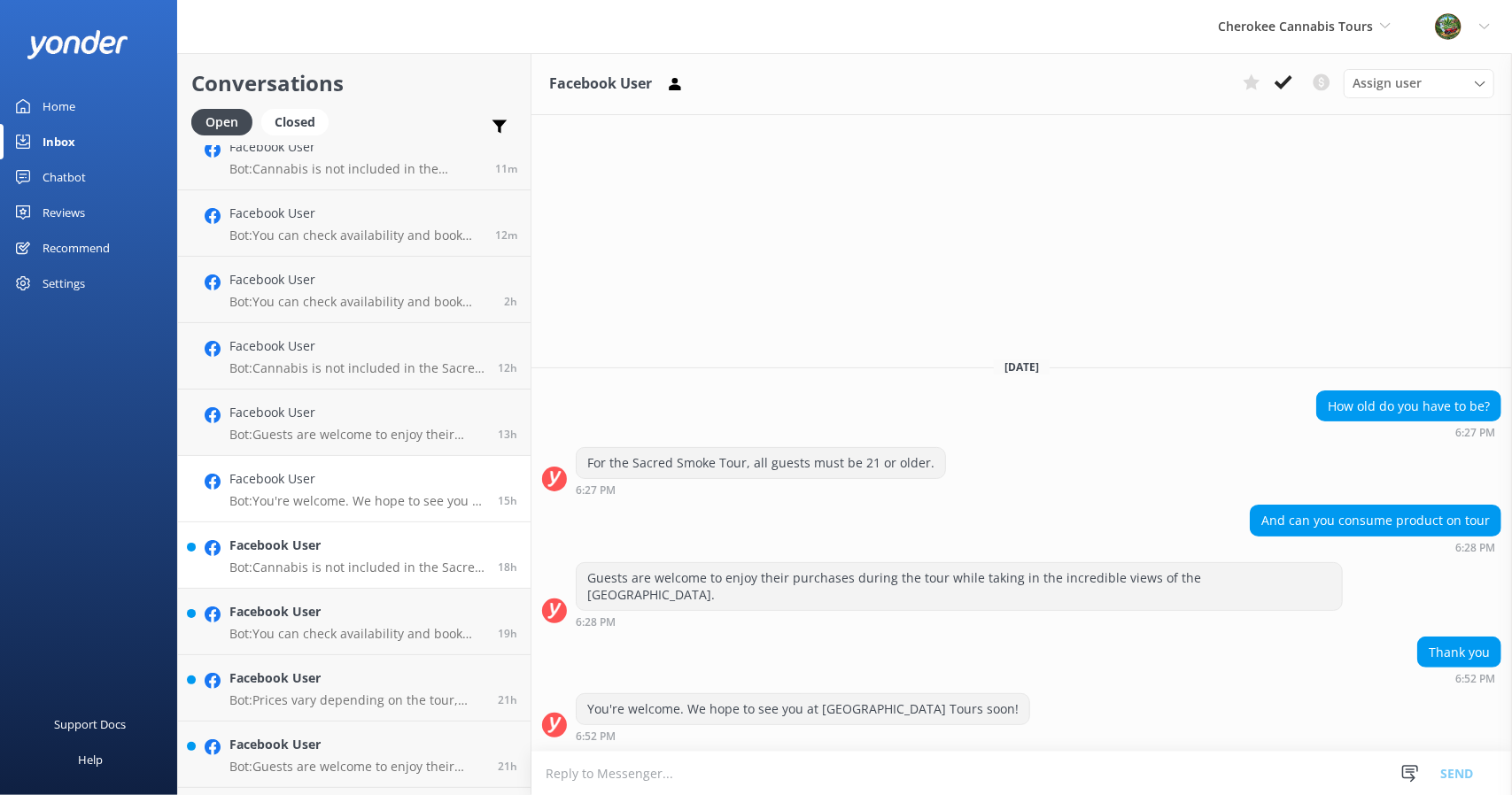
click at [340, 569] on p "Bot: Cannabis is not included in the Sacred Smoke Tour price. Guests can purcha…" at bounding box center [357, 567] width 256 height 16
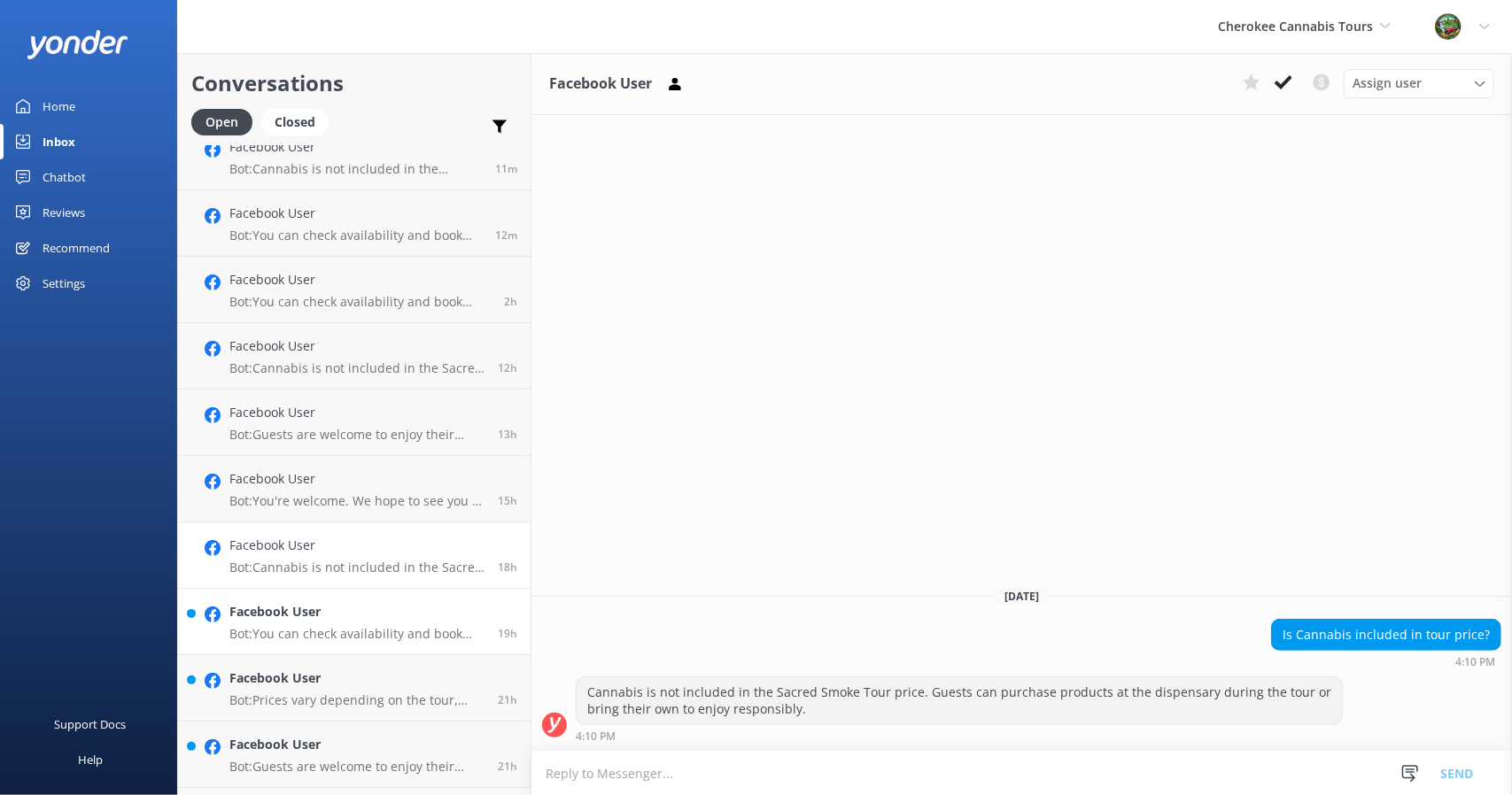
click at [342, 632] on p "Bot: You can check availability and book directly through our website at [URL][…" at bounding box center [357, 634] width 256 height 16
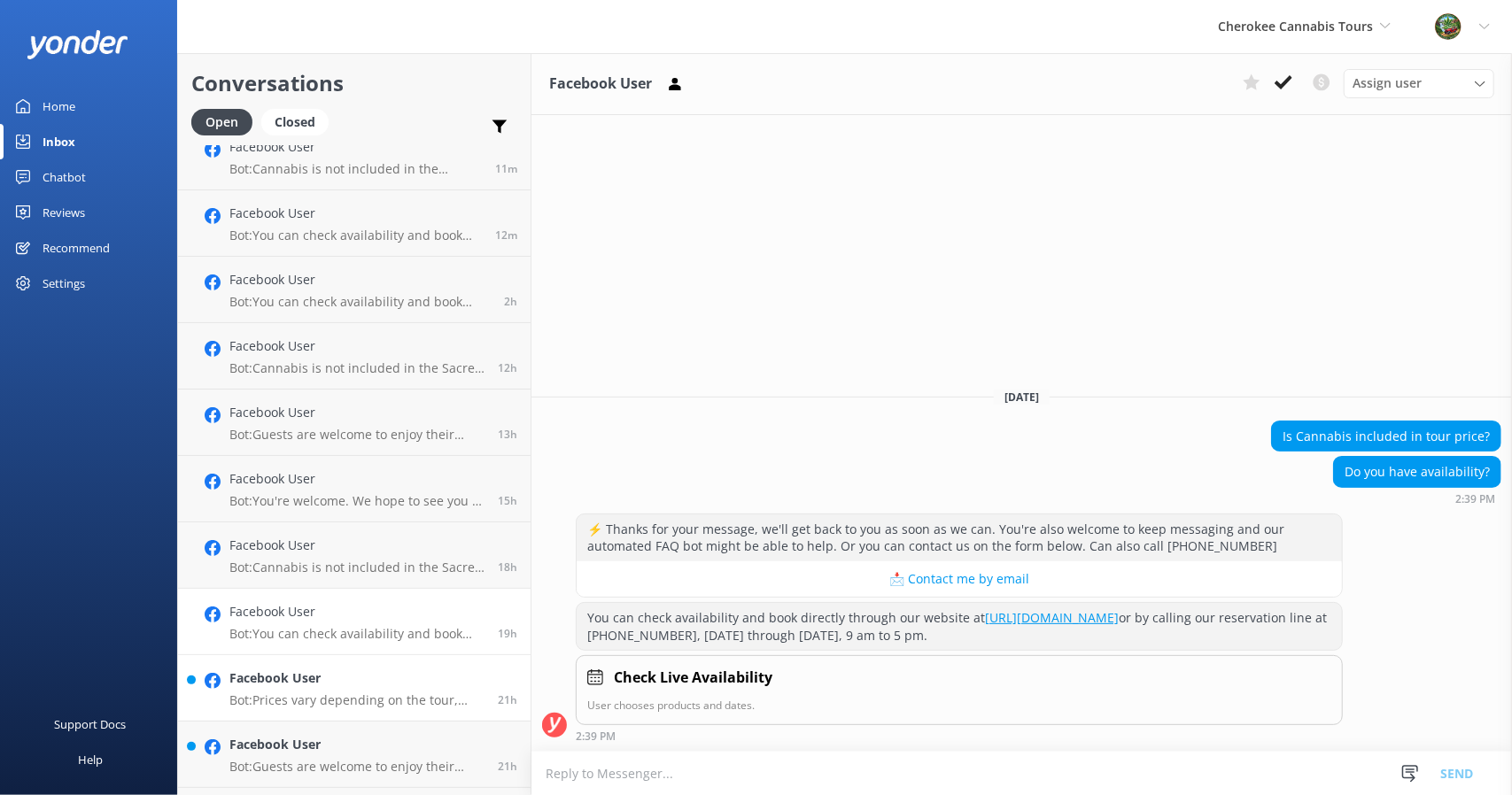
click at [343, 667] on link "Facebook User Bot: Prices vary depending on the tour, season, group size, and f…" at bounding box center [354, 688] width 352 height 66
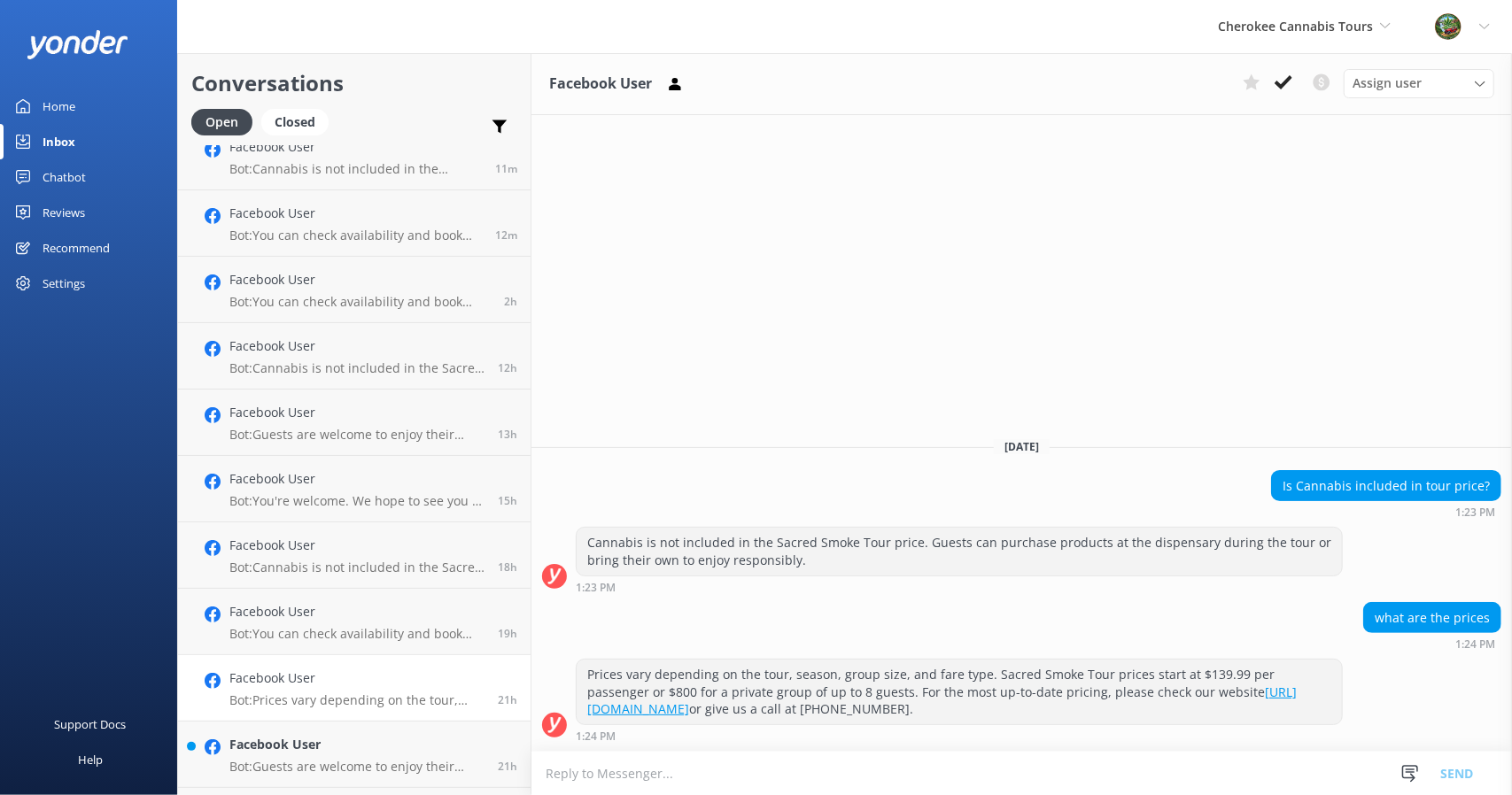
scroll to position [177, 0]
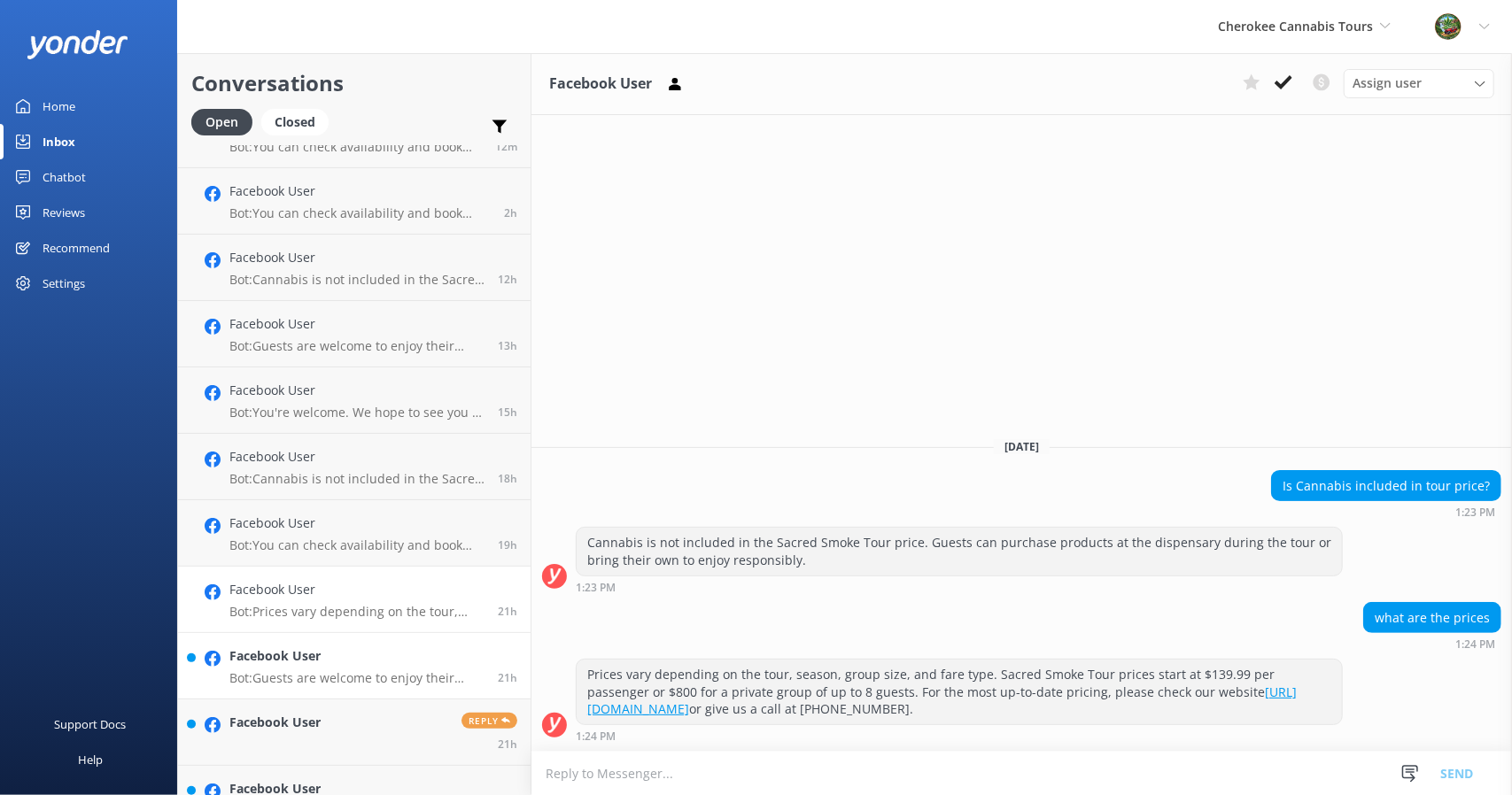
click at [345, 664] on h4 "Facebook User" at bounding box center [357, 656] width 256 height 19
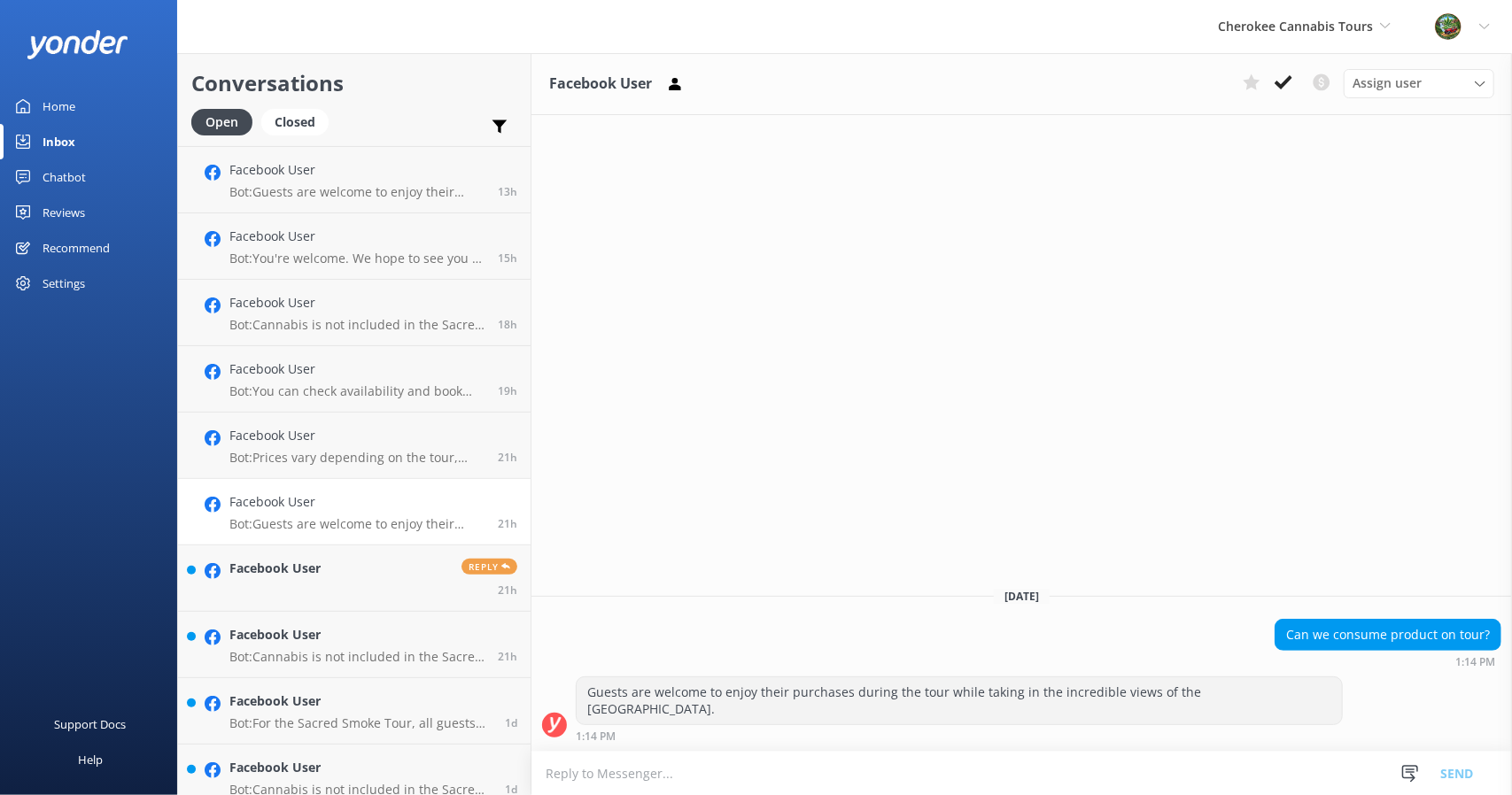
scroll to position [354, 0]
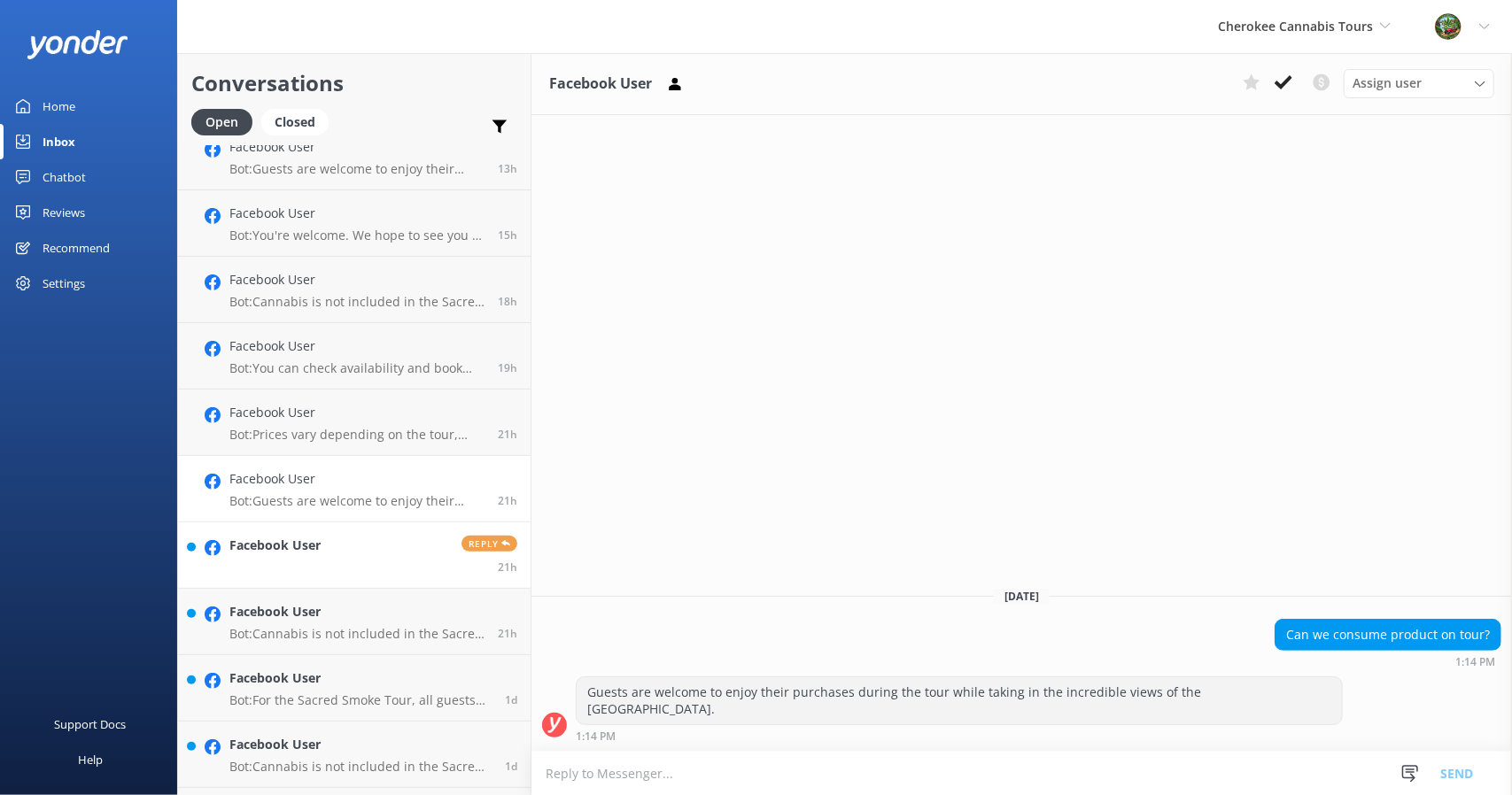
click at [256, 550] on h4 "Facebook User" at bounding box center [275, 545] width 91 height 19
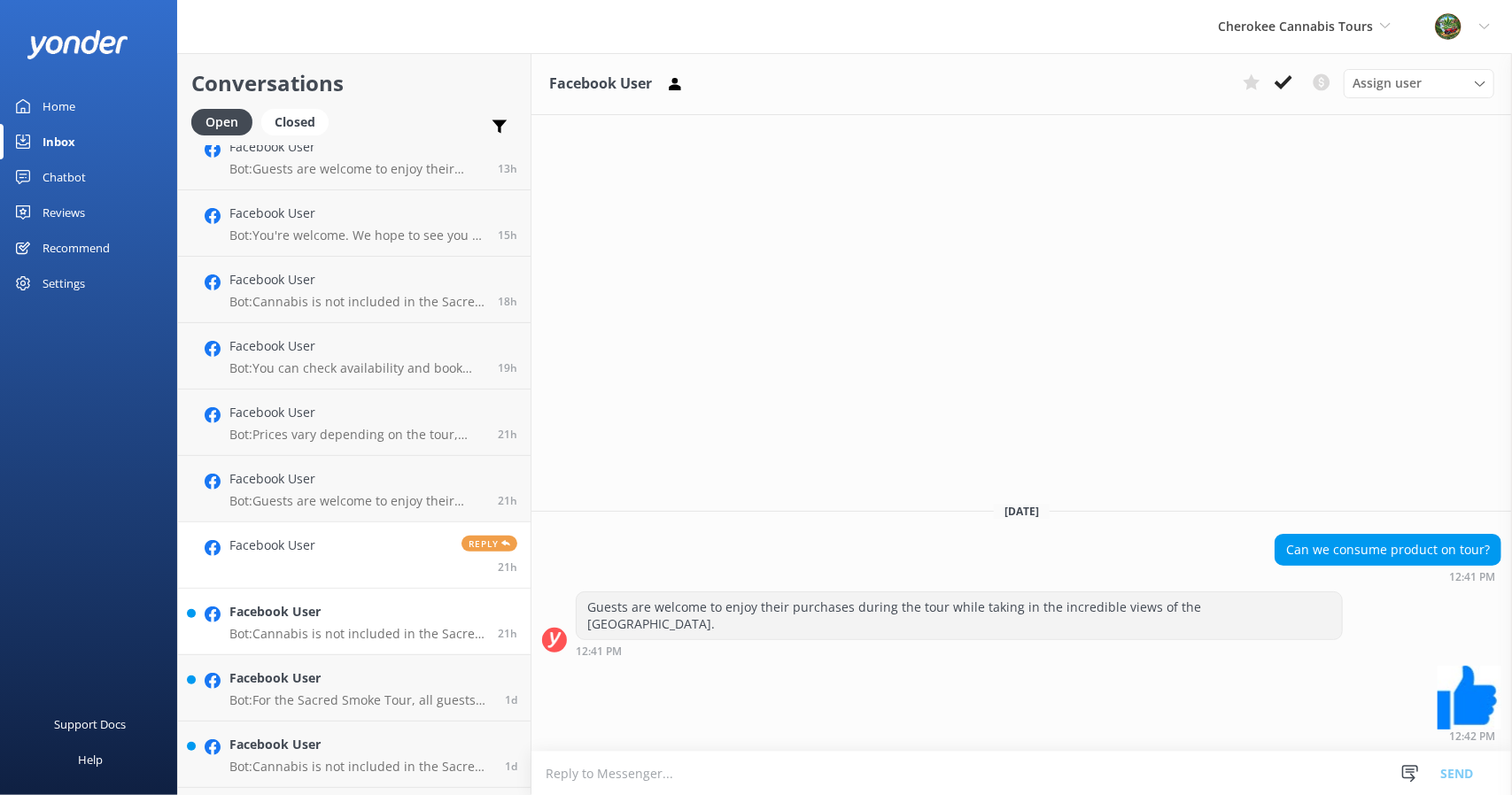
click at [275, 602] on link "Facebook User Bot: Cannabis is not included in the Sacred Smoke Tour price. Gue…" at bounding box center [354, 622] width 352 height 66
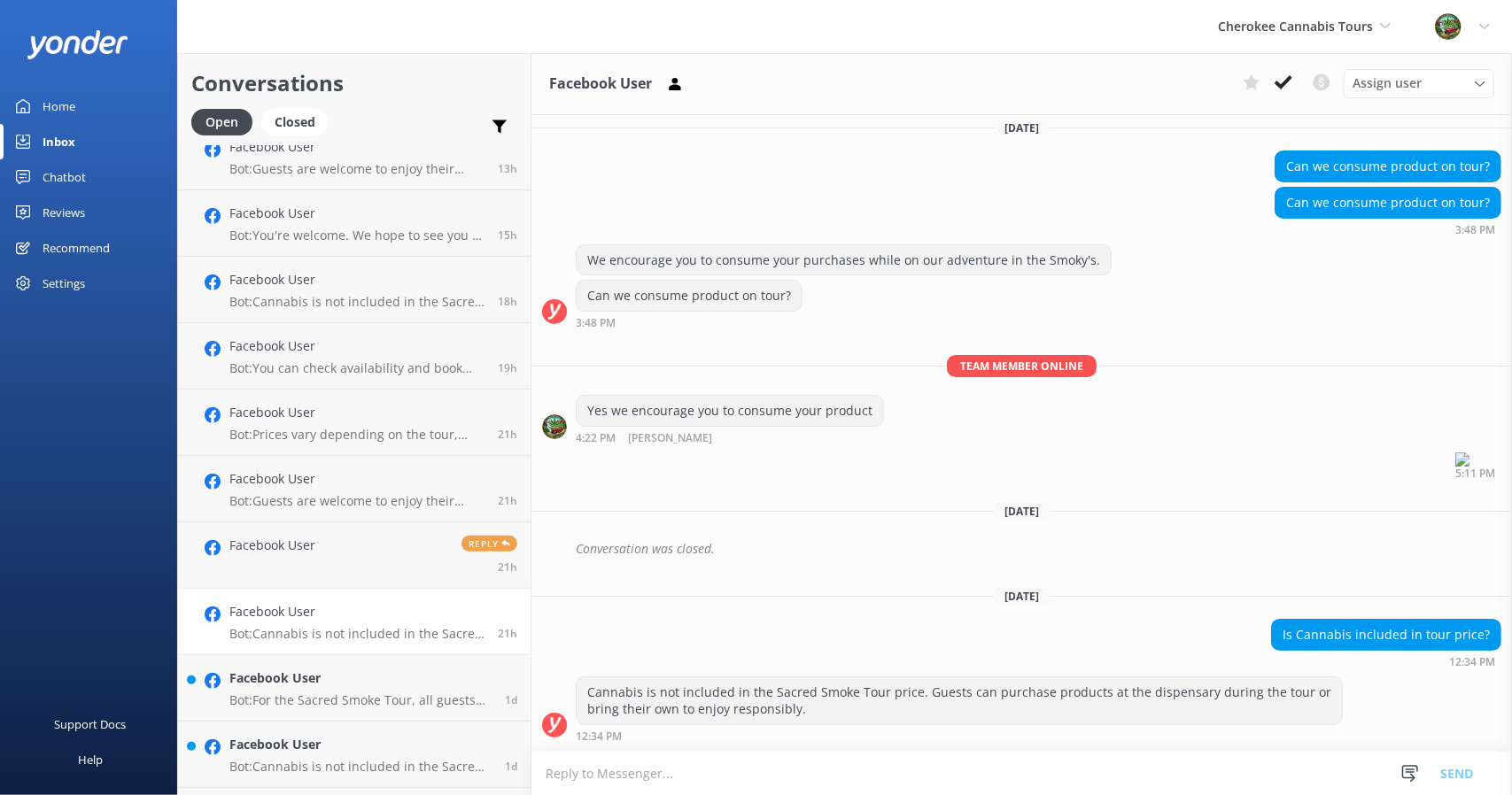
scroll to position [443, 0]
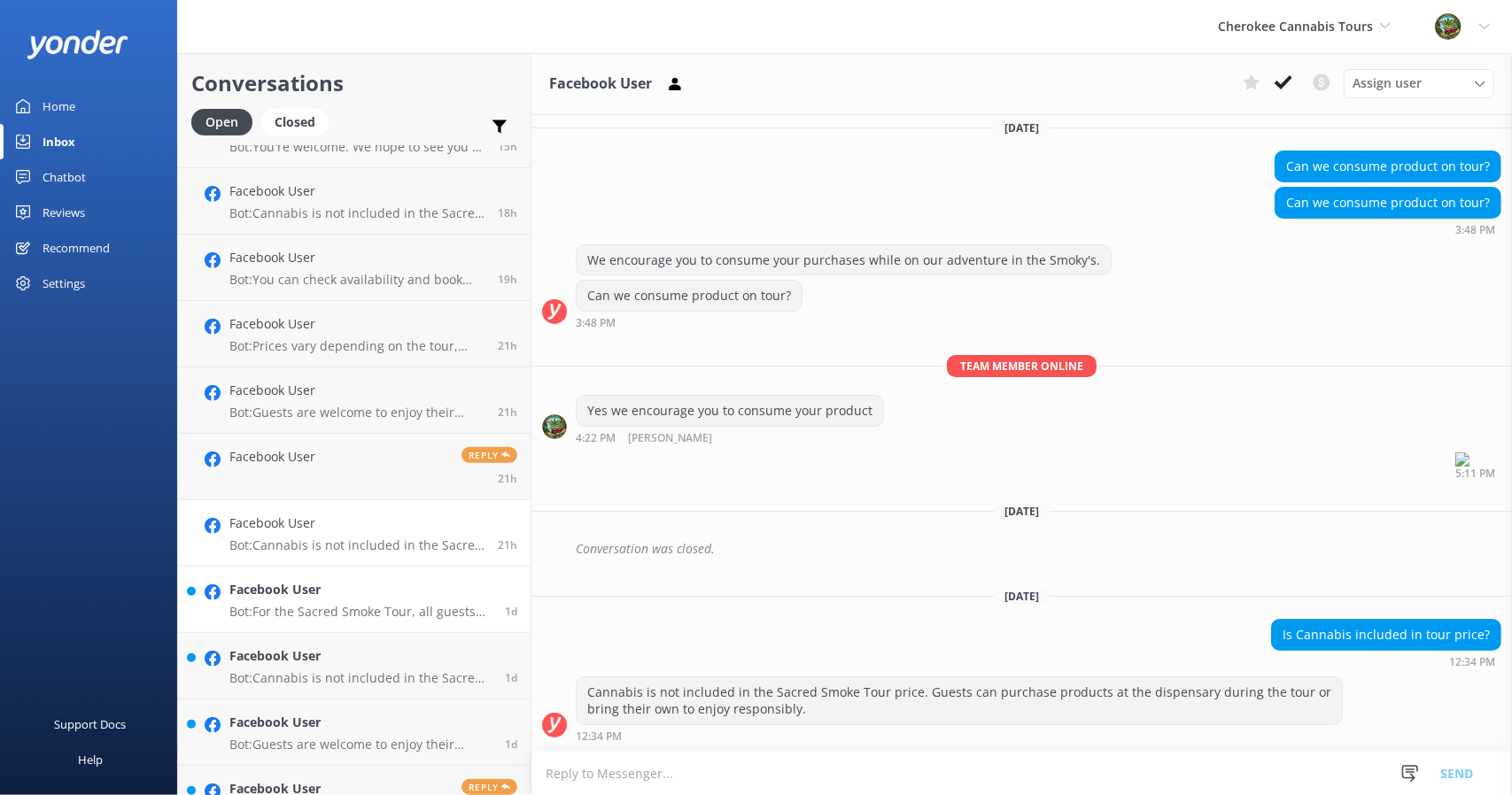
click at [327, 596] on h4 "Facebook User" at bounding box center [361, 589] width 262 height 19
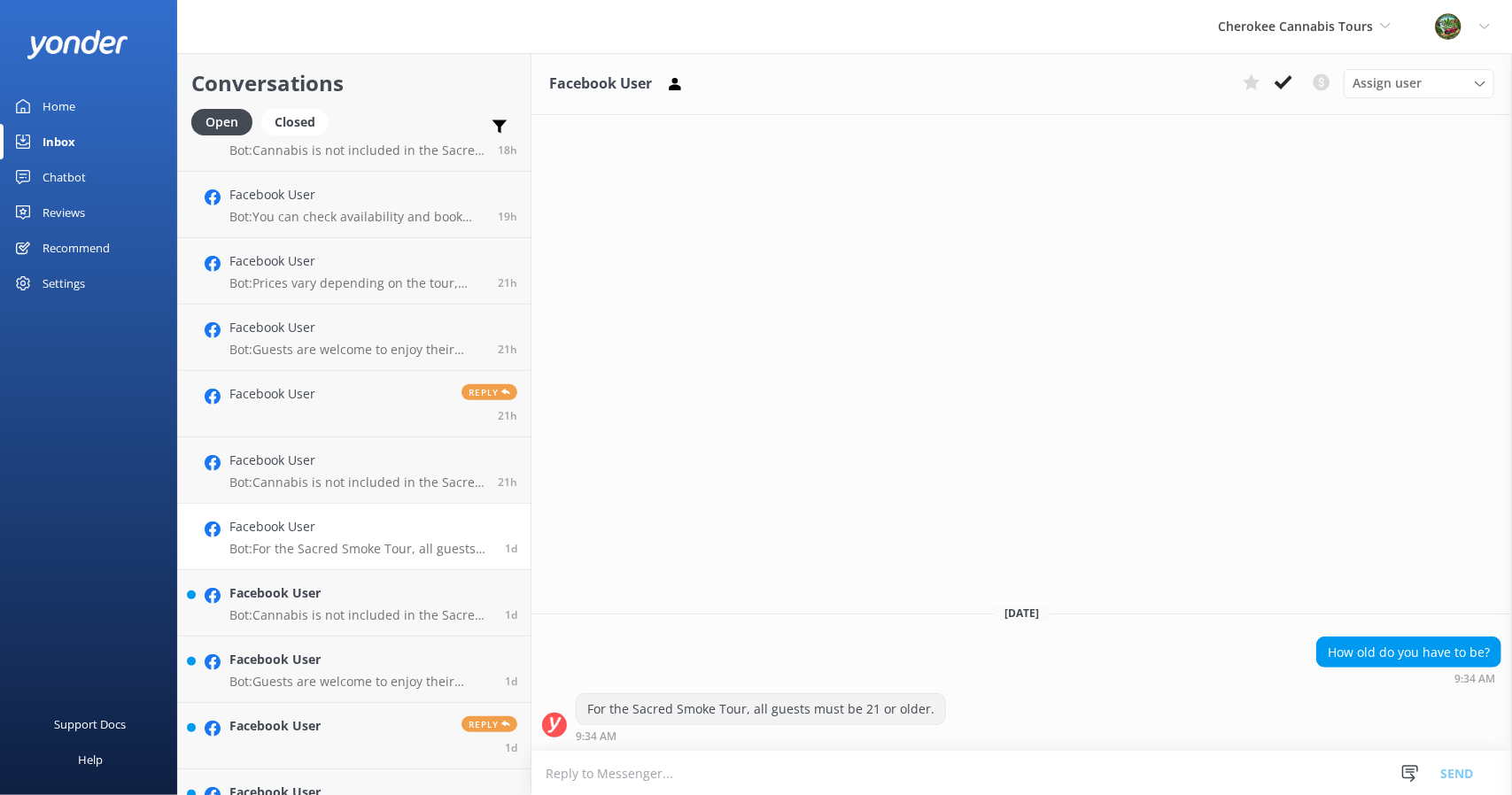
scroll to position [531, 0]
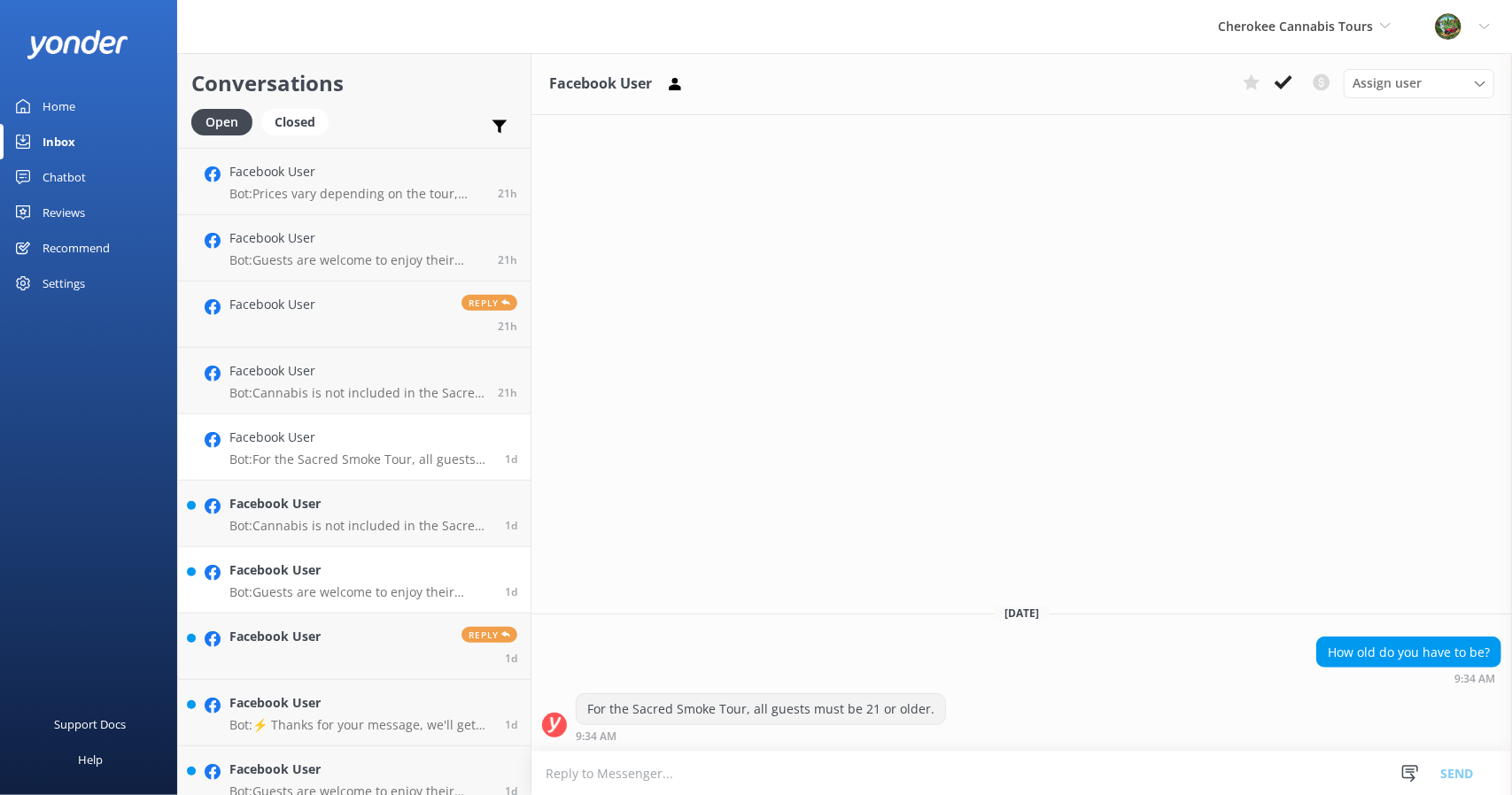
scroll to position [620, 0]
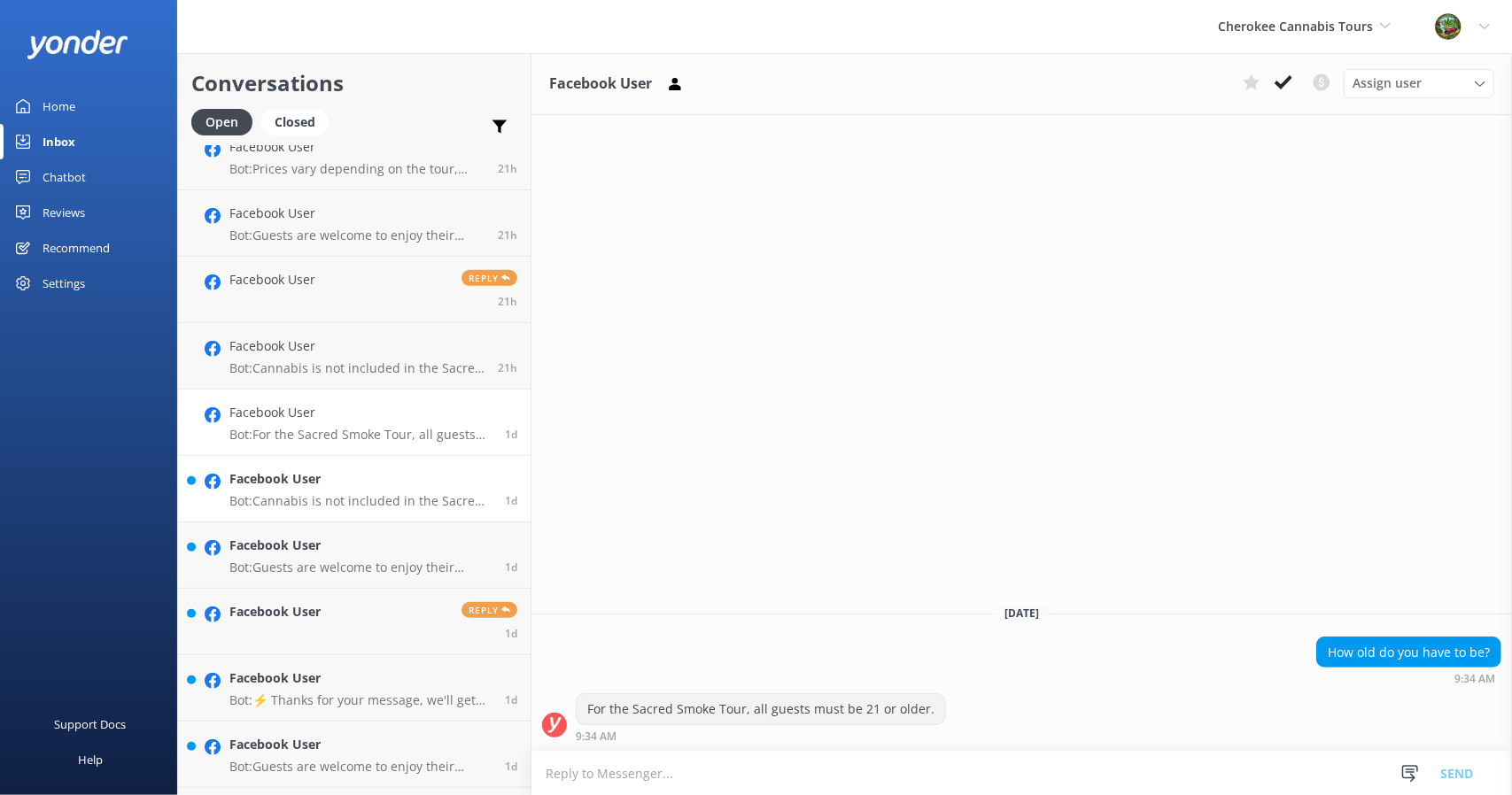
click at [306, 508] on p "Bot: Cannabis is not included in the Sacred Smoke Tour price. Guests can purcha…" at bounding box center [361, 501] width 262 height 16
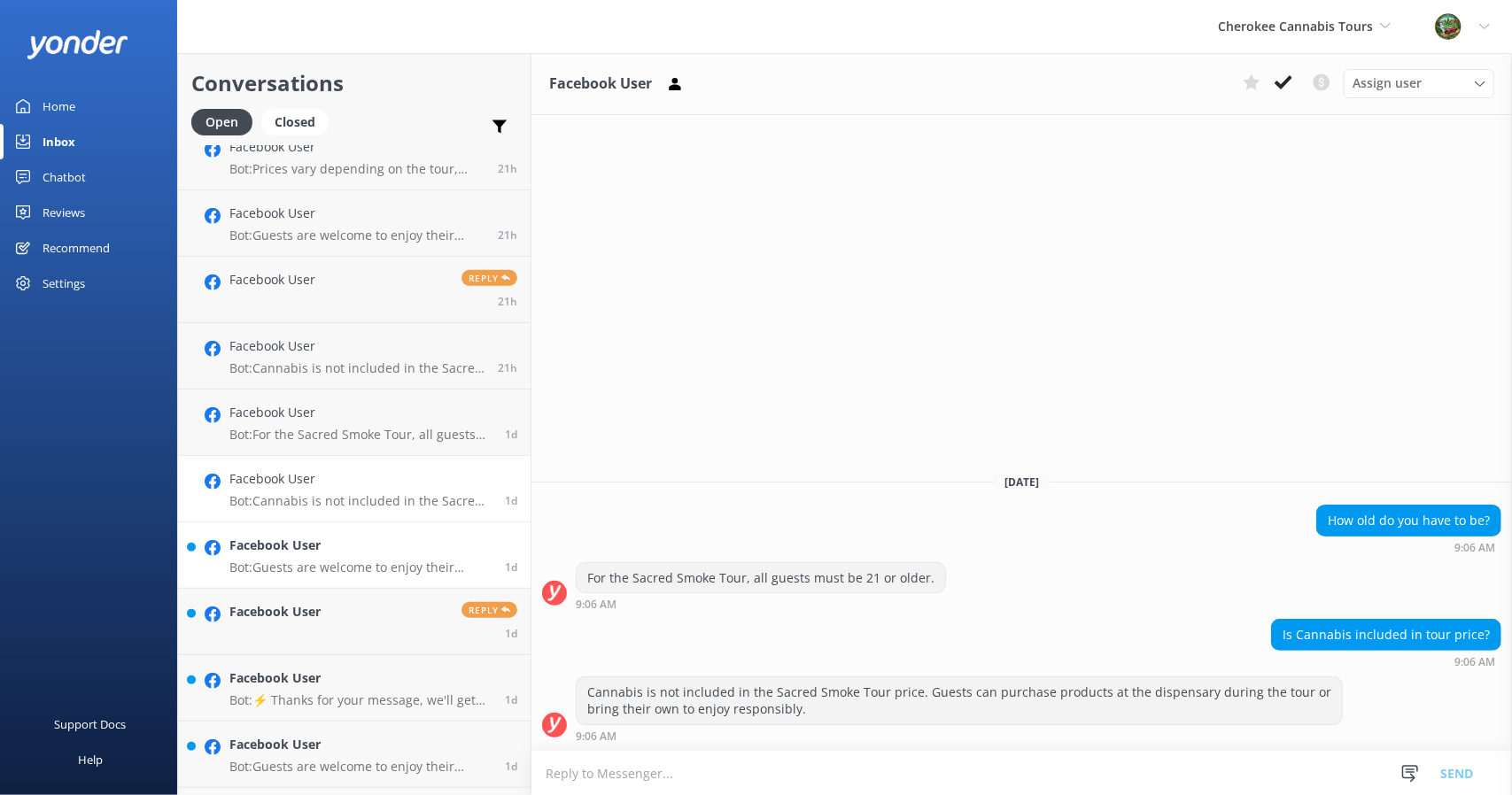
click at [306, 546] on h4 "Facebook User" at bounding box center [361, 545] width 262 height 19
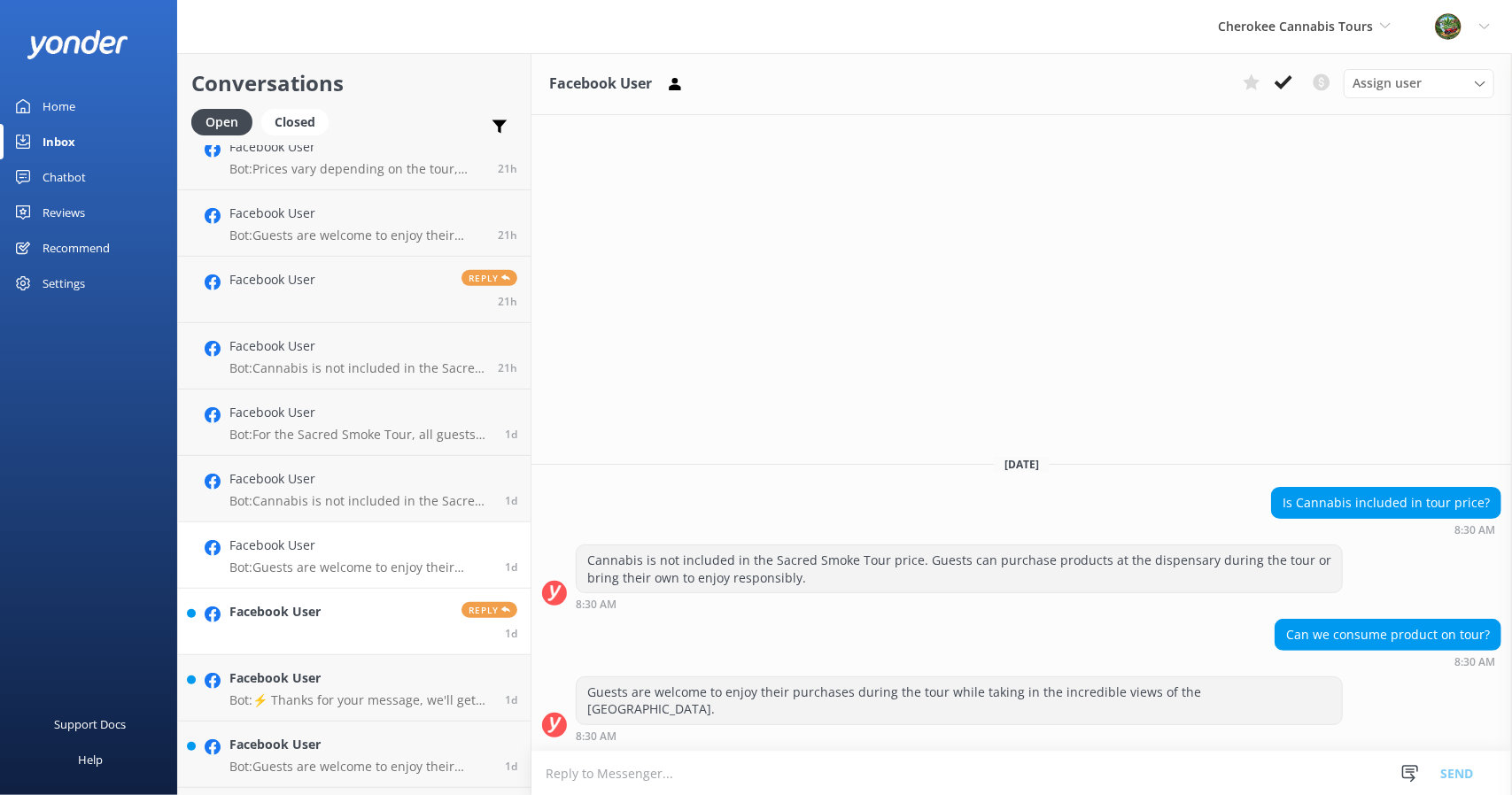
click at [316, 611] on h4 "Facebook User" at bounding box center [275, 612] width 91 height 19
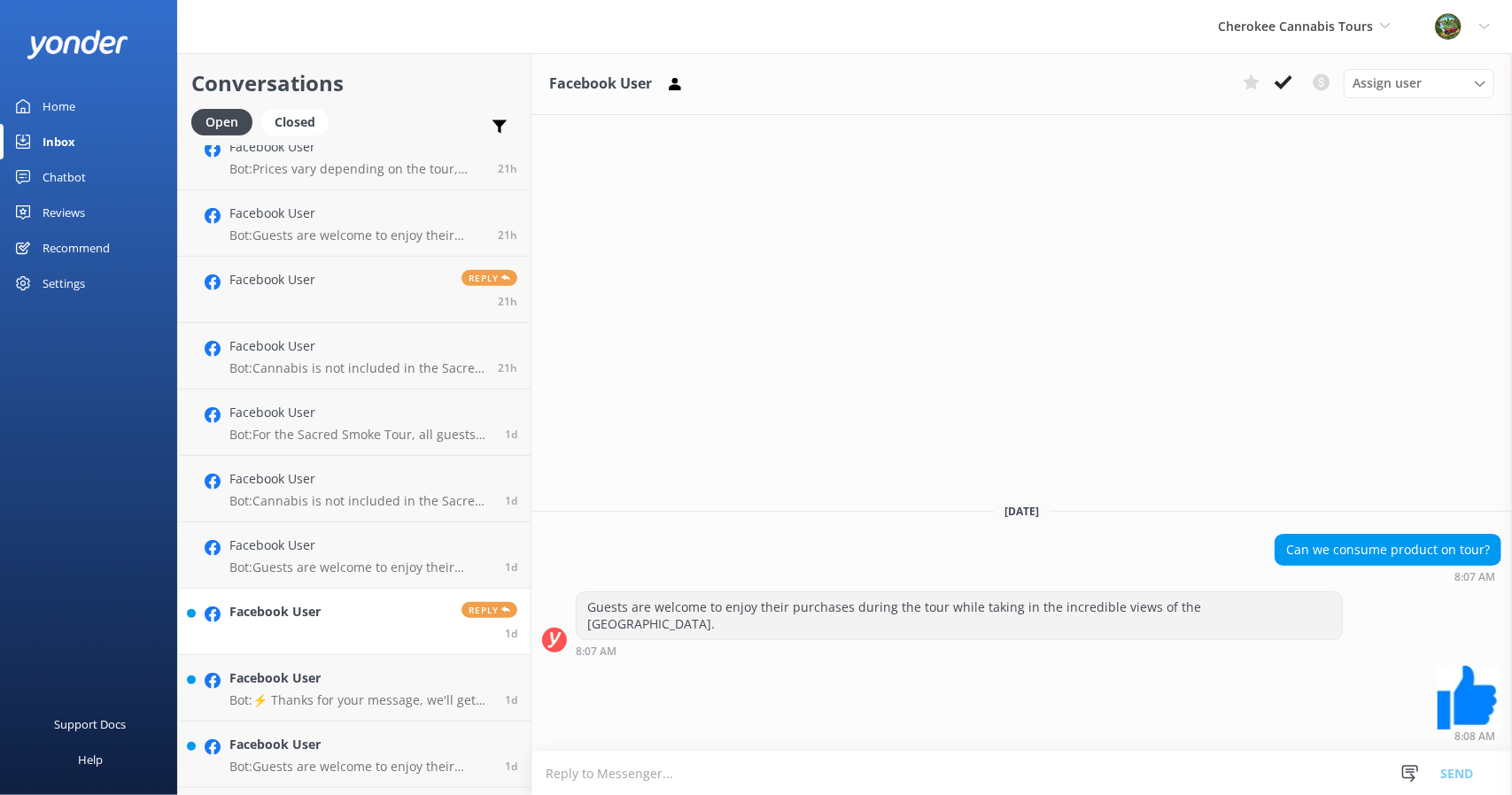
scroll to position [709, 0]
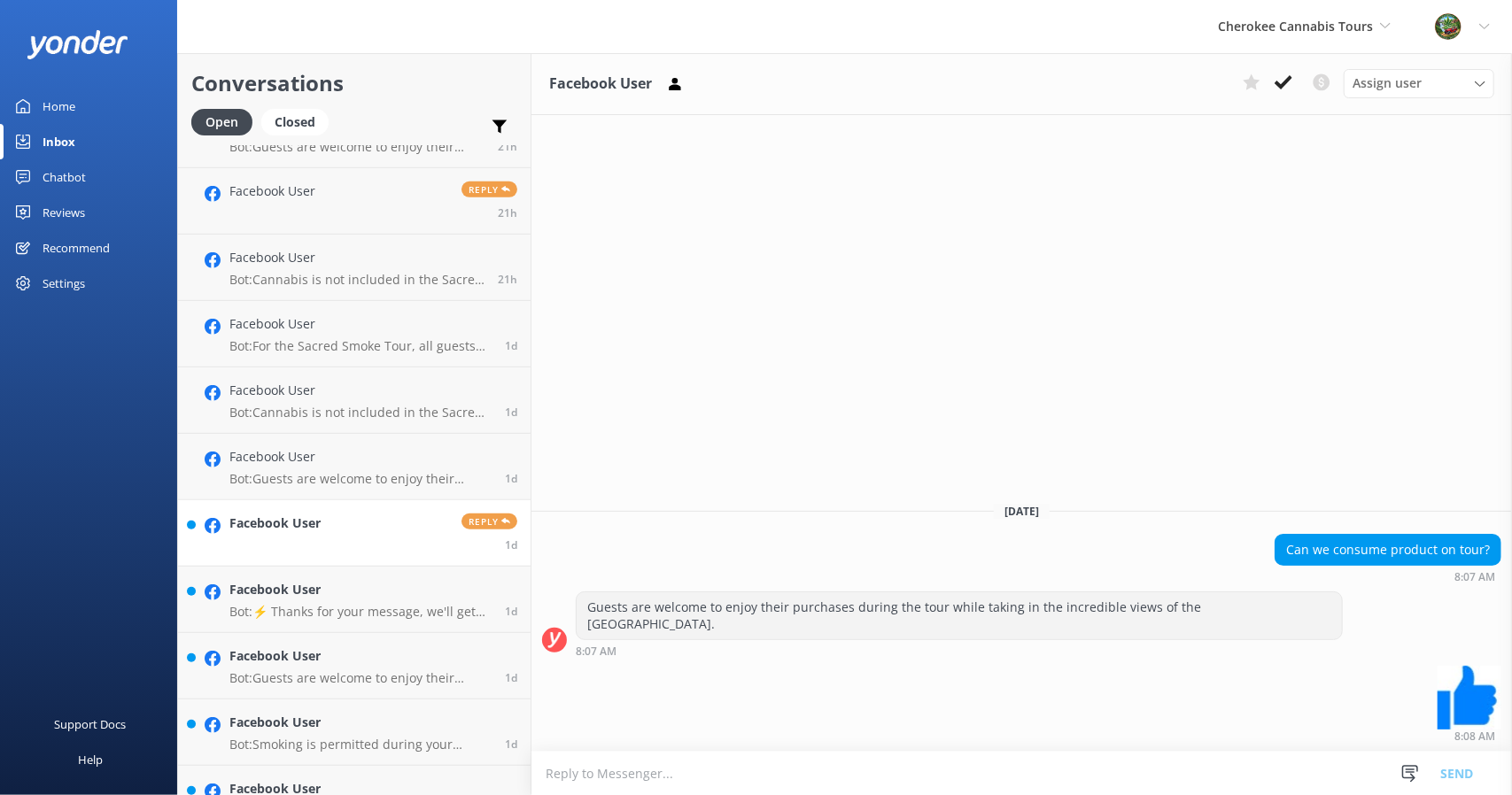
click at [316, 611] on p "Bot: ⚡ Thanks for your message, we'll get back to you as soon as we can. You're…" at bounding box center [361, 611] width 262 height 16
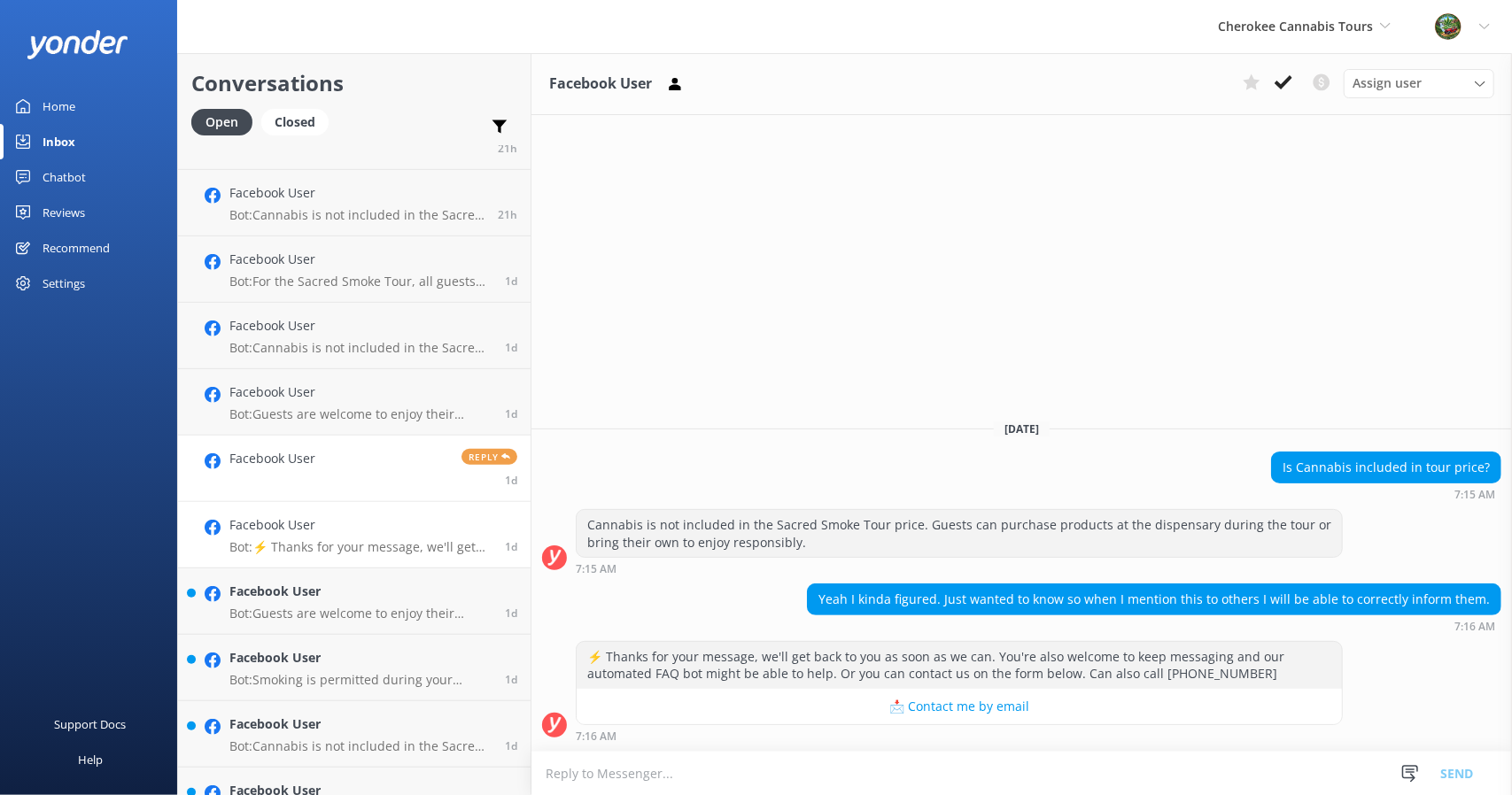
scroll to position [797, 0]
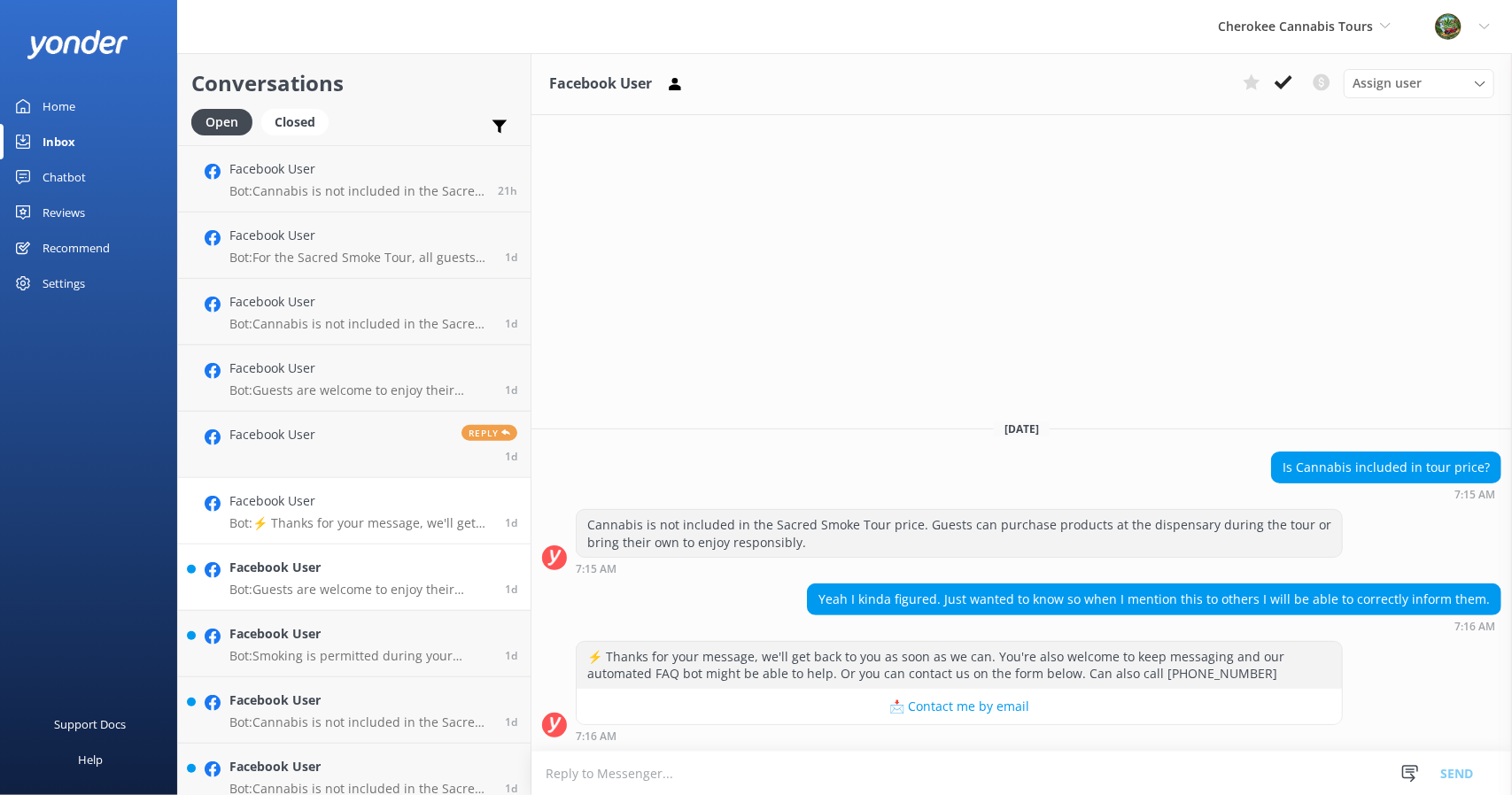
click at [311, 585] on p "Bot: Guests are welcome to enjoy their purchases during the tour while taking i…" at bounding box center [361, 589] width 262 height 16
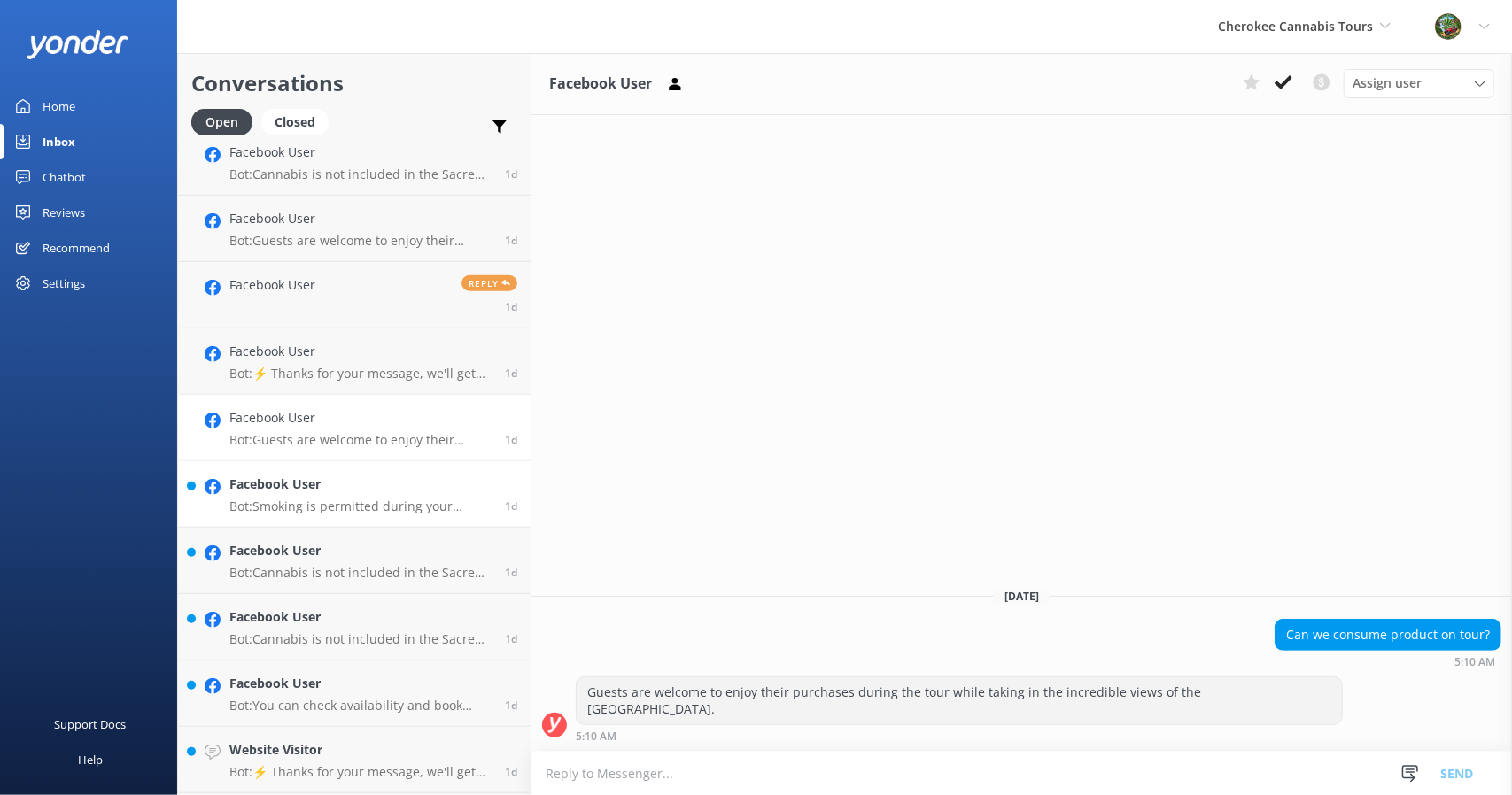
scroll to position [974, 0]
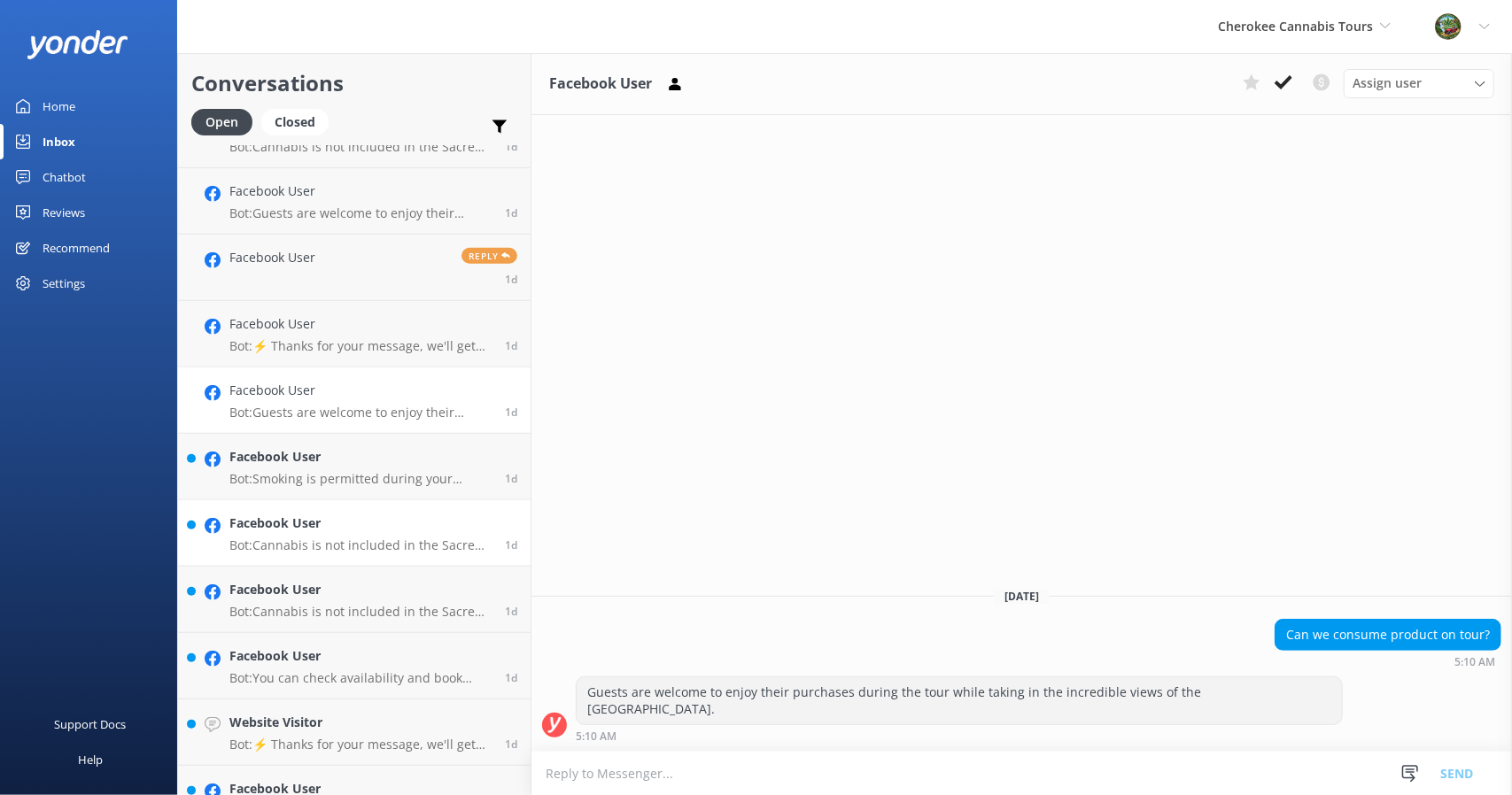
click at [306, 552] on p "Bot: Cannabis is not included in the Sacred Smoke Tour price. Guests can purcha…" at bounding box center [361, 545] width 262 height 16
click at [318, 470] on div "Facebook User Bot: Smoking is permitted during your adventure in the Safari Jee…" at bounding box center [361, 467] width 262 height 39
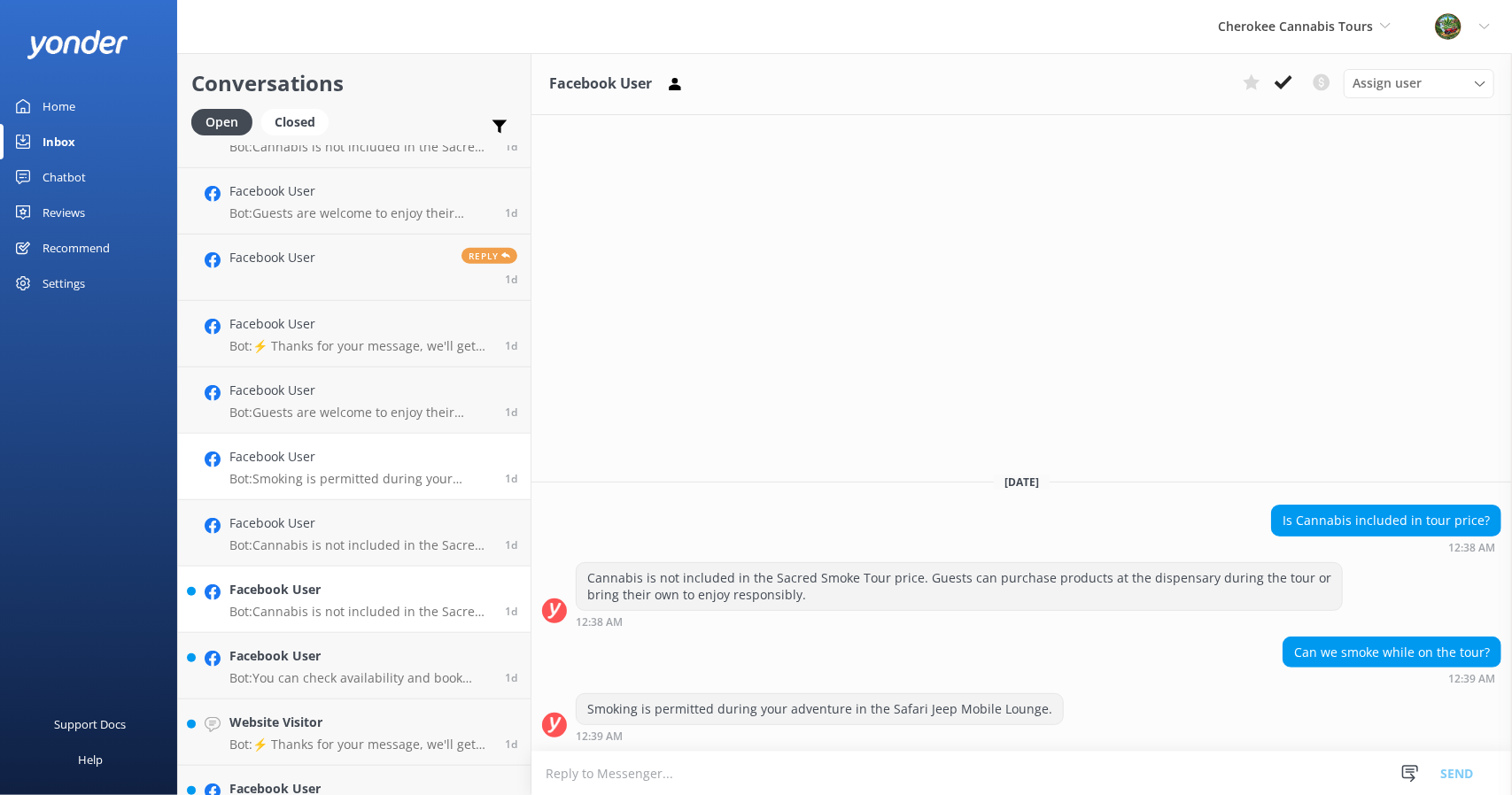
click at [318, 607] on p "Bot: Cannabis is not included in the Sacred Smoke Tour price. Guests can purcha…" at bounding box center [361, 611] width 262 height 16
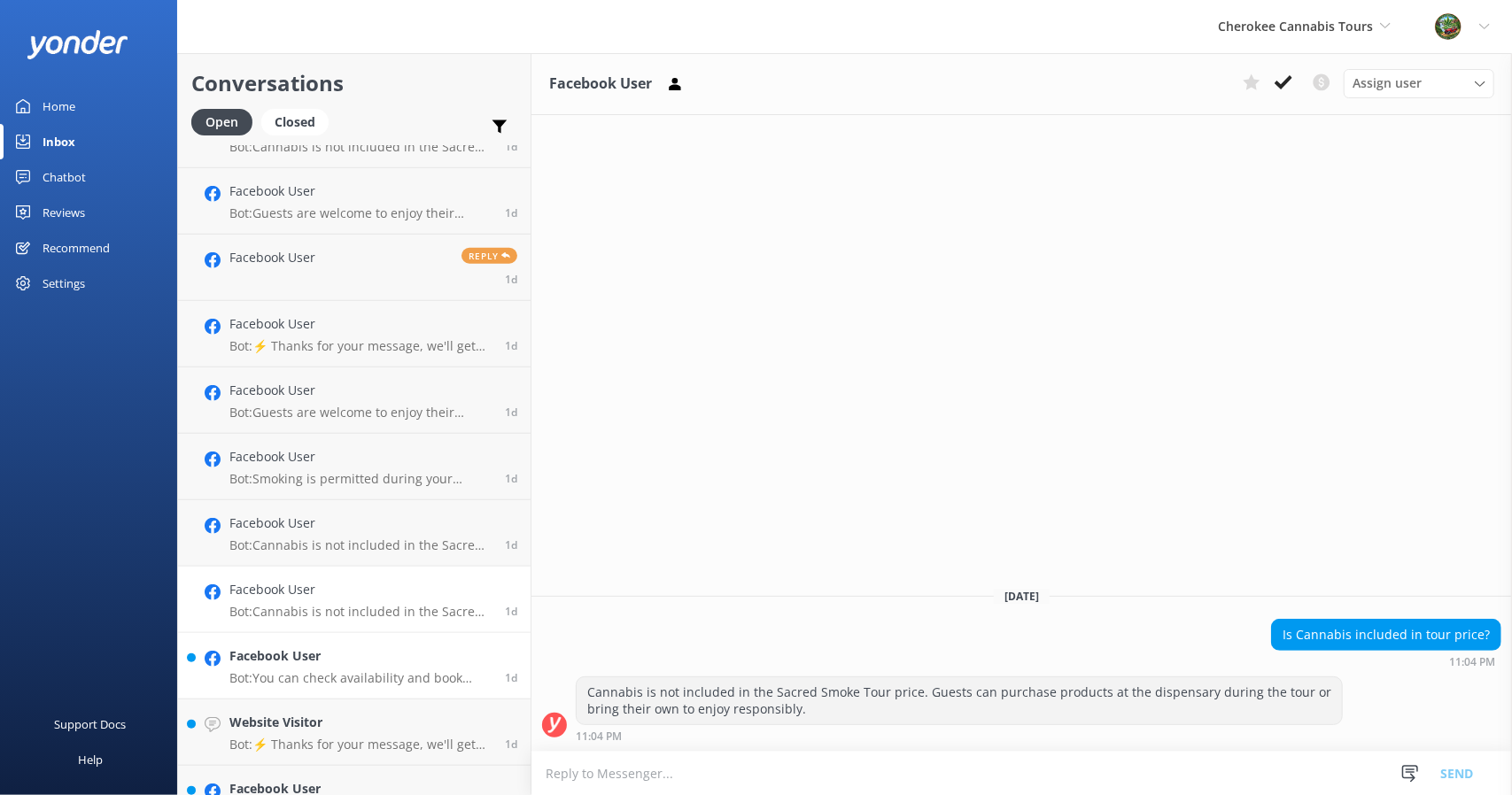
click at [310, 657] on h4 "Facebook User" at bounding box center [361, 656] width 262 height 19
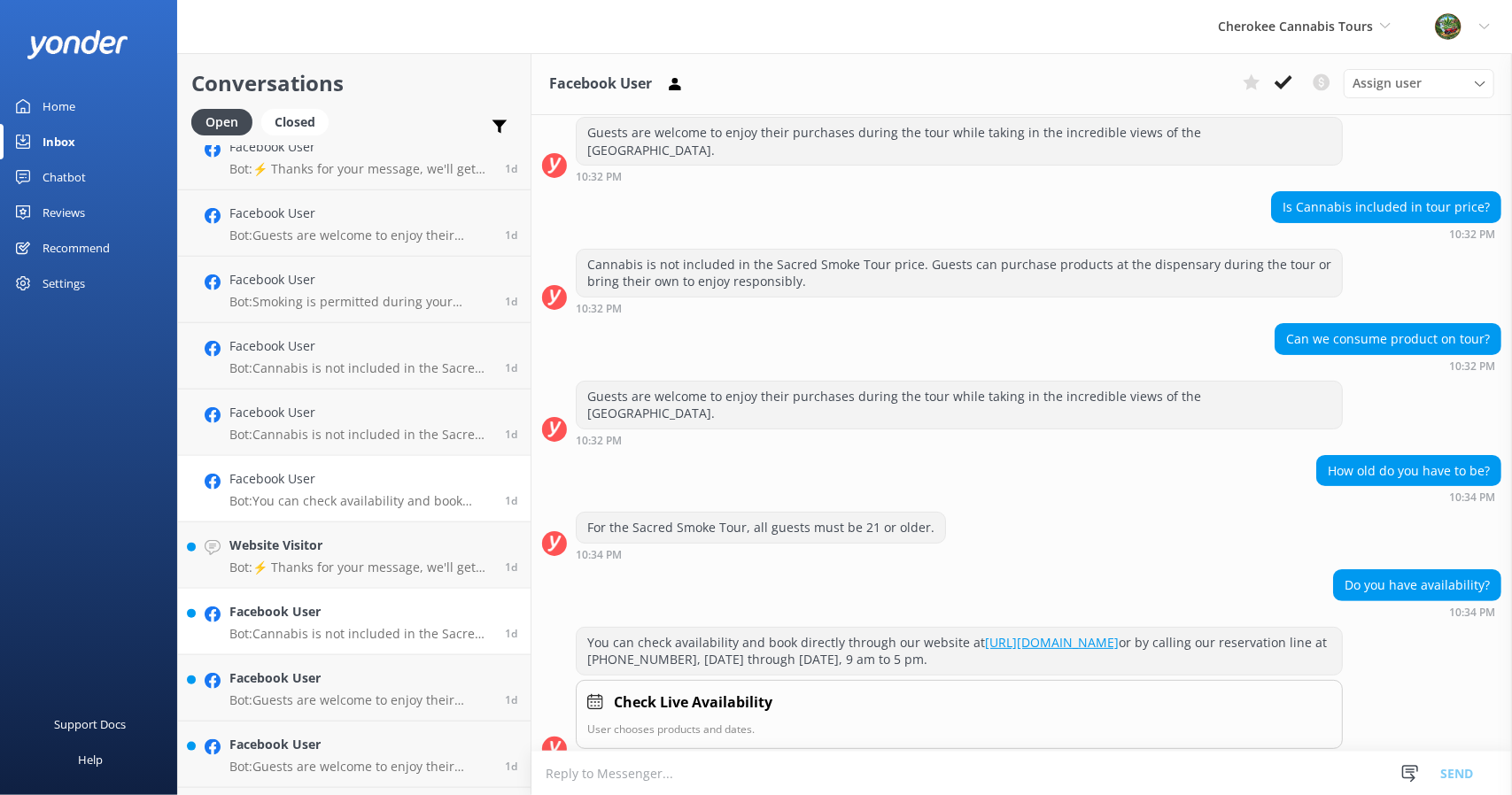
scroll to position [1329, 0]
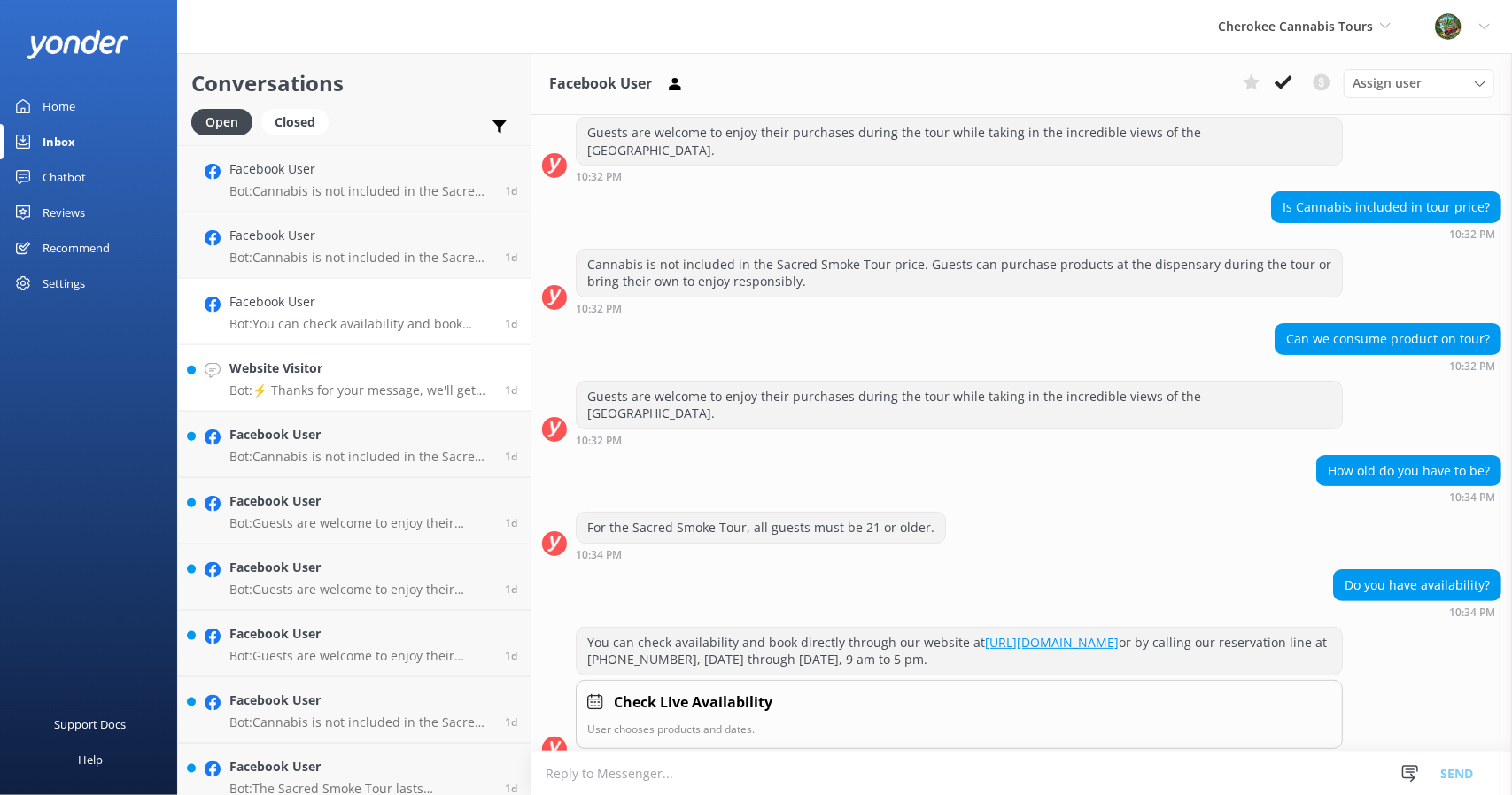
click at [340, 381] on div "Website Visitor Bot: ⚡ Thanks for your message, we'll get back to you as soon a…" at bounding box center [361, 378] width 262 height 39
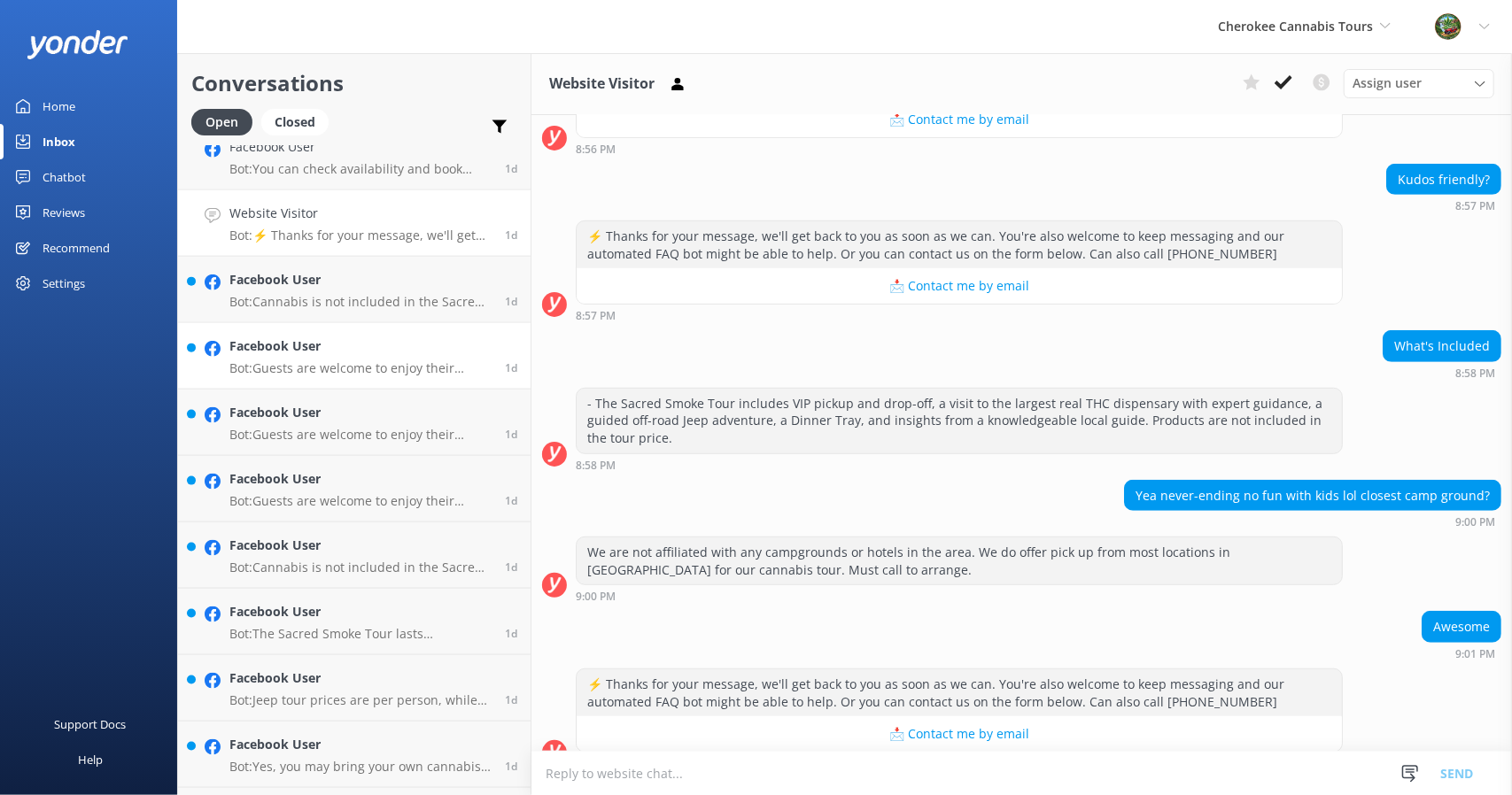
scroll to position [1506, 0]
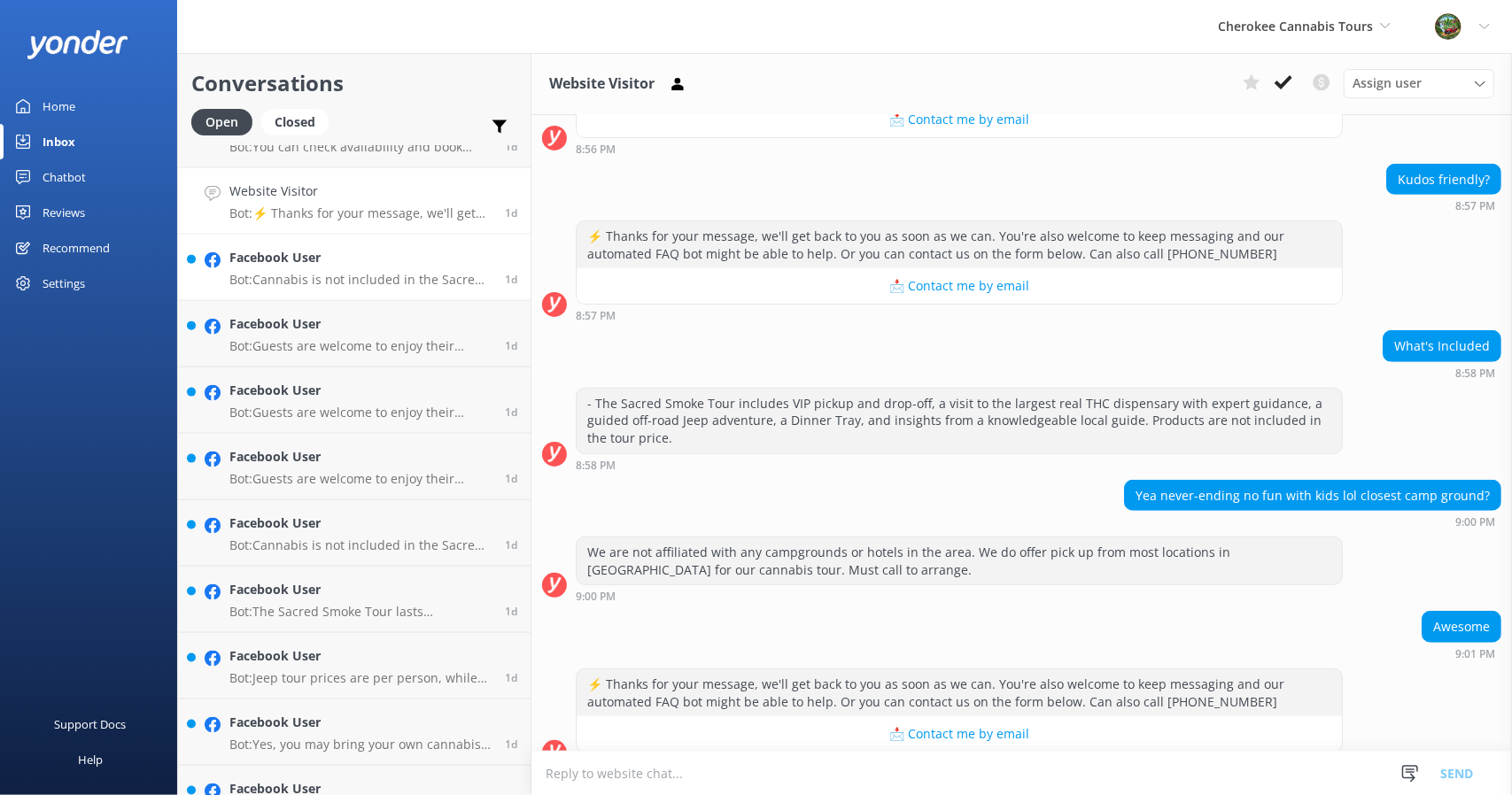
click at [280, 267] on h4 "Facebook User" at bounding box center [361, 257] width 262 height 19
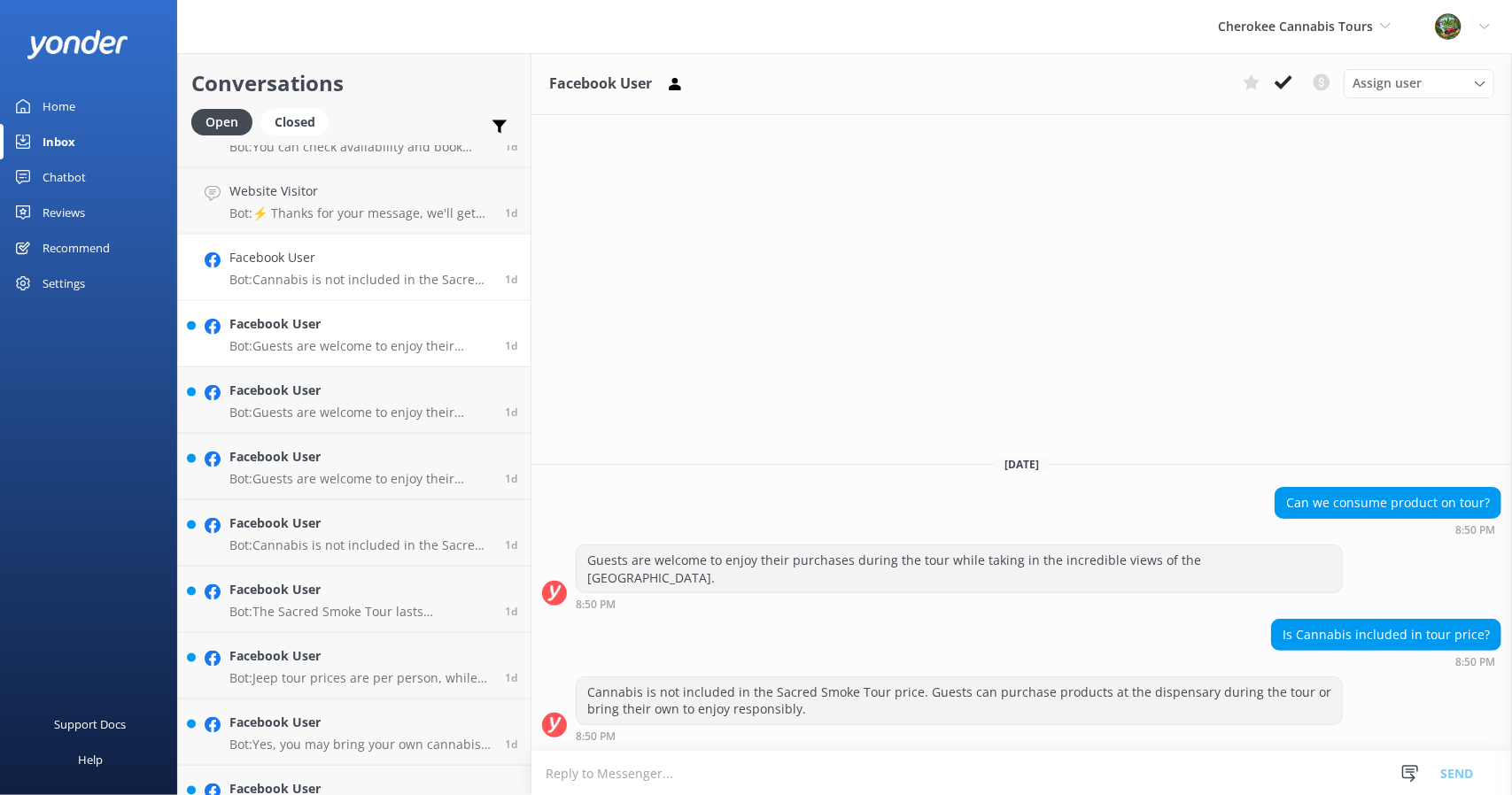
click at [282, 320] on h4 "Facebook User" at bounding box center [361, 324] width 262 height 19
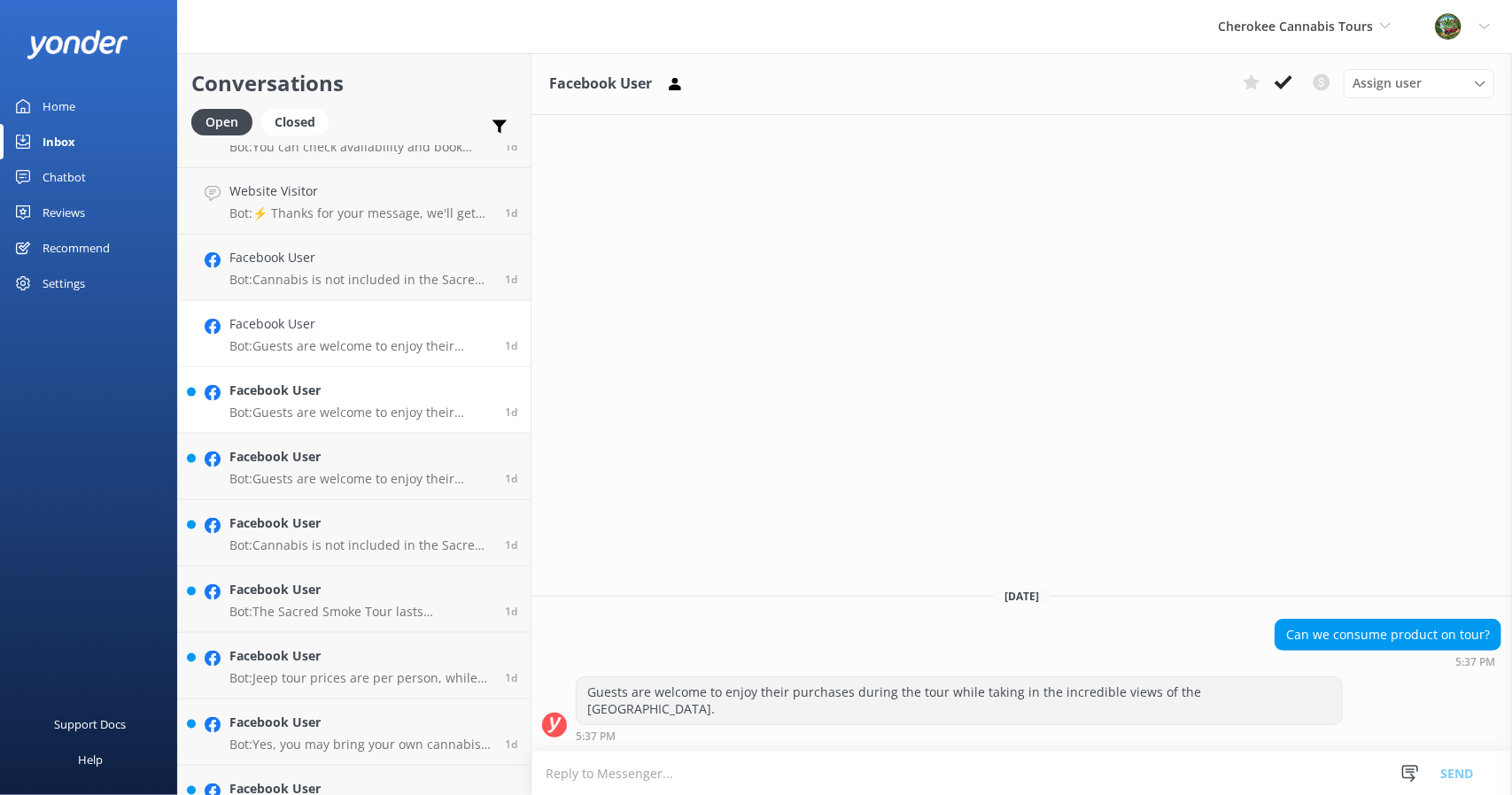
click at [261, 405] on p "Bot: Guests are welcome to enjoy their purchases during the tour while taking i…" at bounding box center [361, 412] width 262 height 16
click at [260, 465] on h4 "Facebook User" at bounding box center [361, 457] width 262 height 19
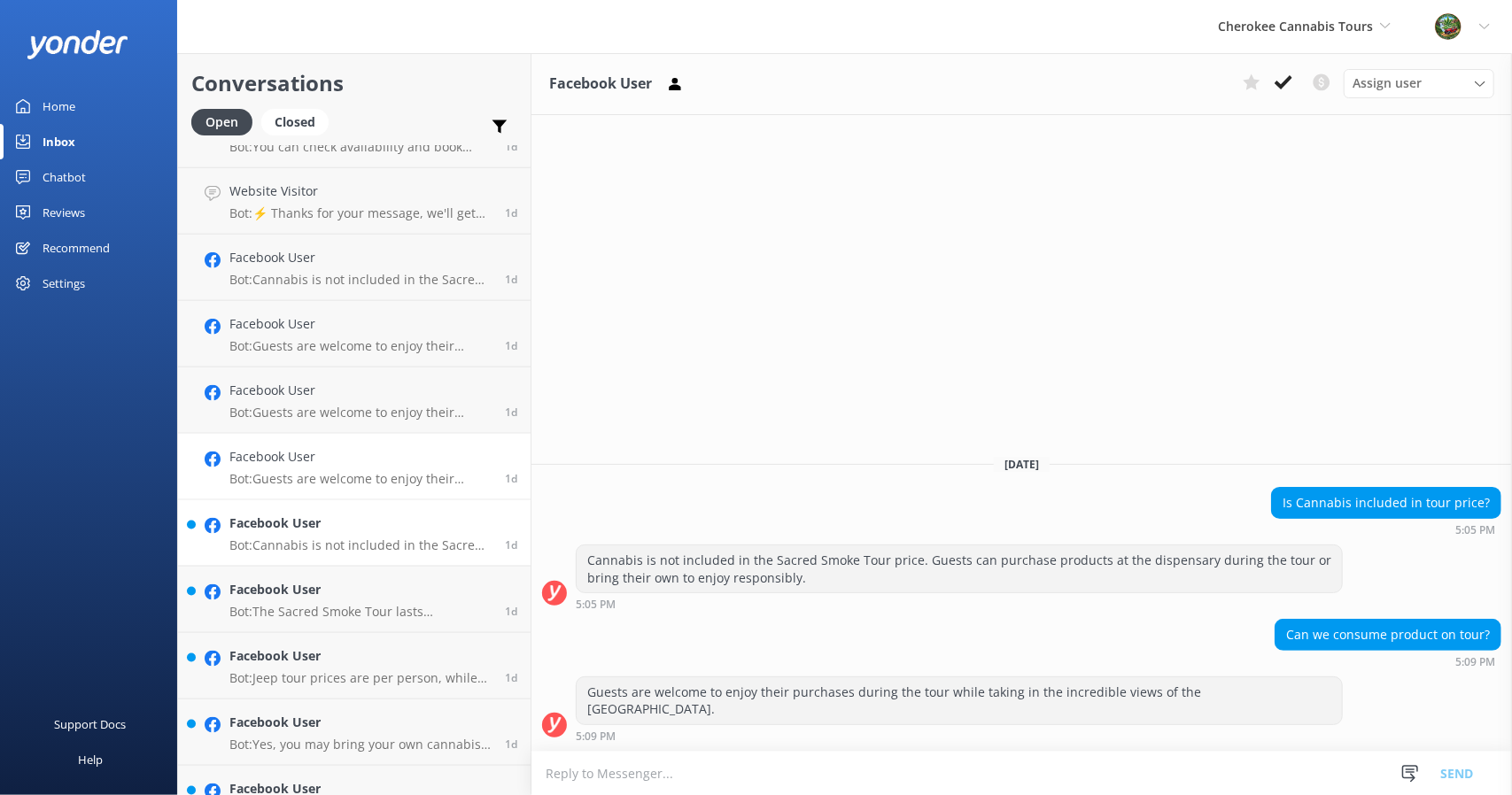
click at [264, 531] on h4 "Facebook User" at bounding box center [361, 523] width 262 height 19
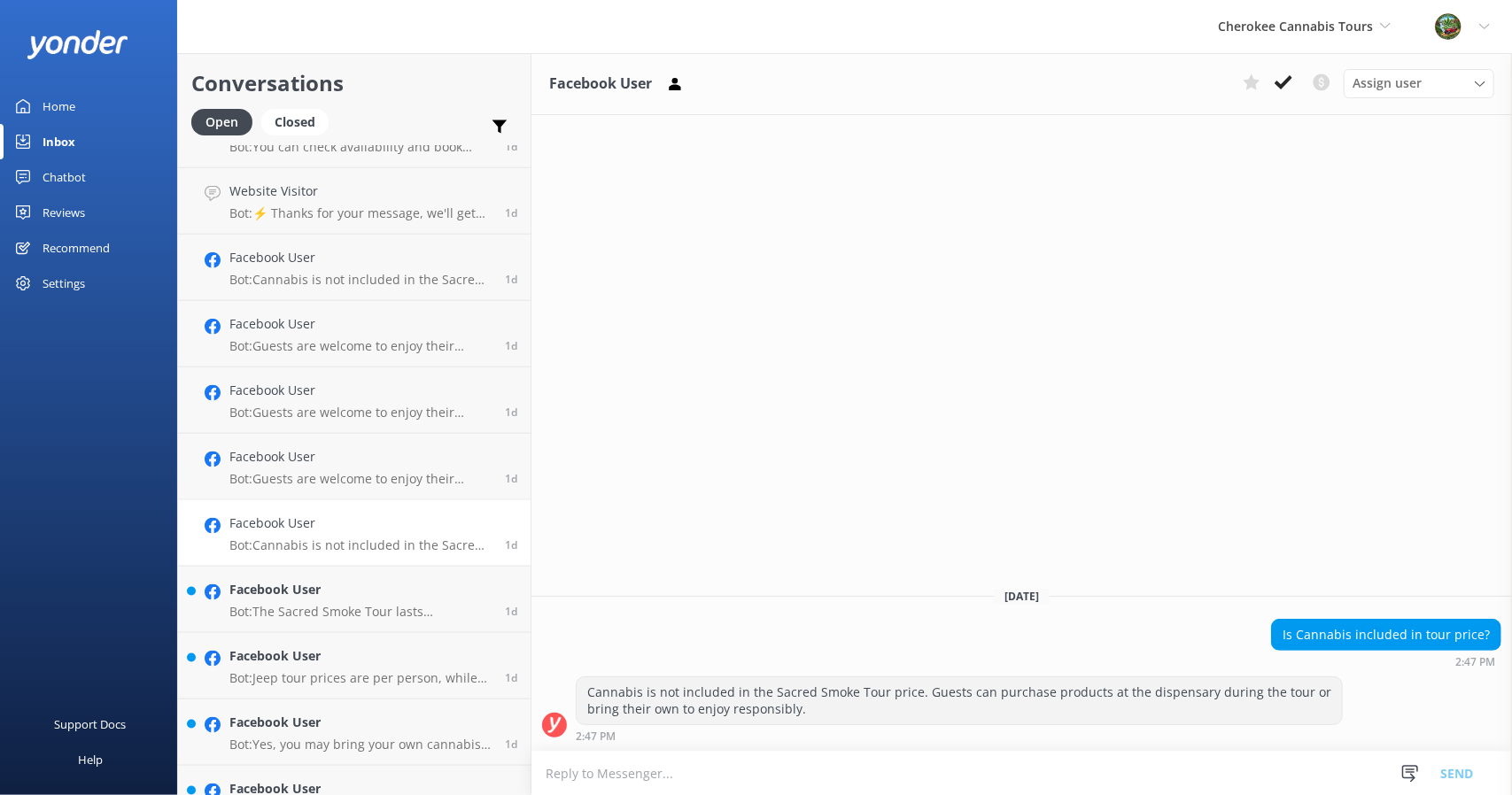
click at [284, 564] on link "Facebook User Bot: Cannabis is not included in the Sacred Smoke Tour price. Gue…" at bounding box center [354, 533] width 352 height 66
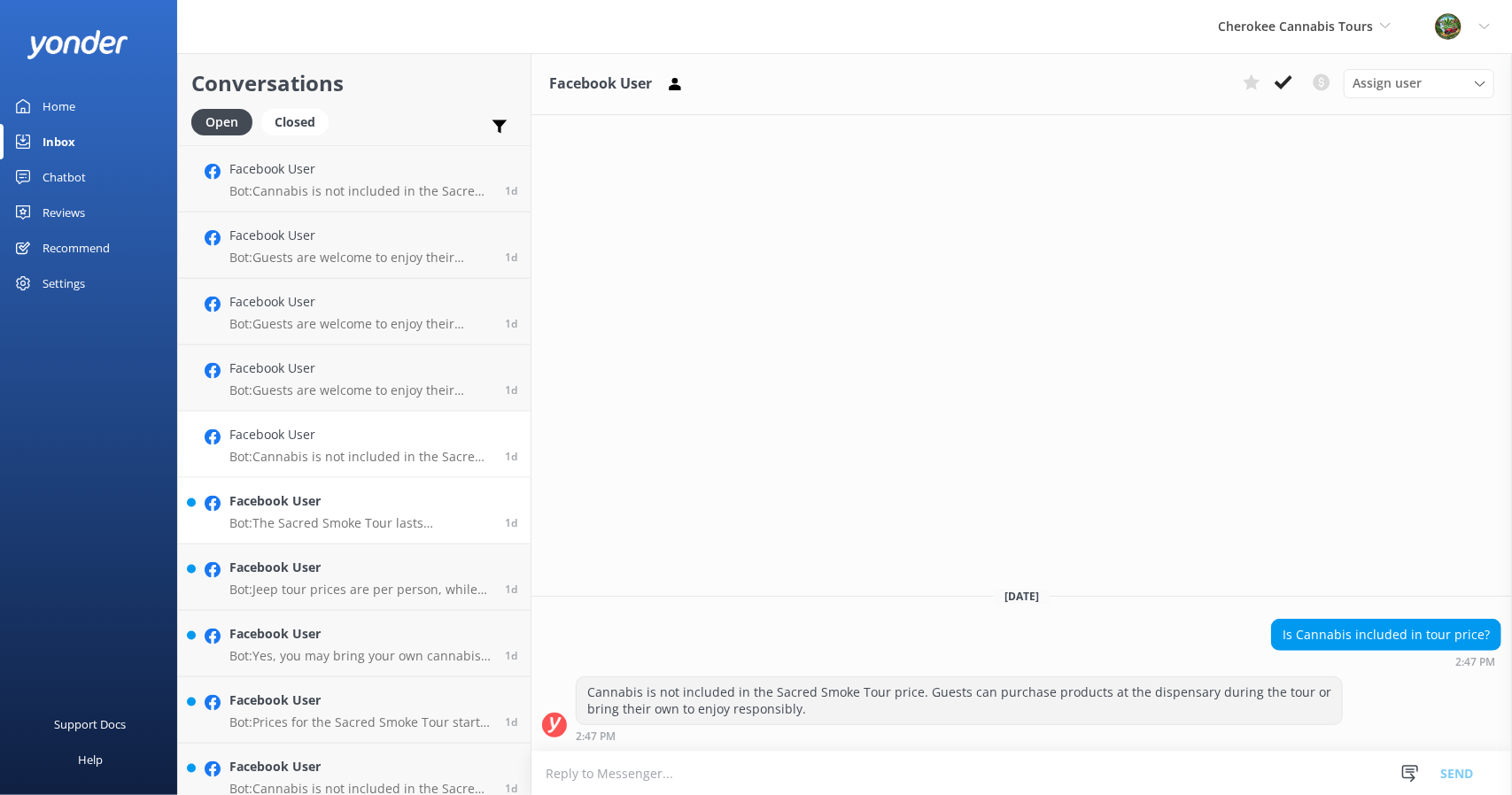
click at [270, 502] on h4 "Facebook User" at bounding box center [361, 501] width 262 height 19
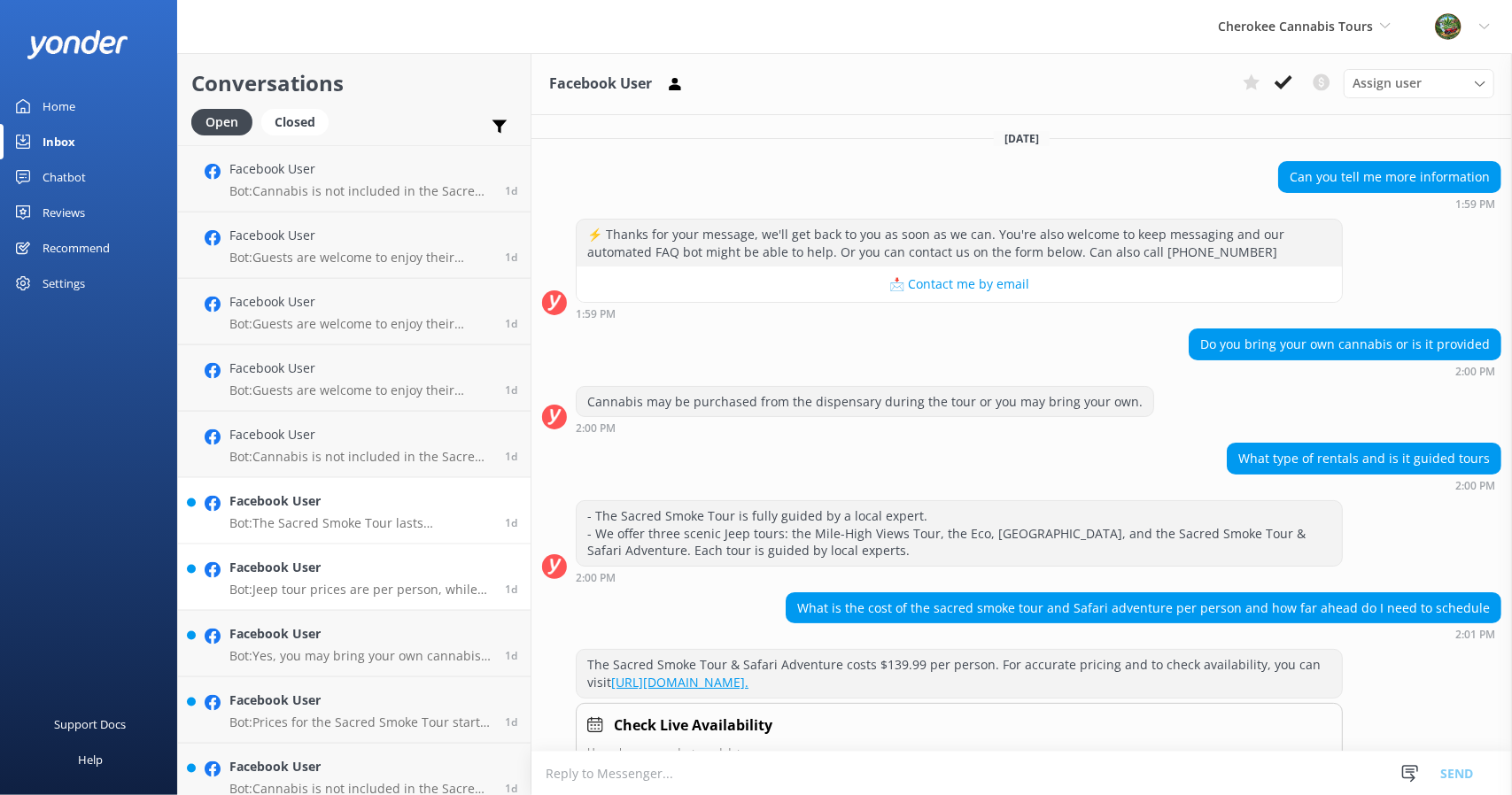
scroll to position [155, 0]
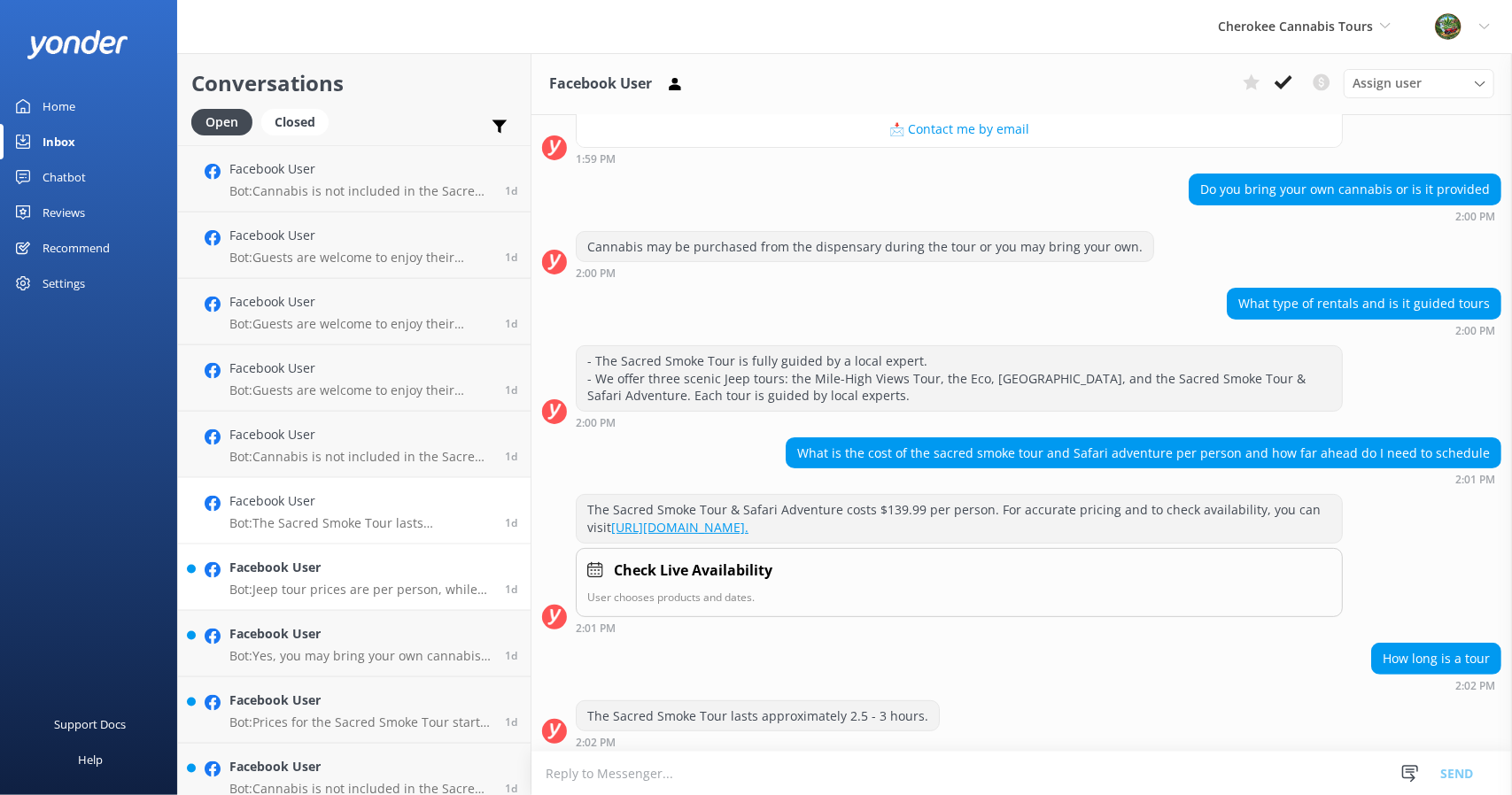
click at [278, 544] on link "Facebook User Bot: Jeep tour prices are per person, while UTV tours are priced …" at bounding box center [354, 577] width 352 height 66
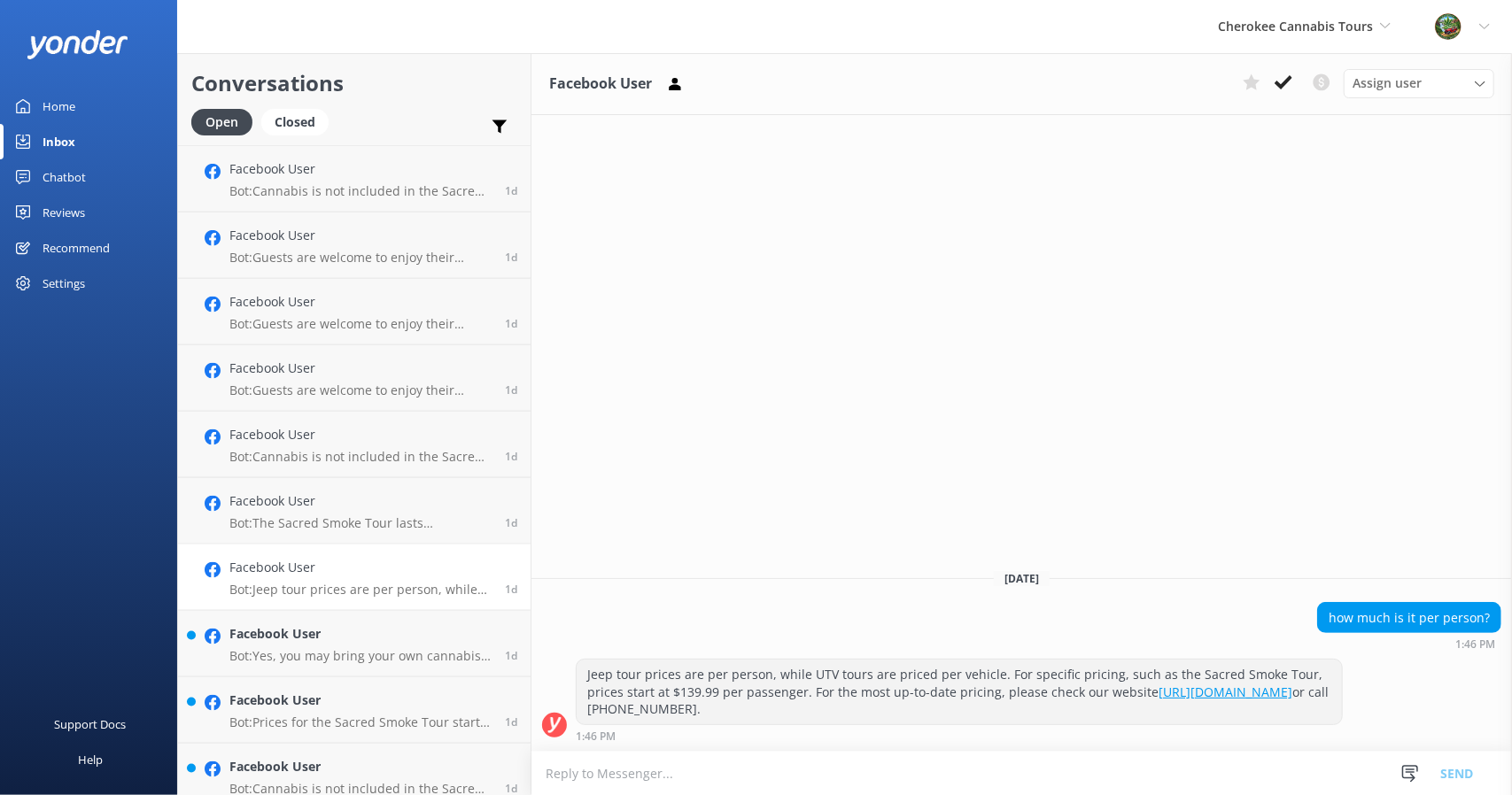
click at [281, 580] on div "Facebook User Bot: Jeep tour prices are per person, while UTV tours are priced …" at bounding box center [361, 577] width 262 height 39
click at [290, 631] on h4 "Facebook User" at bounding box center [361, 634] width 262 height 19
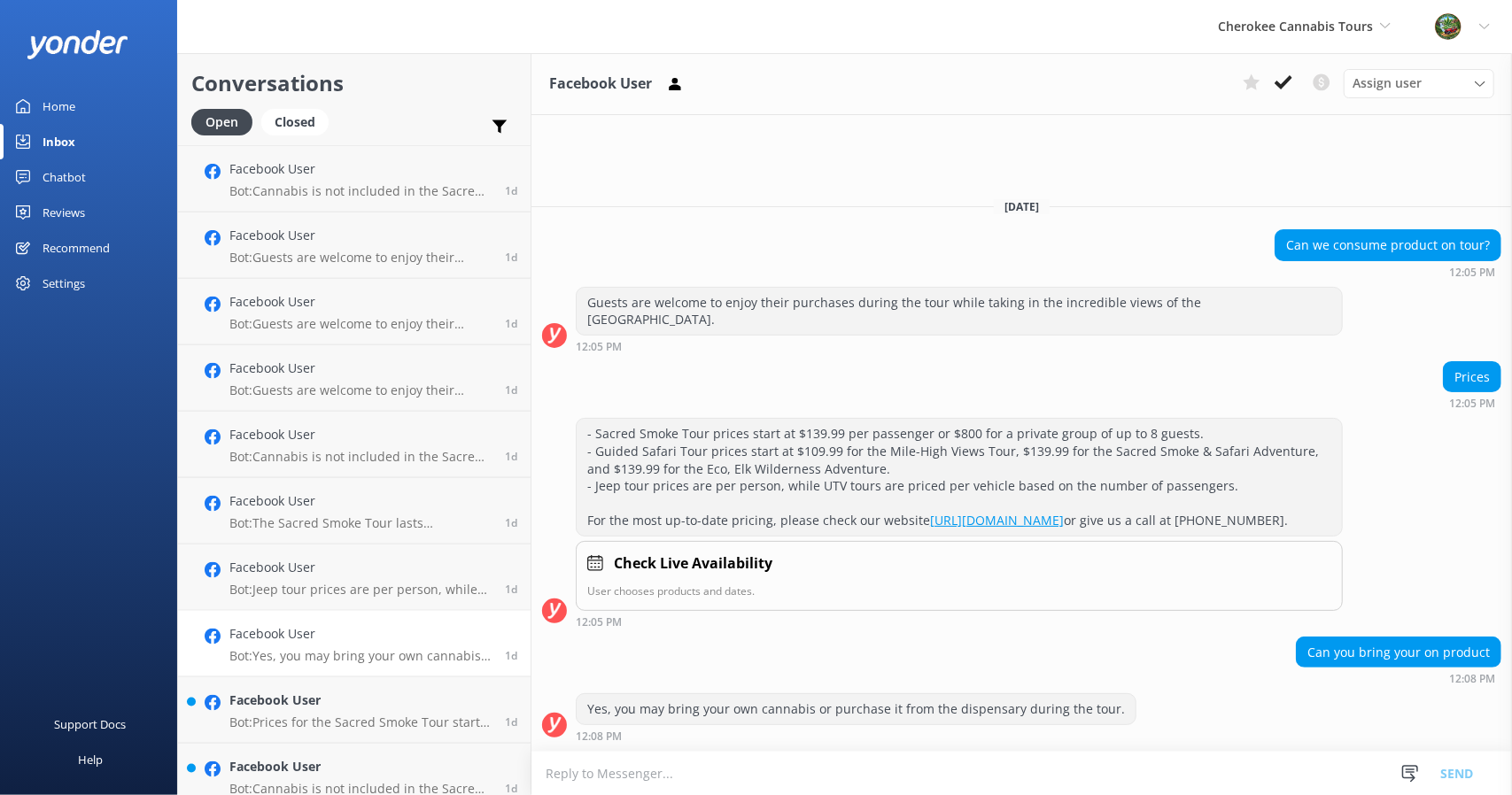
scroll to position [1683, 0]
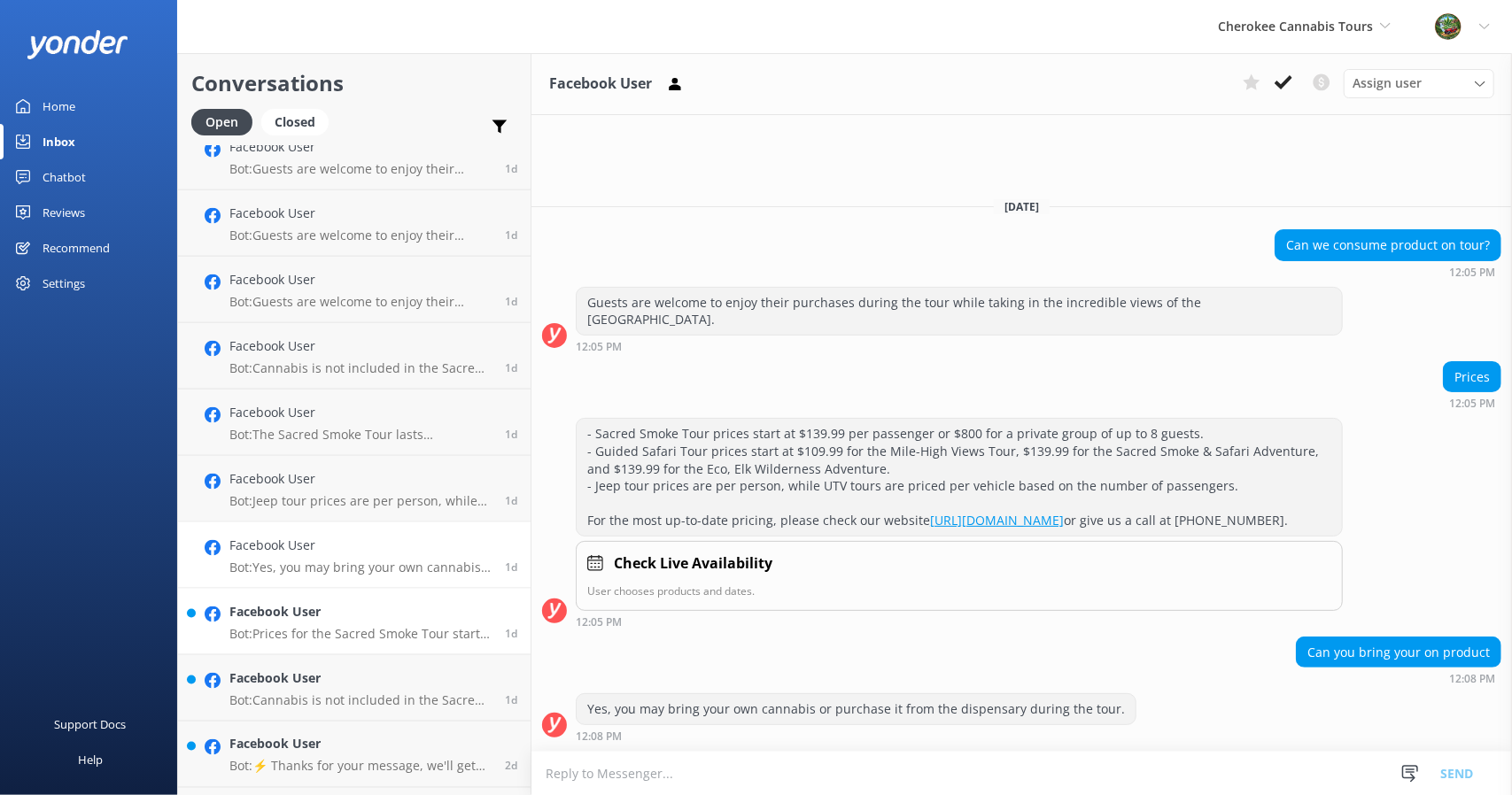
click at [291, 615] on h4 "Facebook User" at bounding box center [361, 612] width 262 height 19
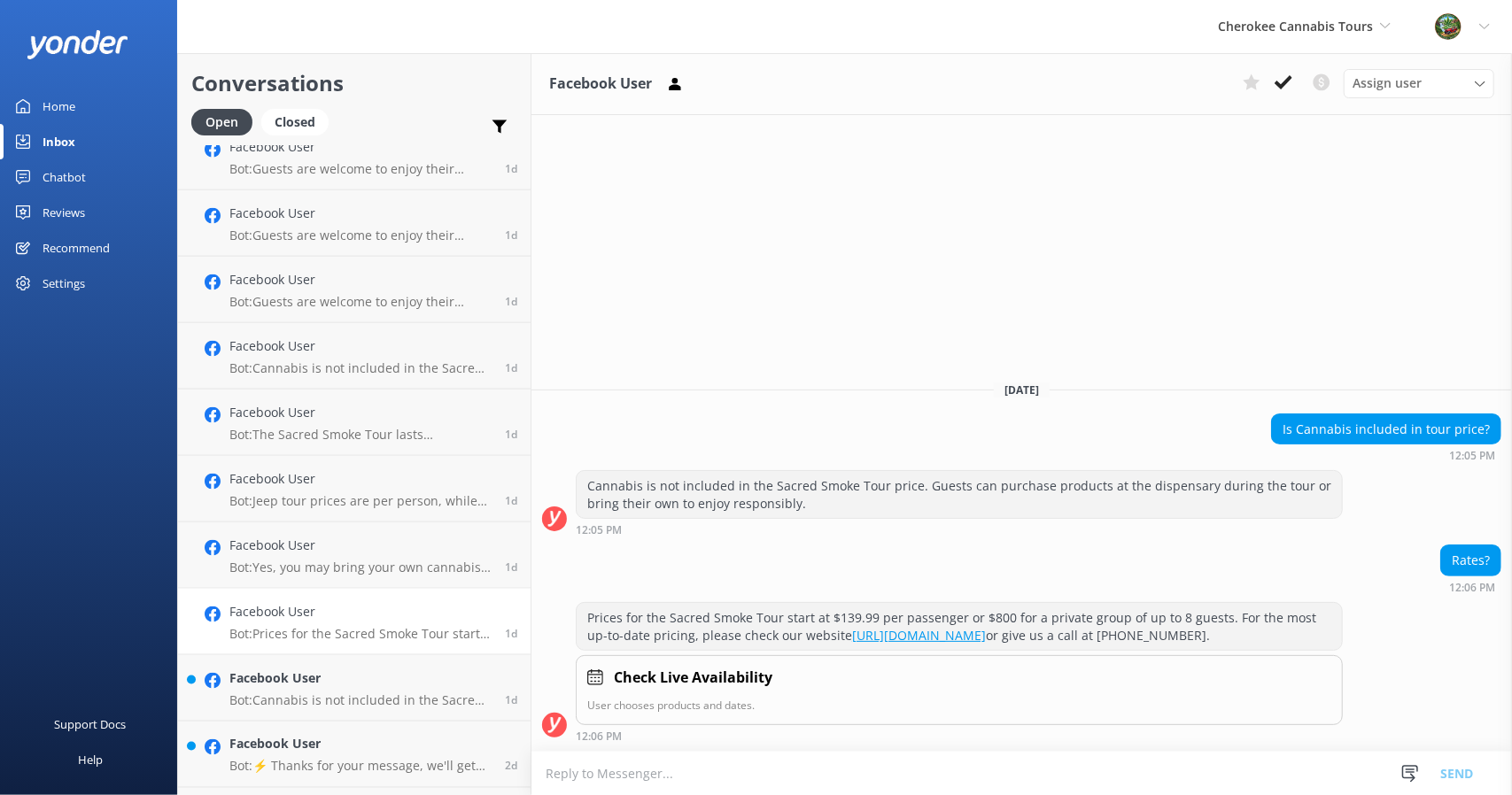
scroll to position [1772, 0]
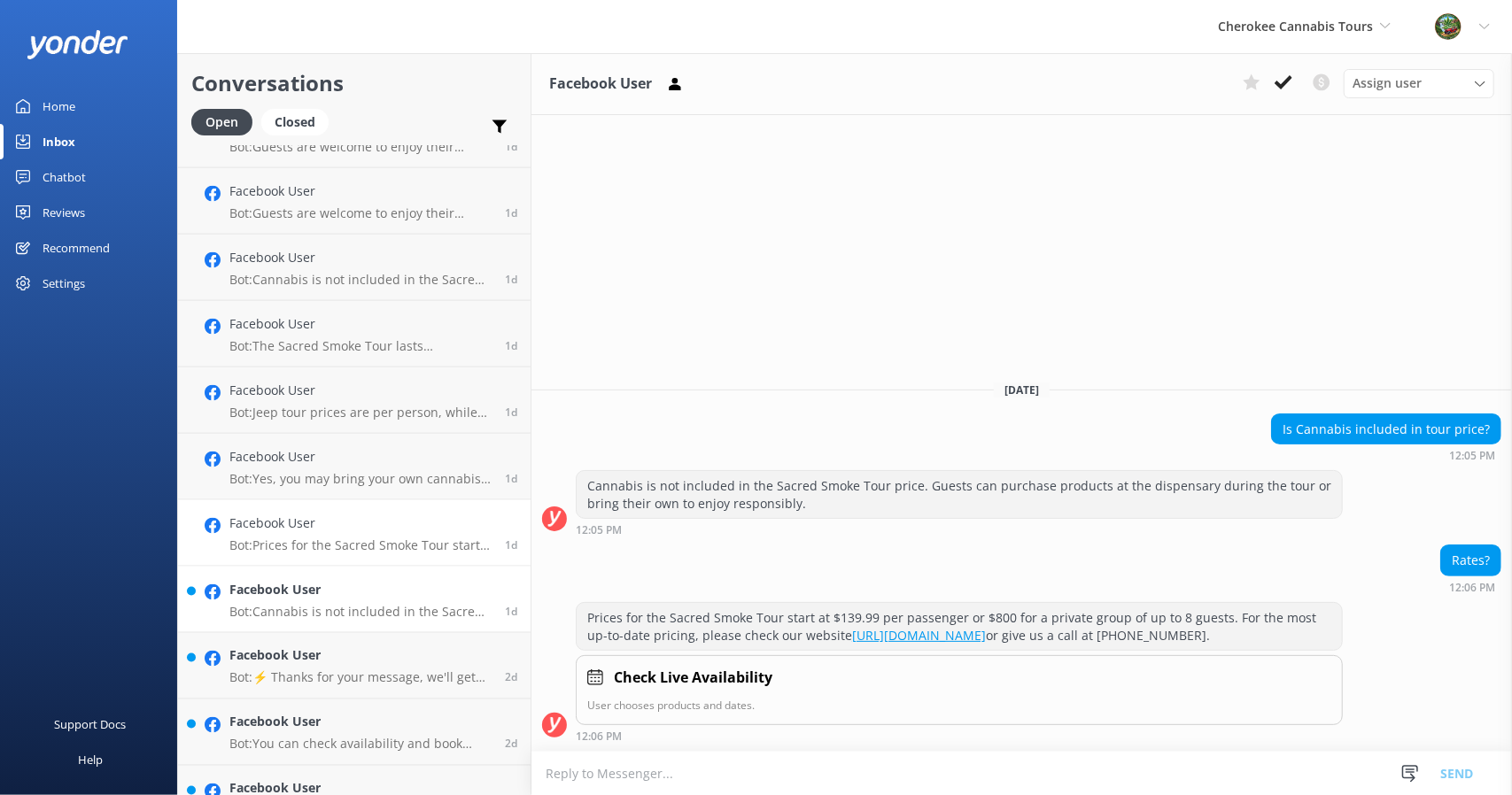
click at [287, 607] on p "Bot: Cannabis is not included in the Sacred Smoke Tour price. Guests can purcha…" at bounding box center [361, 611] width 262 height 16
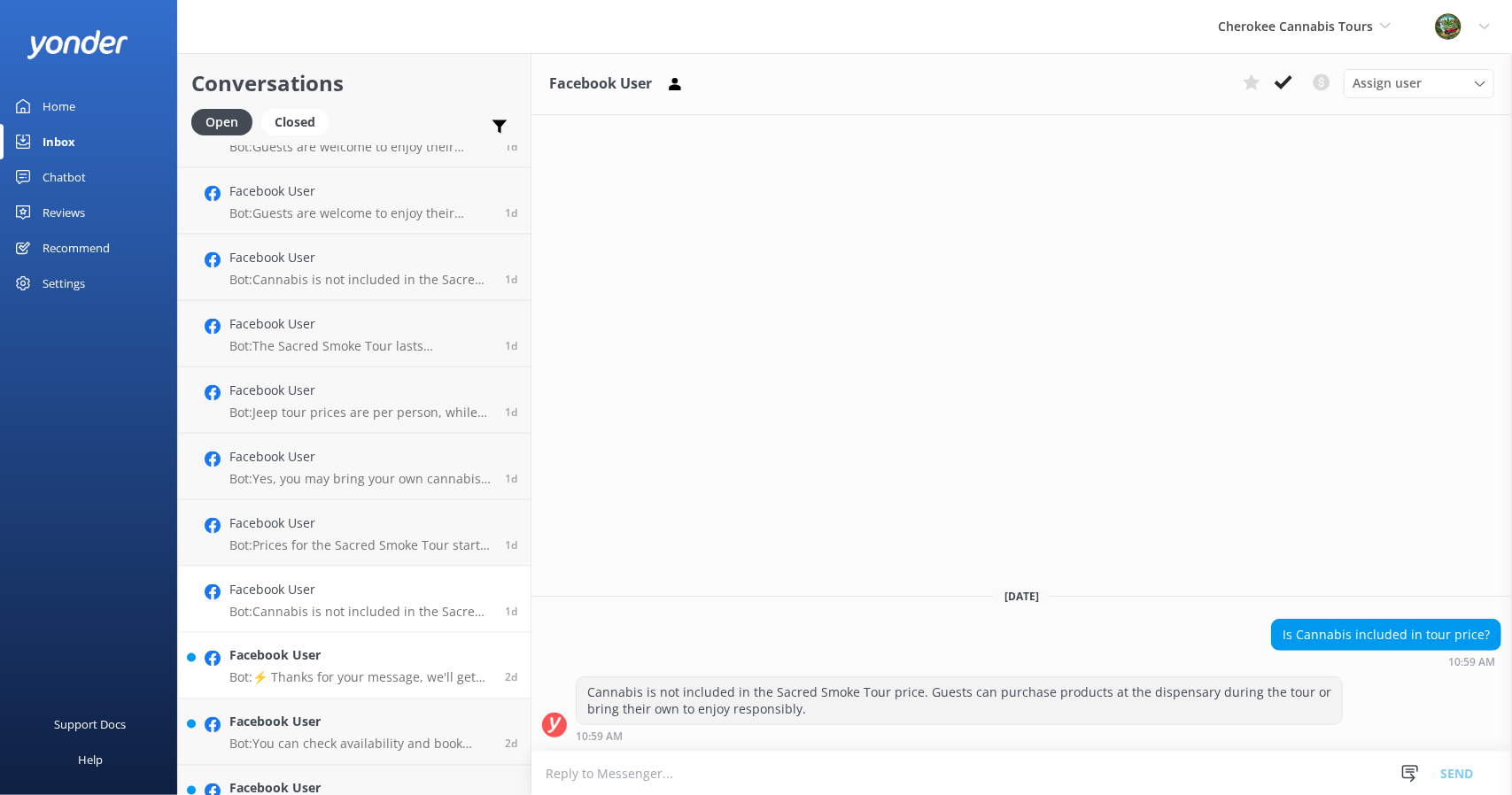
click at [287, 645] on link "Facebook User Bot: ⚡ Thanks for your message, we'll get back to you as soon as …" at bounding box center [354, 666] width 352 height 66
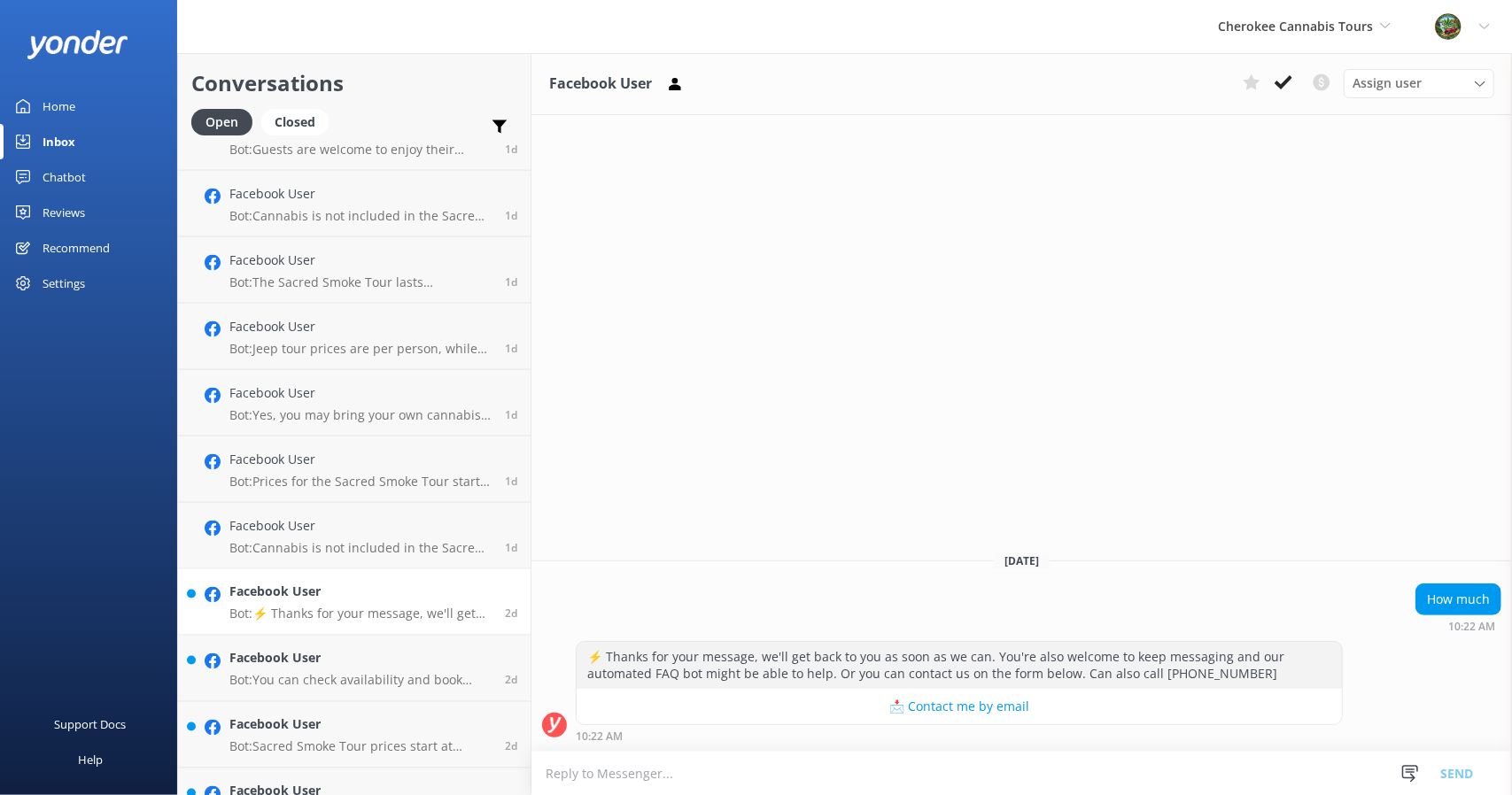
scroll to position [1860, 0]
